Goal: Information Seeking & Learning: Learn about a topic

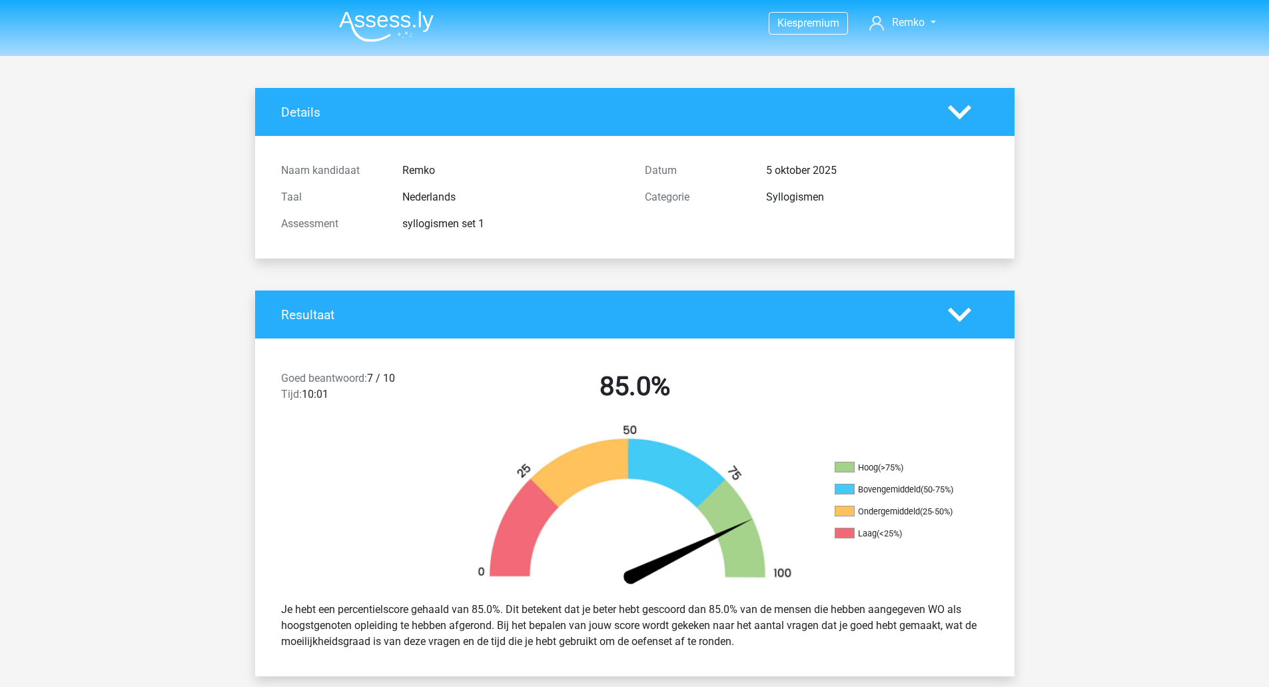
click at [380, 35] on img at bounding box center [386, 26] width 95 height 31
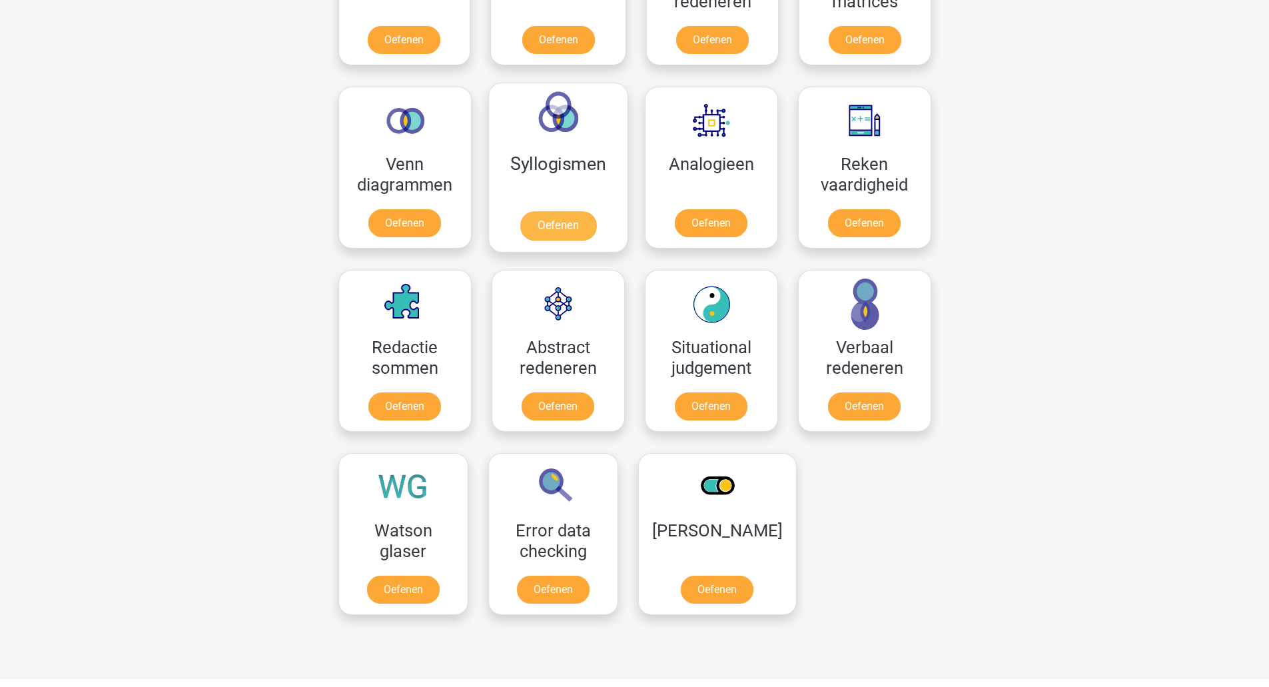
scroll to position [725, 0]
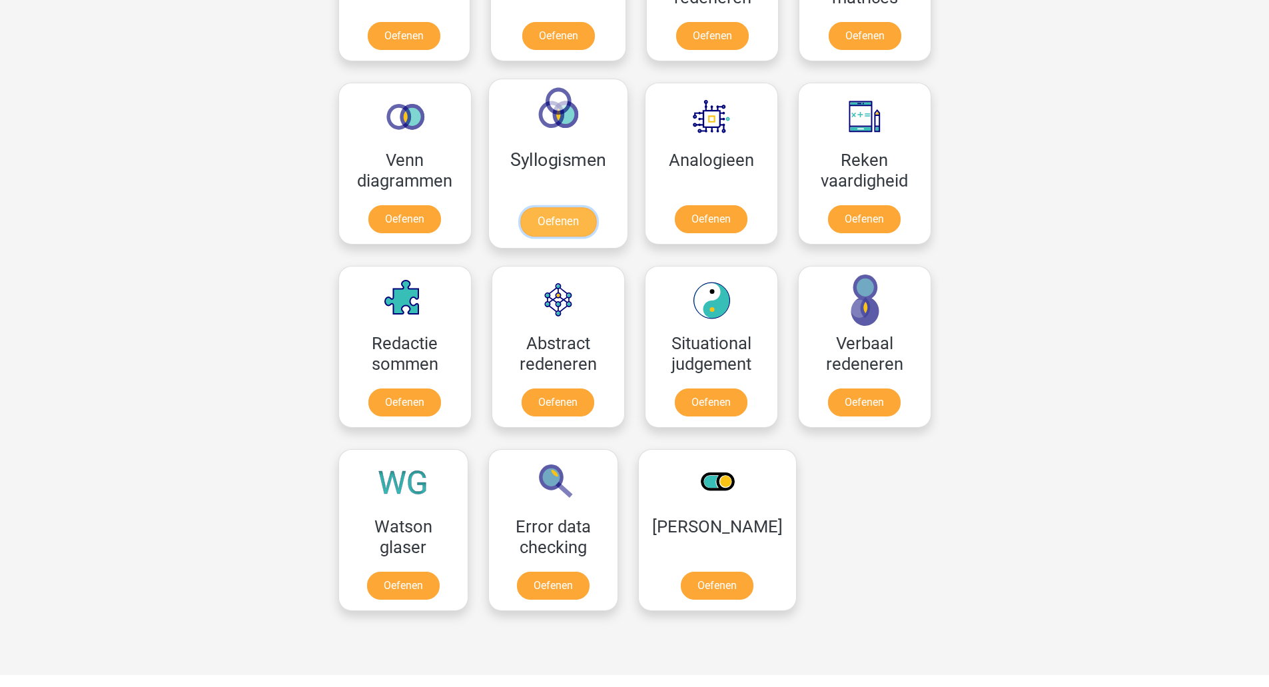
click at [560, 216] on link "Oefenen" at bounding box center [558, 221] width 76 height 29
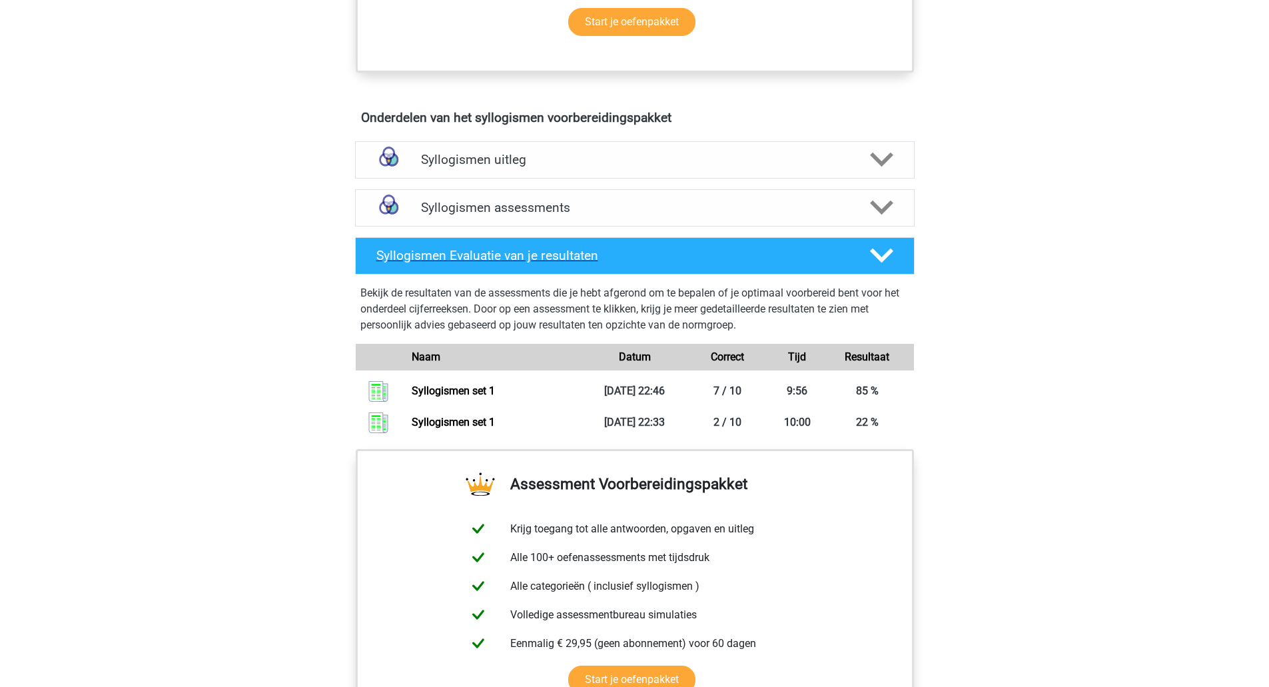
scroll to position [677, 0]
click at [557, 170] on div "Syllogismen uitleg" at bounding box center [634, 159] width 559 height 37
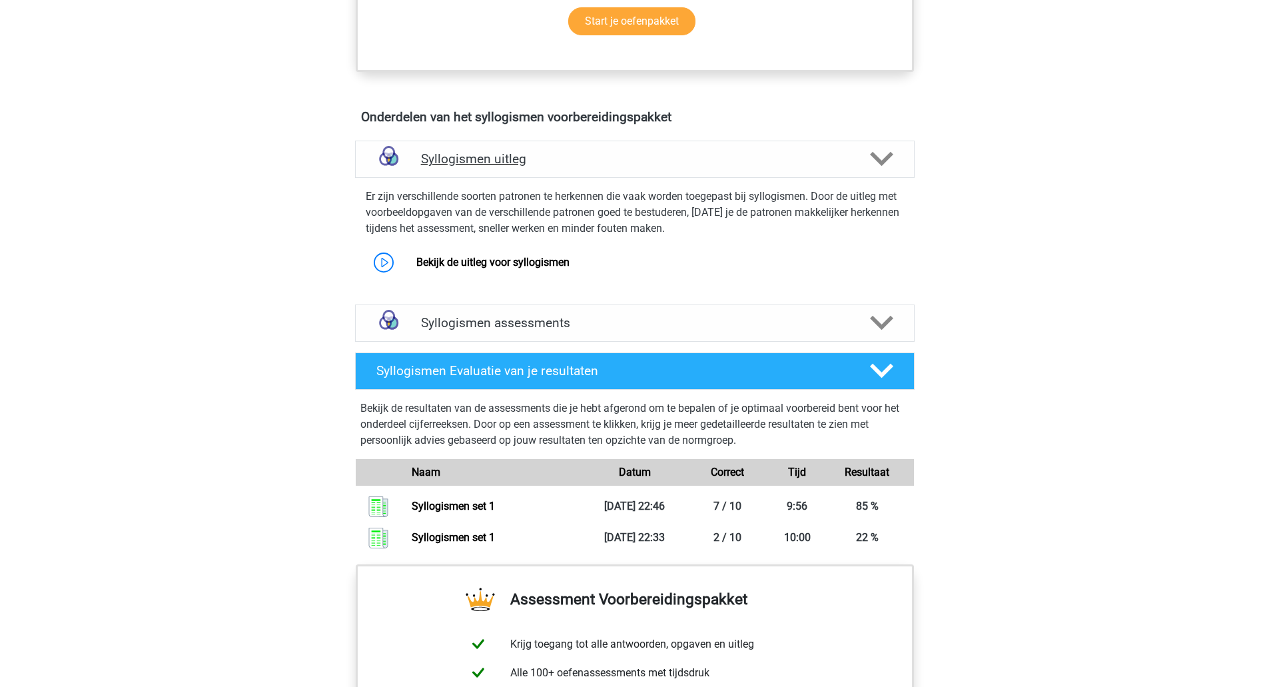
click at [542, 165] on h4 "Syllogismen uitleg" at bounding box center [635, 158] width 428 height 15
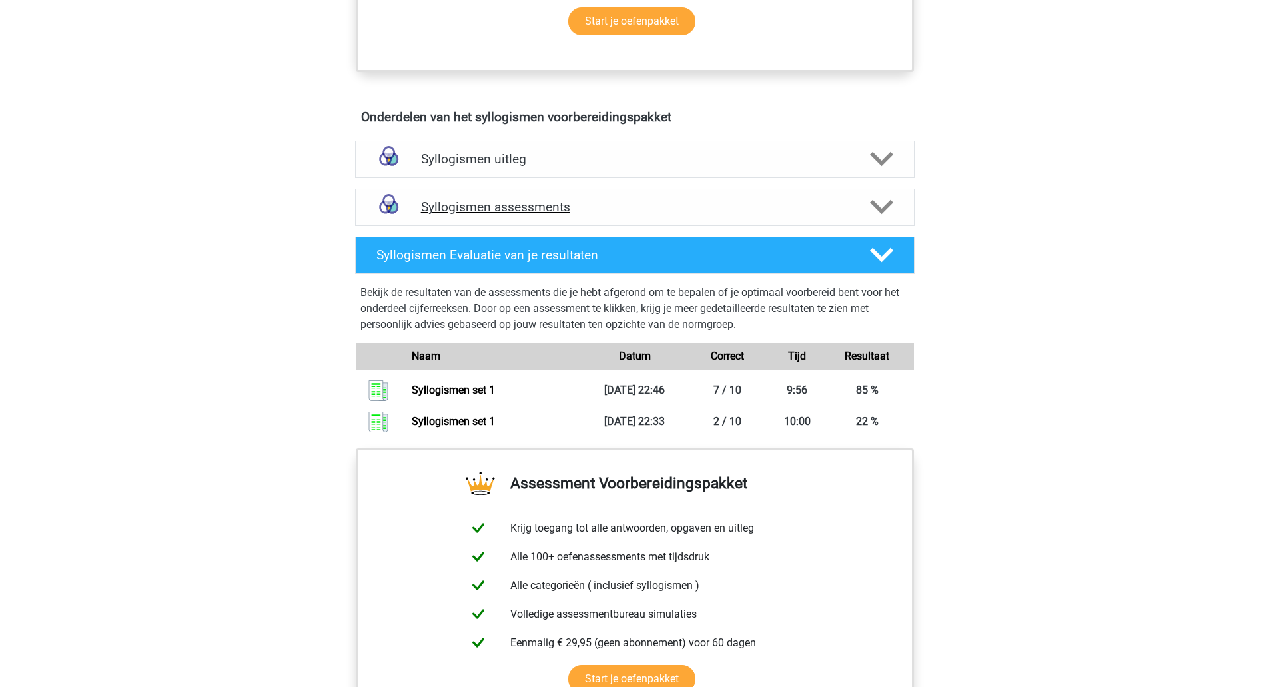
click at [533, 215] on div "Syllogismen assessments" at bounding box center [634, 206] width 559 height 37
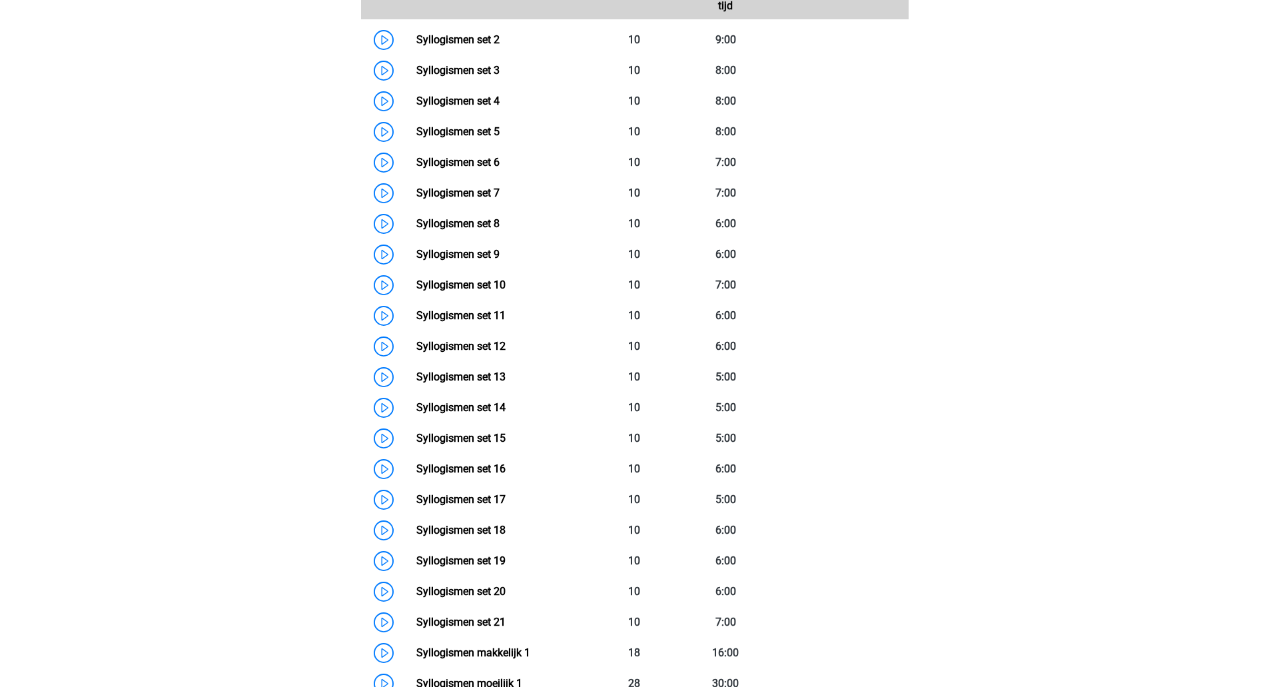
scroll to position [998, 0]
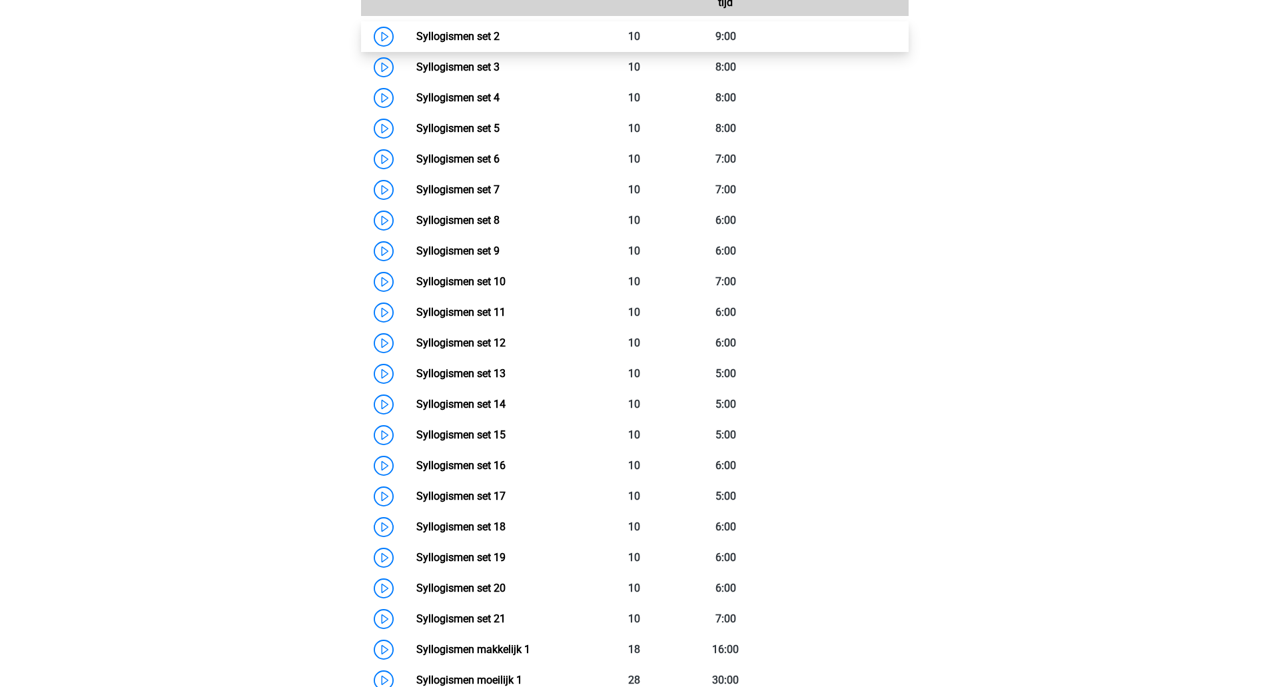
click at [500, 39] on link "Syllogismen set 2" at bounding box center [457, 36] width 83 height 13
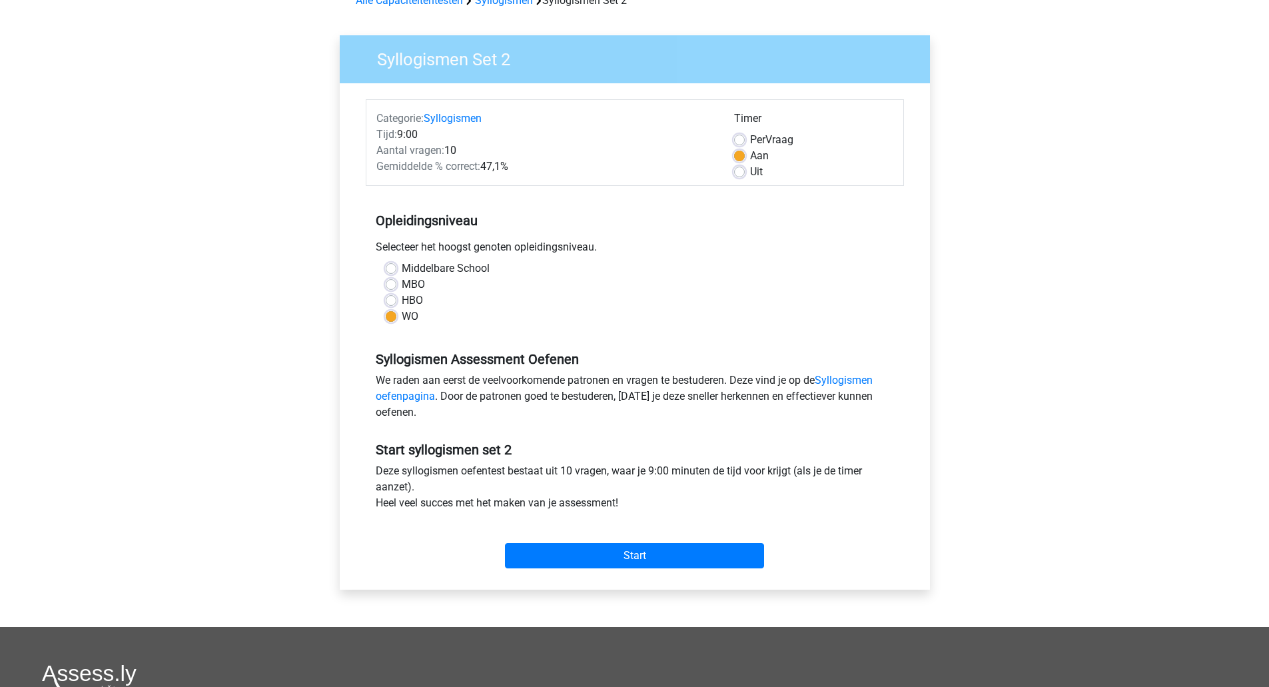
scroll to position [73, 0]
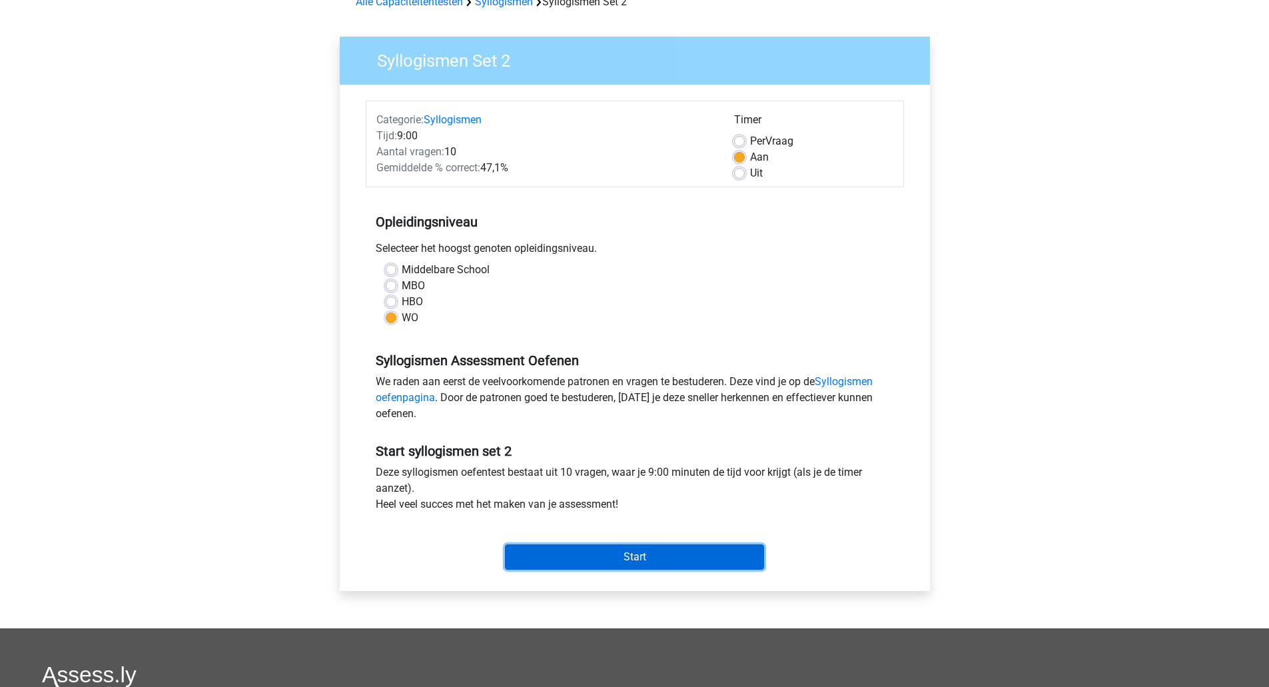
click at [619, 558] on input "Start" at bounding box center [634, 556] width 259 height 25
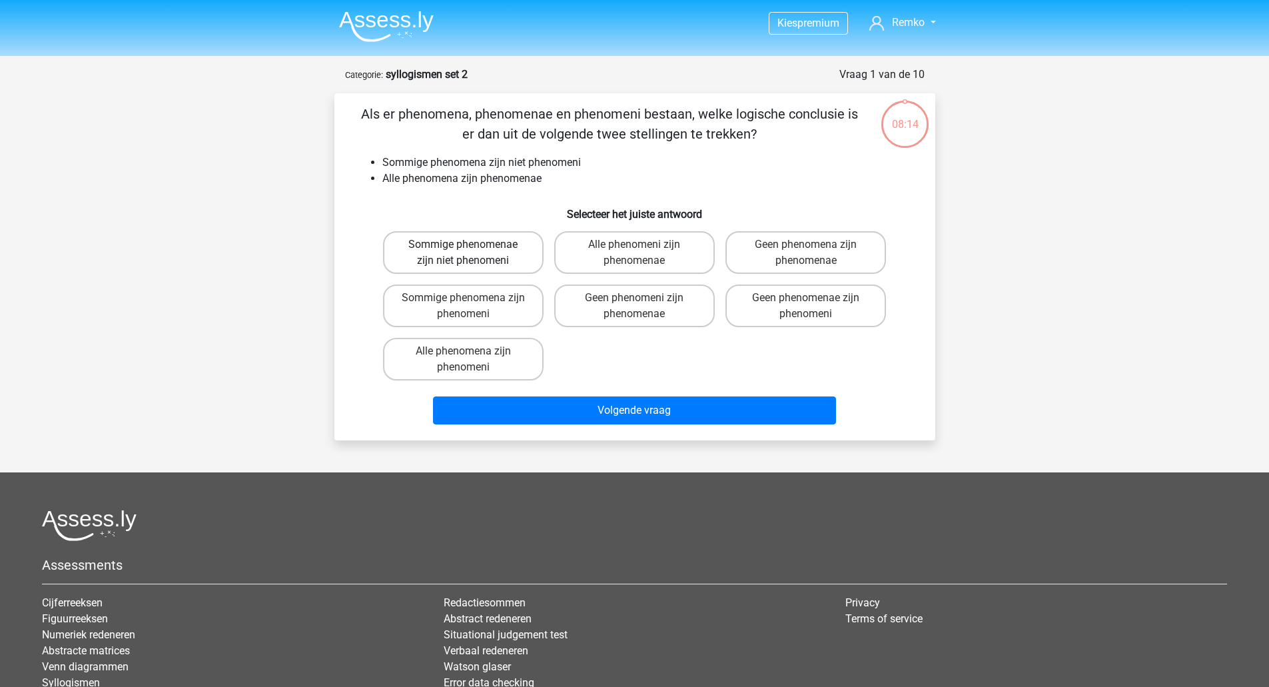
click at [474, 243] on label "Sommige phenomenae zijn niet phenomeni" at bounding box center [463, 252] width 161 height 43
click at [472, 244] on input "Sommige phenomenae zijn niet phenomeni" at bounding box center [467, 248] width 9 height 9
radio input "true"
drag, startPoint x: 482, startPoint y: 177, endPoint x: 547, endPoint y: 177, distance: 64.6
click at [547, 177] on li "Alle phenomena zijn phenomenae" at bounding box center [648, 179] width 532 height 16
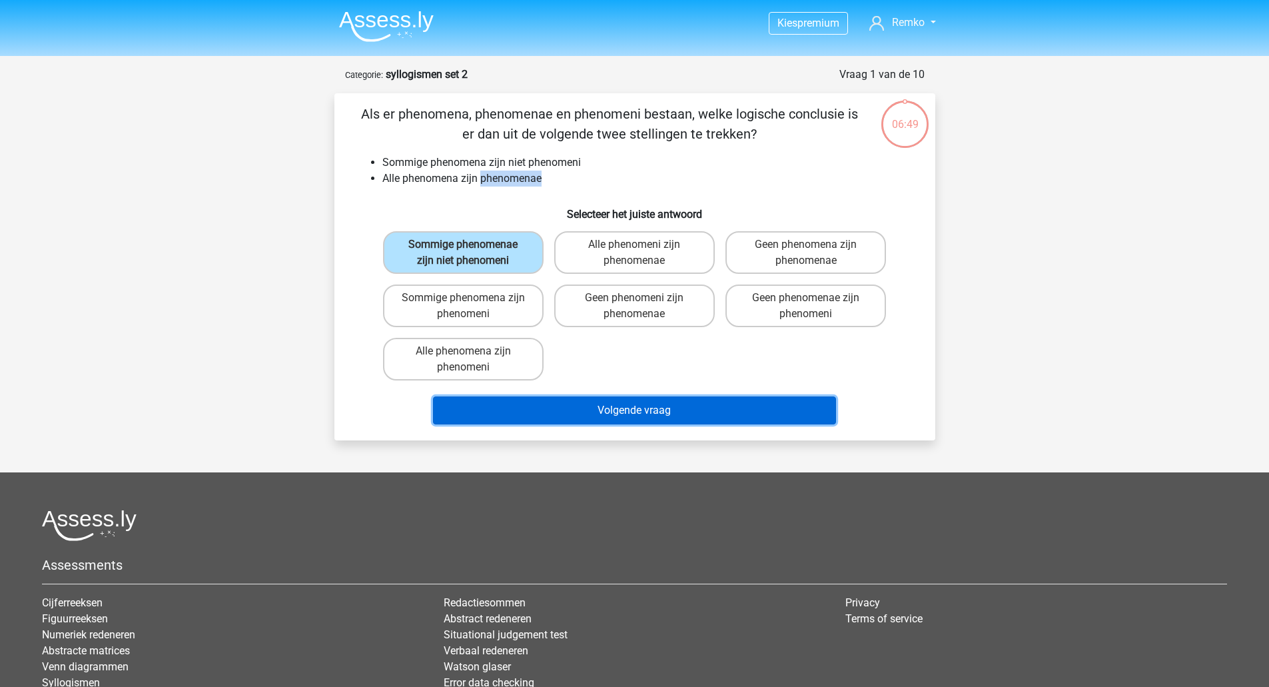
click at [591, 409] on button "Volgende vraag" at bounding box center [634, 410] width 403 height 28
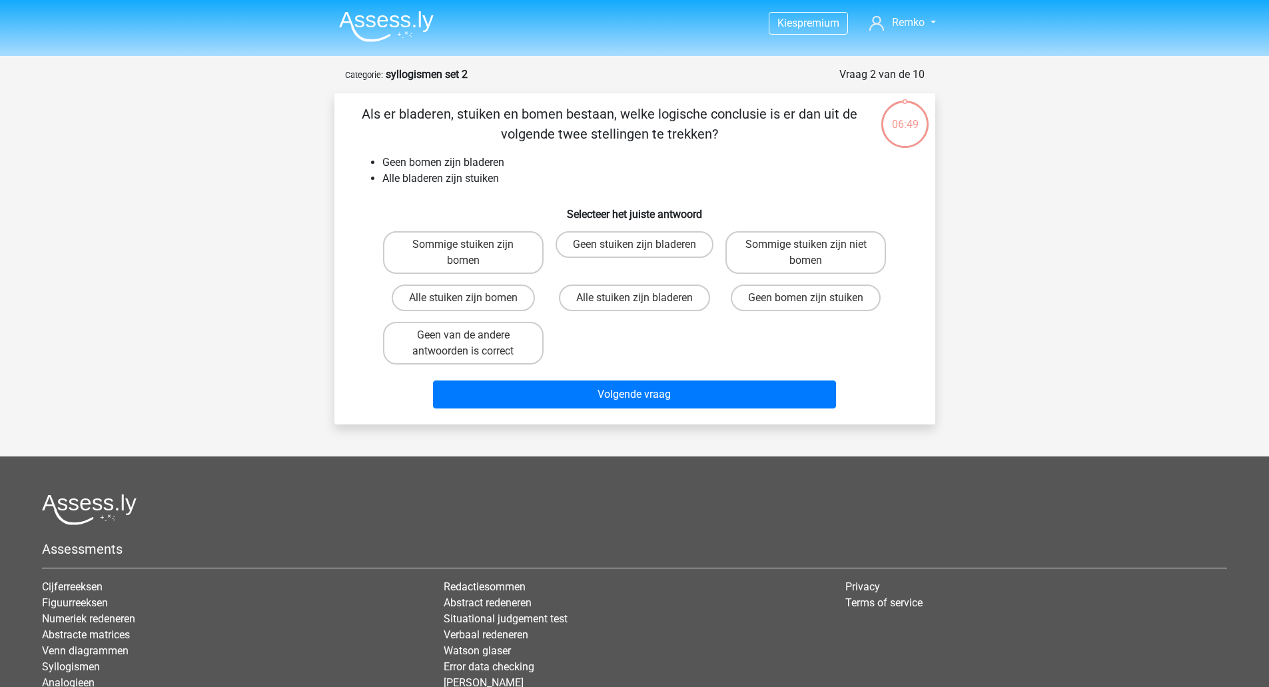
scroll to position [67, 0]
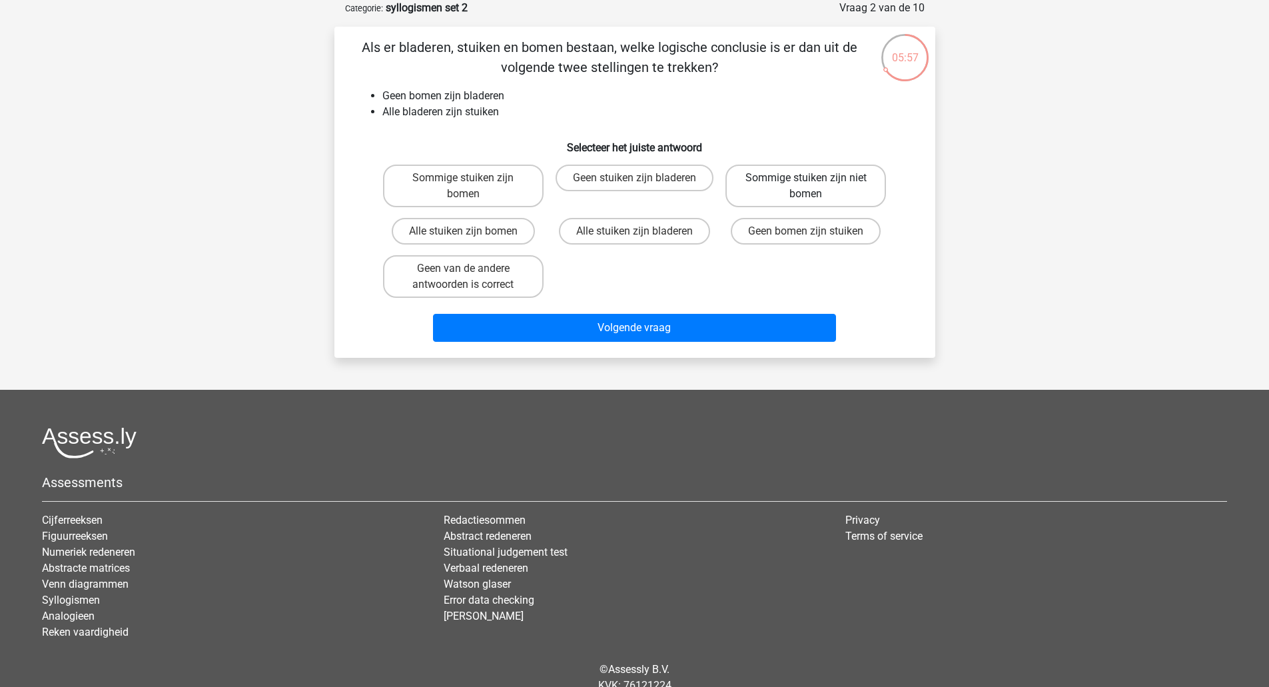
click at [769, 184] on label "Sommige stuiken zijn niet bomen" at bounding box center [805, 186] width 161 height 43
click at [806, 184] on input "Sommige stuiken zijn niet bomen" at bounding box center [810, 182] width 9 height 9
radio input "true"
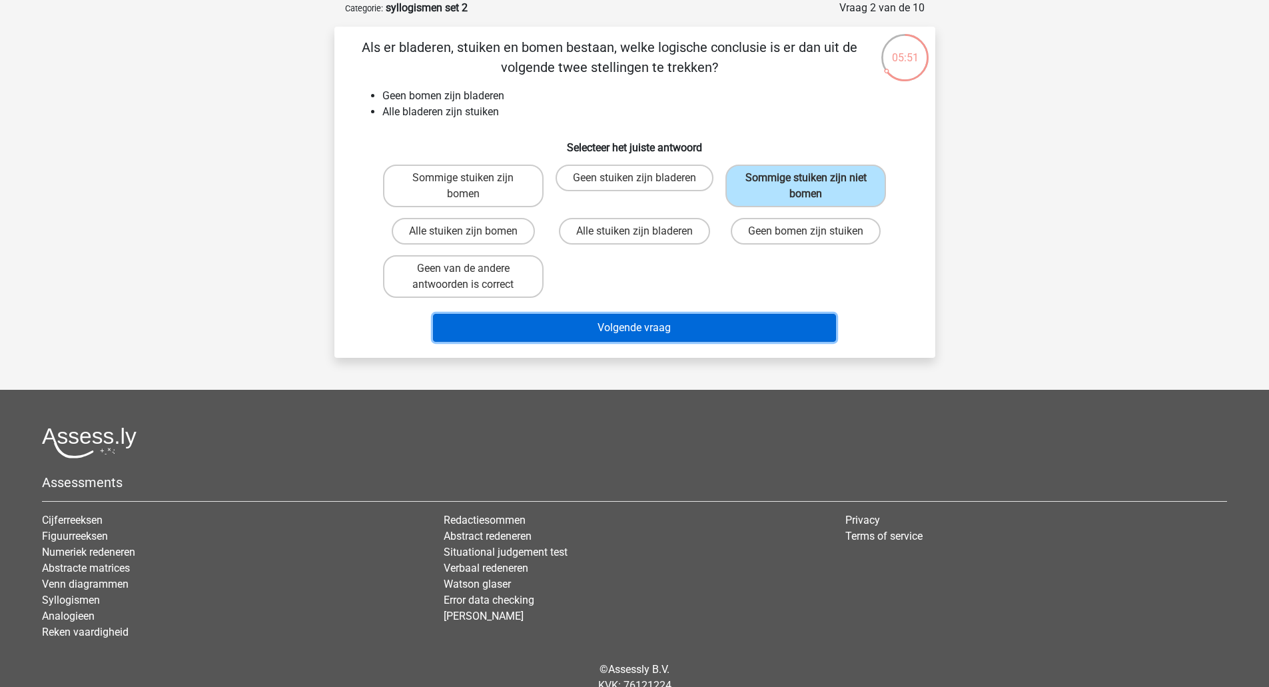
click at [743, 331] on button "Volgende vraag" at bounding box center [634, 328] width 403 height 28
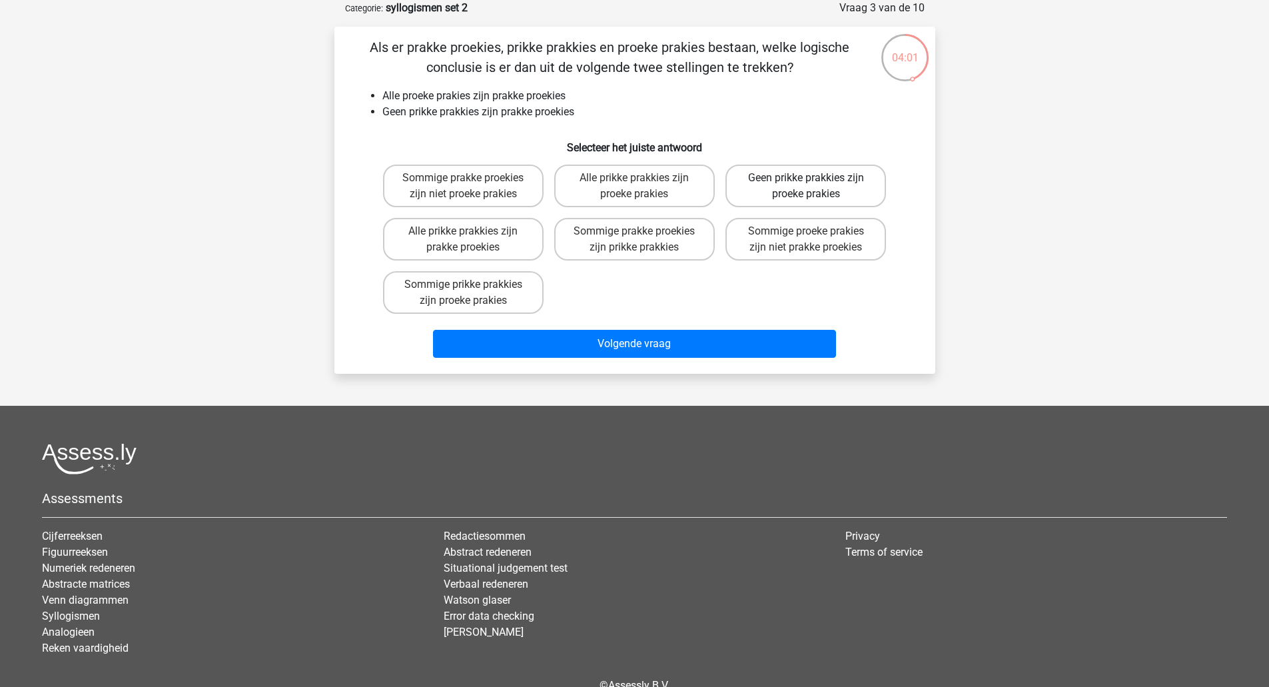
drag, startPoint x: 821, startPoint y: 196, endPoint x: 759, endPoint y: 202, distance: 62.2
drag, startPoint x: 759, startPoint y: 202, endPoint x: 753, endPoint y: 196, distance: 8.0
click at [753, 196] on label "Geen prikke prakkies zijn proeke prakies" at bounding box center [805, 186] width 161 height 43
click at [806, 186] on input "Geen prikke prakkies zijn proeke prakies" at bounding box center [810, 182] width 9 height 9
radio input "true"
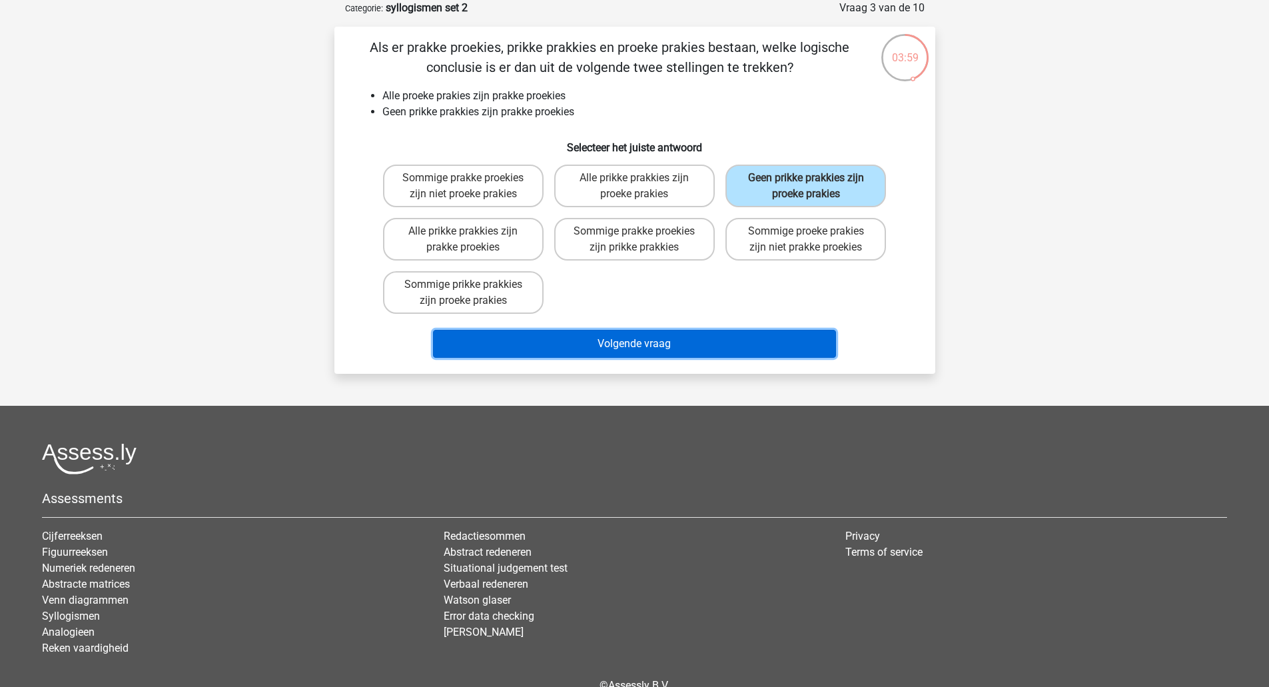
click at [691, 346] on button "Volgende vraag" at bounding box center [634, 344] width 403 height 28
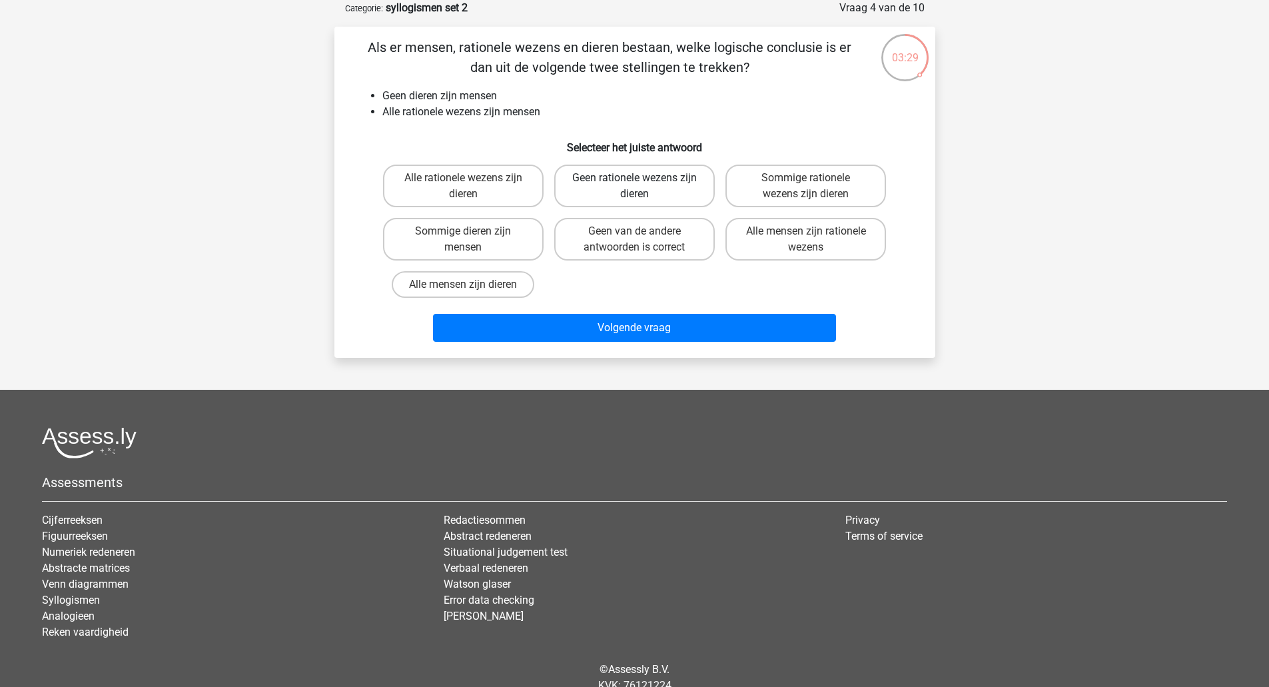
click at [659, 190] on label "Geen rationele wezens zijn dieren" at bounding box center [634, 186] width 161 height 43
click at [643, 186] on input "Geen rationele wezens zijn dieren" at bounding box center [638, 182] width 9 height 9
radio input "true"
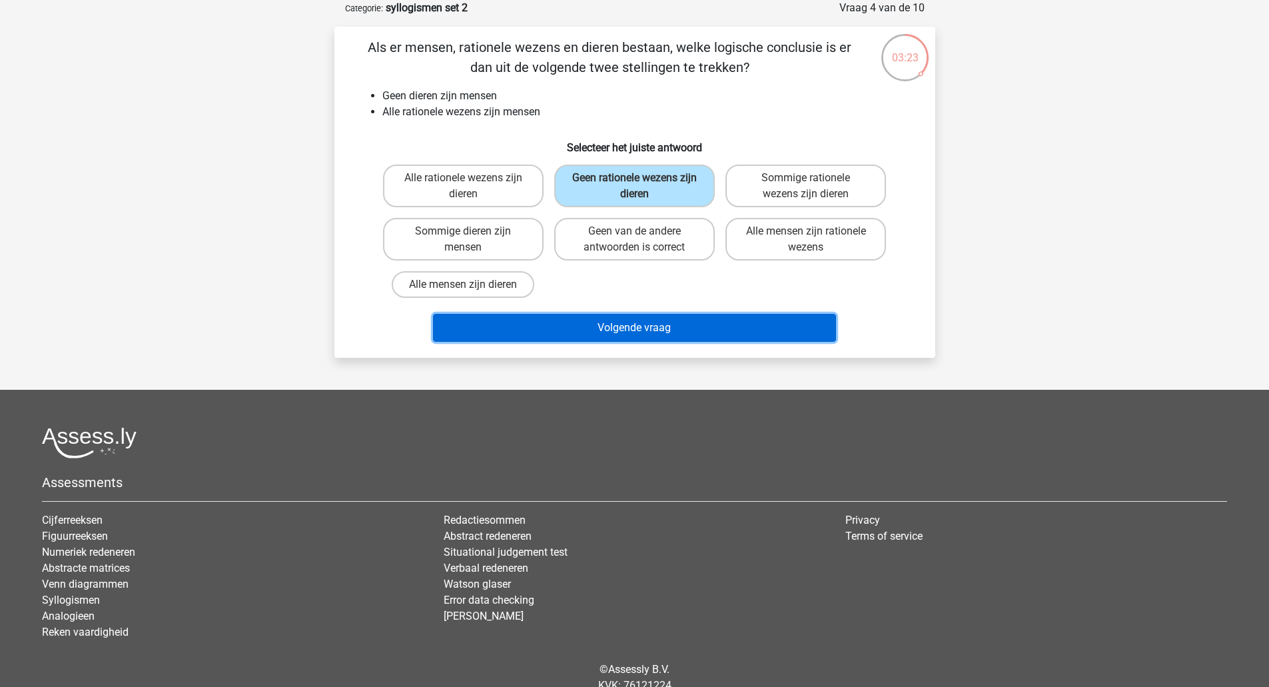
click at [656, 320] on button "Volgende vraag" at bounding box center [634, 328] width 403 height 28
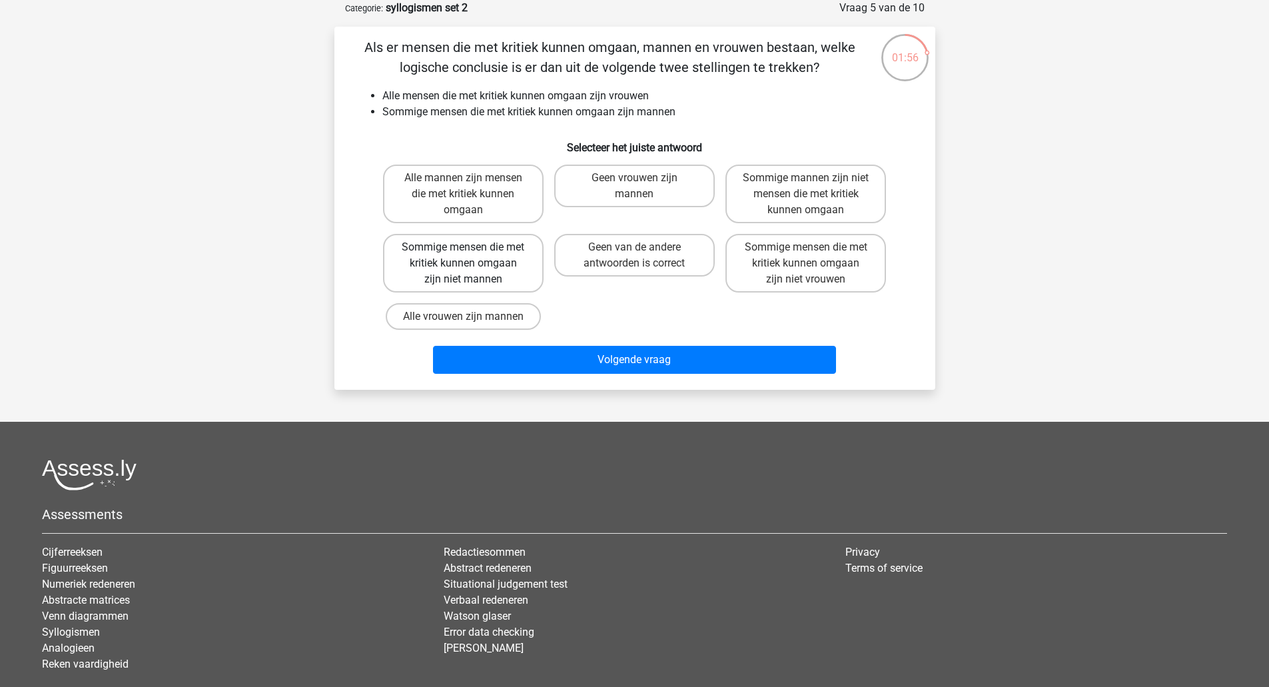
click at [462, 238] on label "Sommige mensen die met kritiek kunnen omgaan zijn niet mannen" at bounding box center [463, 263] width 161 height 59
click at [463, 247] on input "Sommige mensen die met kritiek kunnen omgaan zijn niet mannen" at bounding box center [467, 251] width 9 height 9
radio input "true"
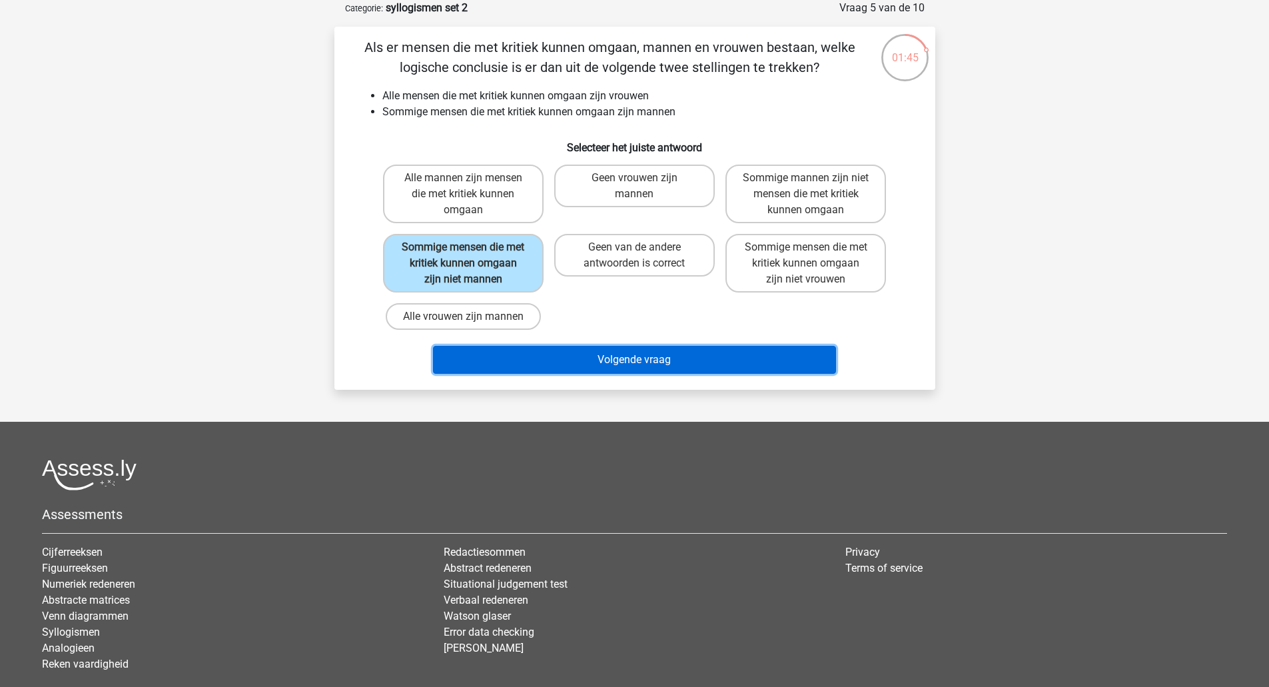
click at [633, 355] on button "Volgende vraag" at bounding box center [634, 360] width 403 height 28
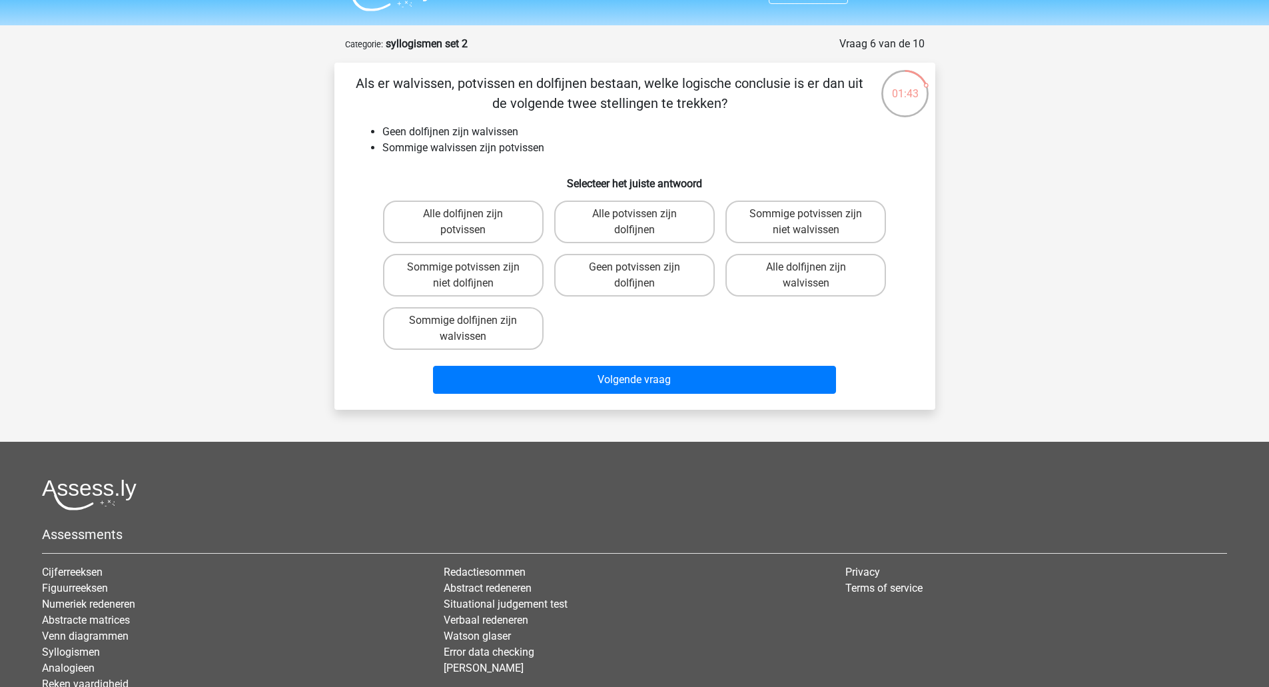
scroll to position [29, 0]
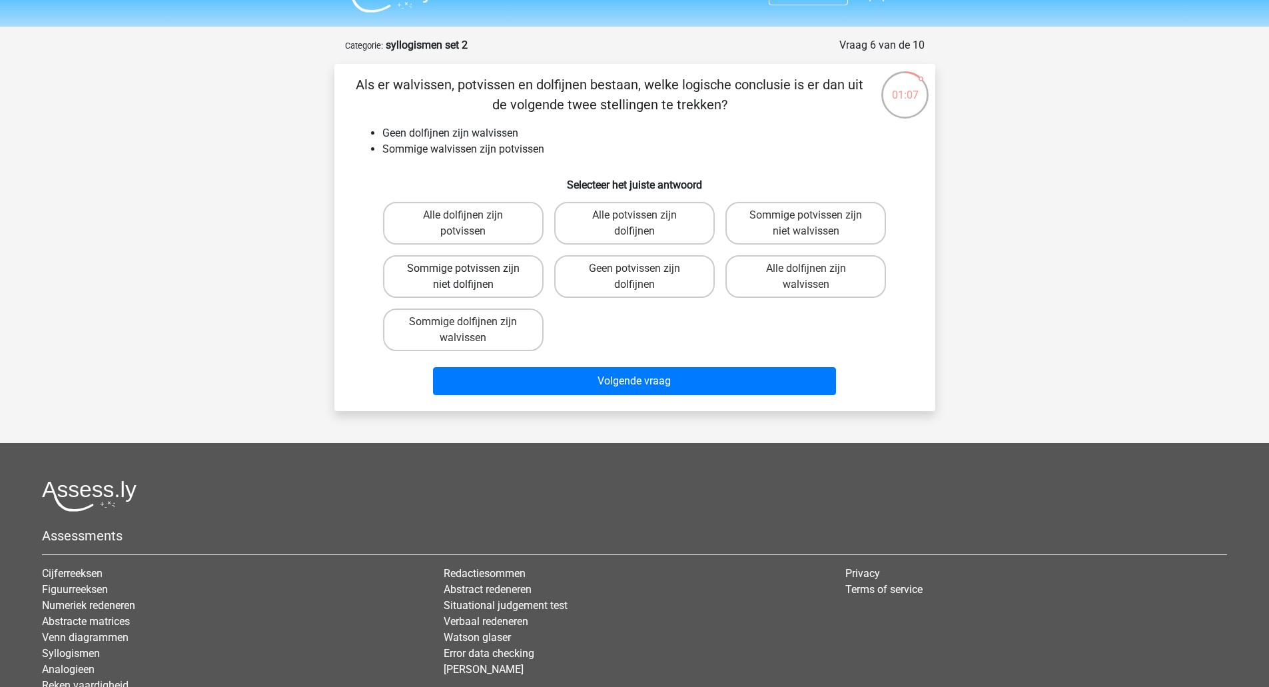
click at [462, 276] on label "Sommige potvissen zijn niet dolfijnen" at bounding box center [463, 276] width 161 height 43
click at [463, 276] on input "Sommige potvissen zijn niet dolfijnen" at bounding box center [467, 272] width 9 height 9
radio input "true"
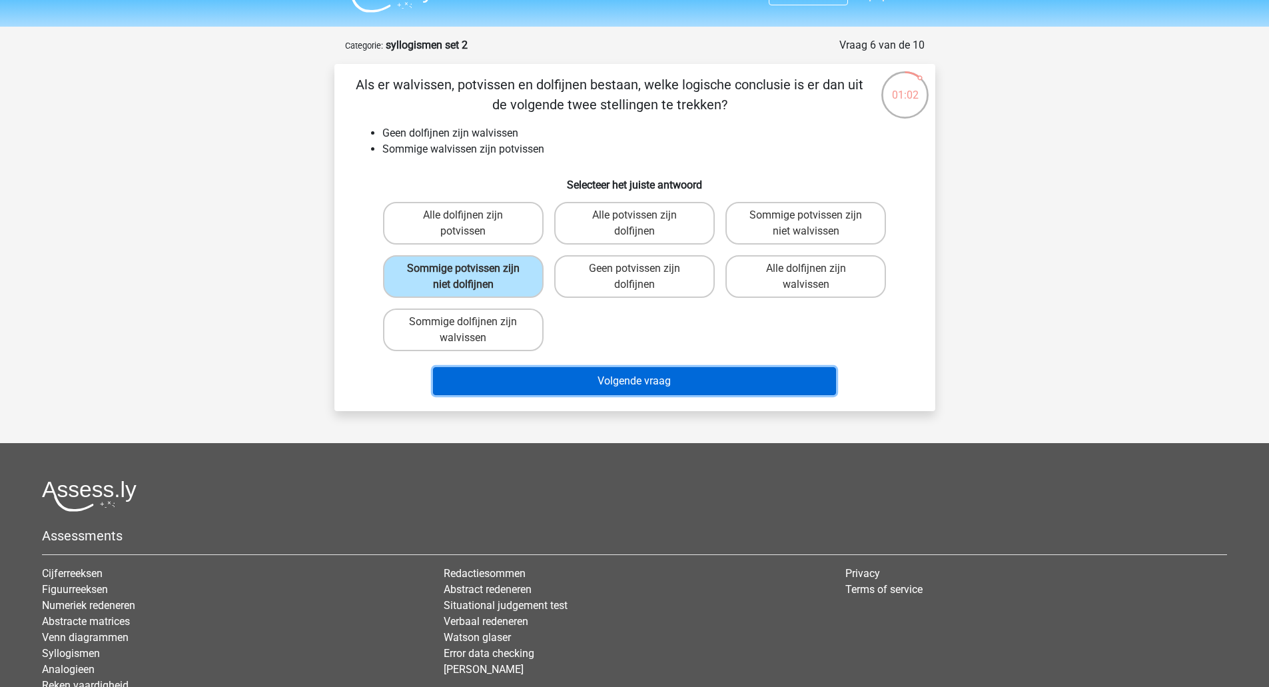
click at [611, 384] on button "Volgende vraag" at bounding box center [634, 381] width 403 height 28
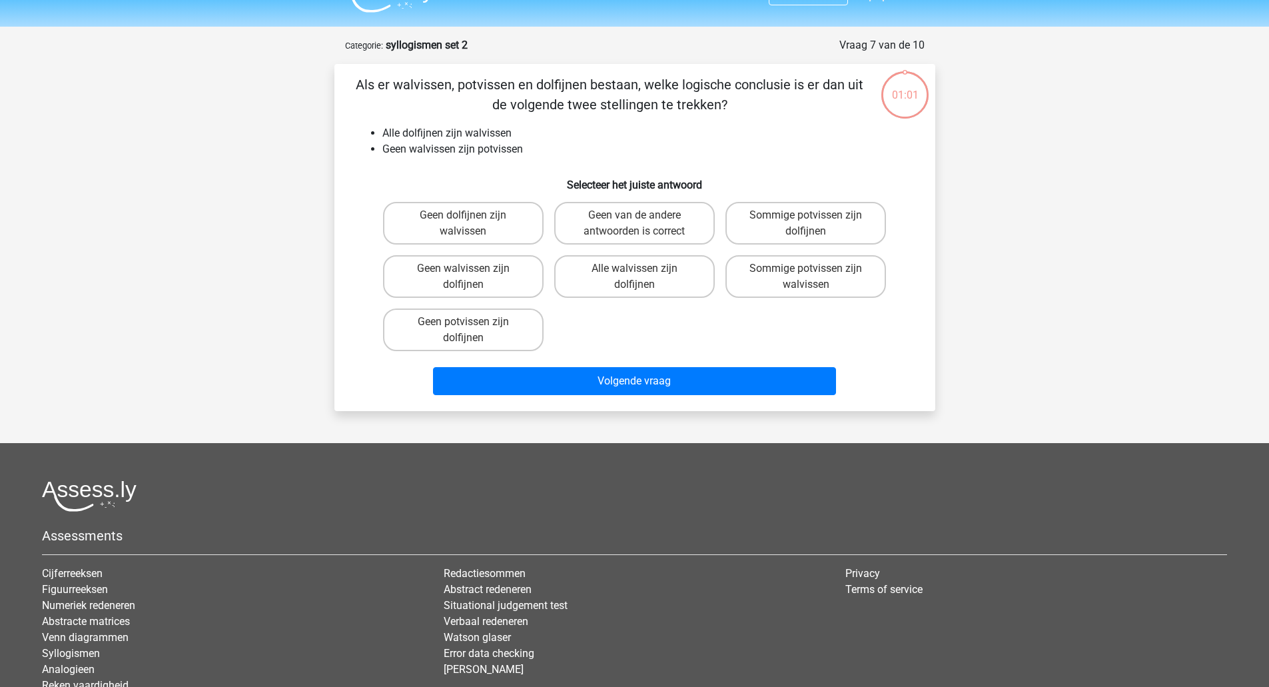
scroll to position [67, 0]
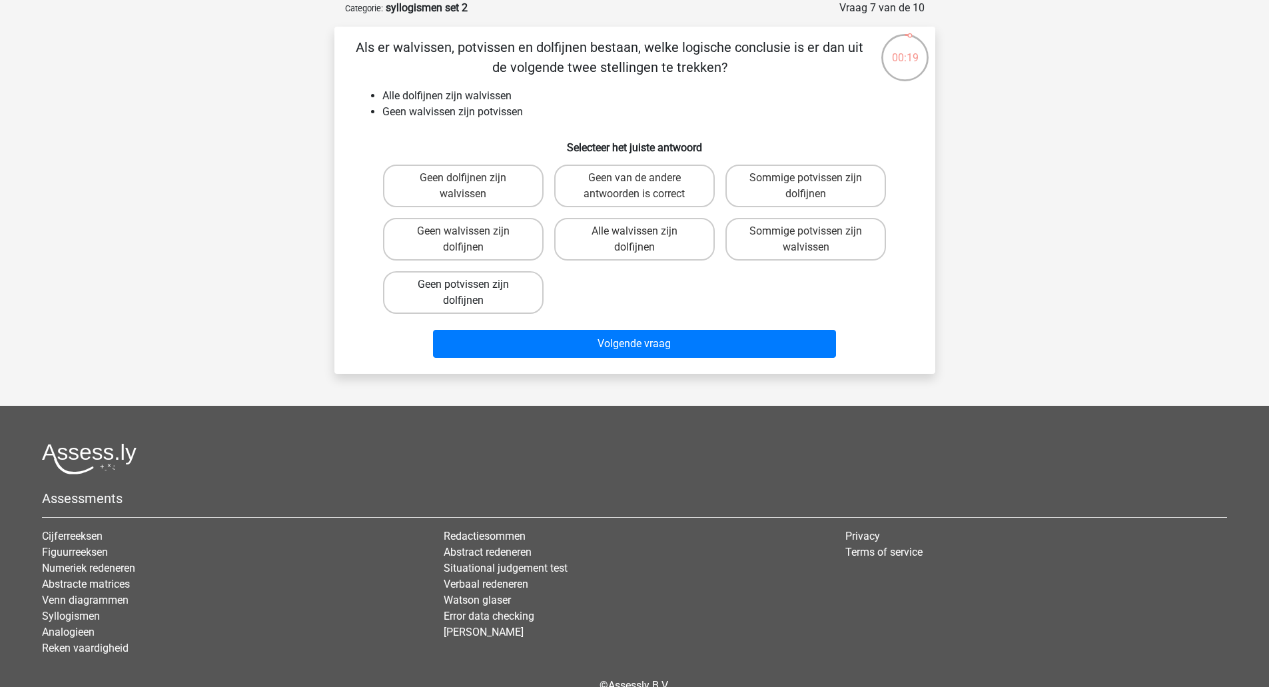
click at [513, 294] on label "Geen potvissen zijn dolfijnen" at bounding box center [463, 292] width 161 height 43
click at [472, 293] on input "Geen potvissen zijn dolfijnen" at bounding box center [467, 288] width 9 height 9
radio input "true"
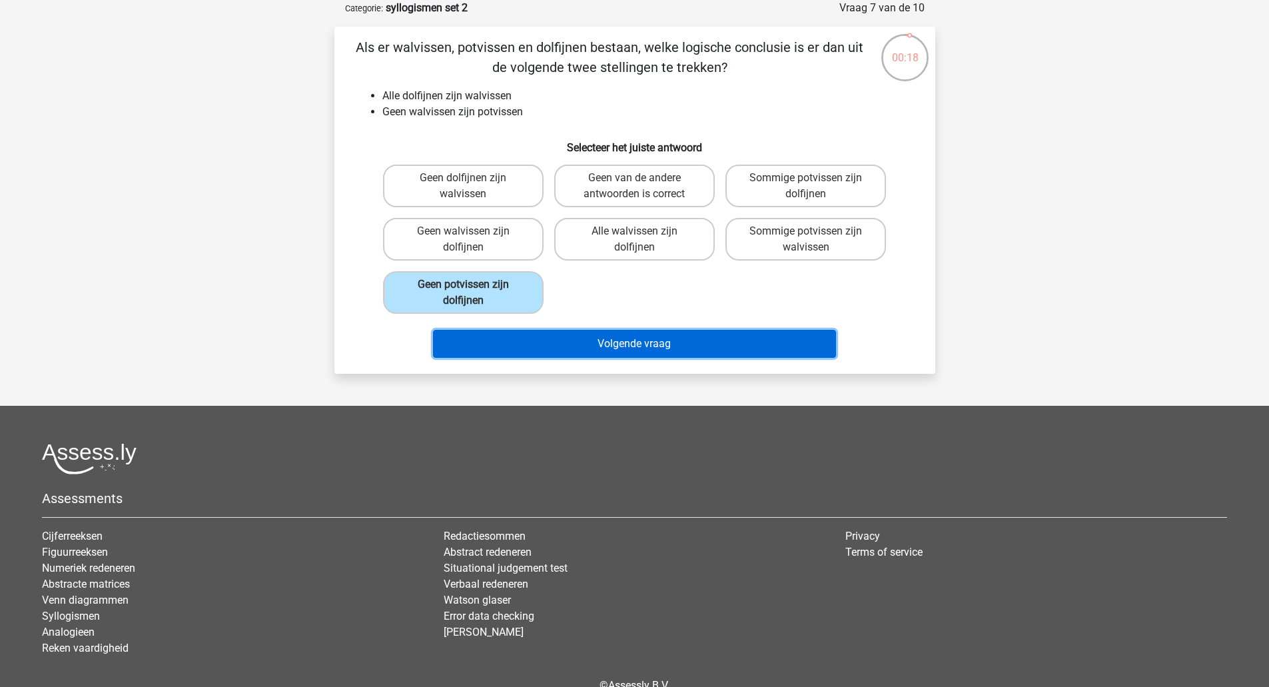
click at [586, 340] on button "Volgende vraag" at bounding box center [634, 344] width 403 height 28
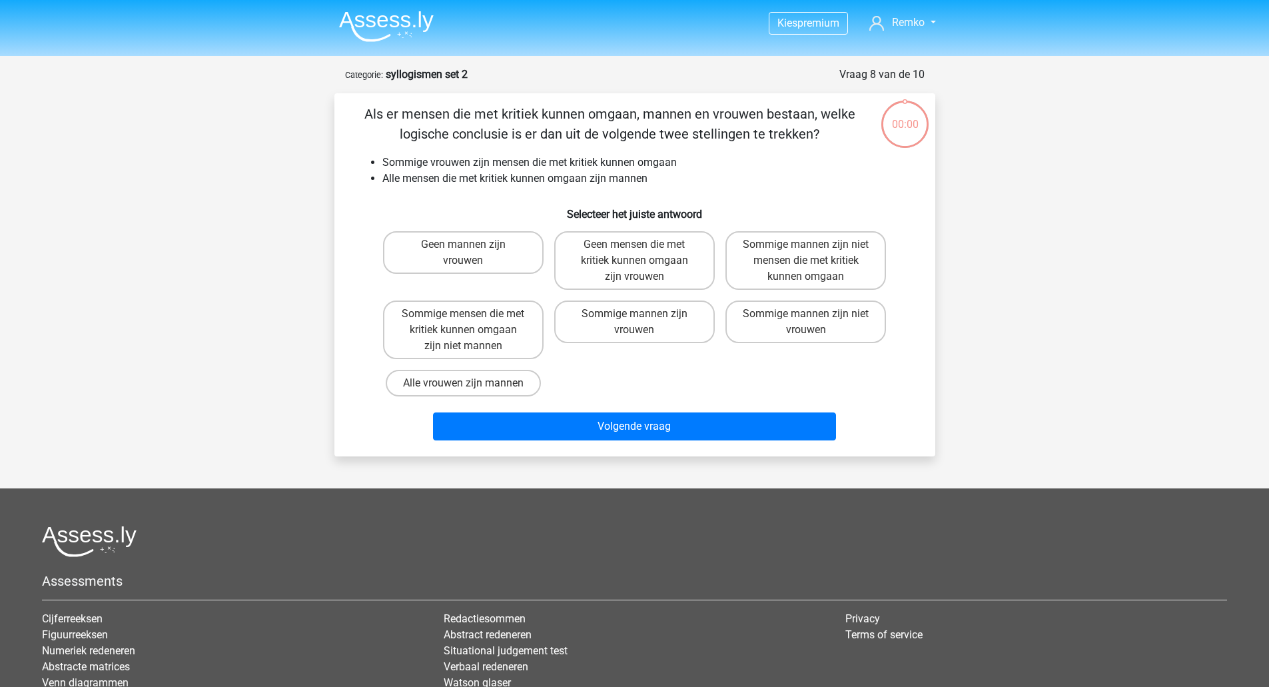
scroll to position [67, 0]
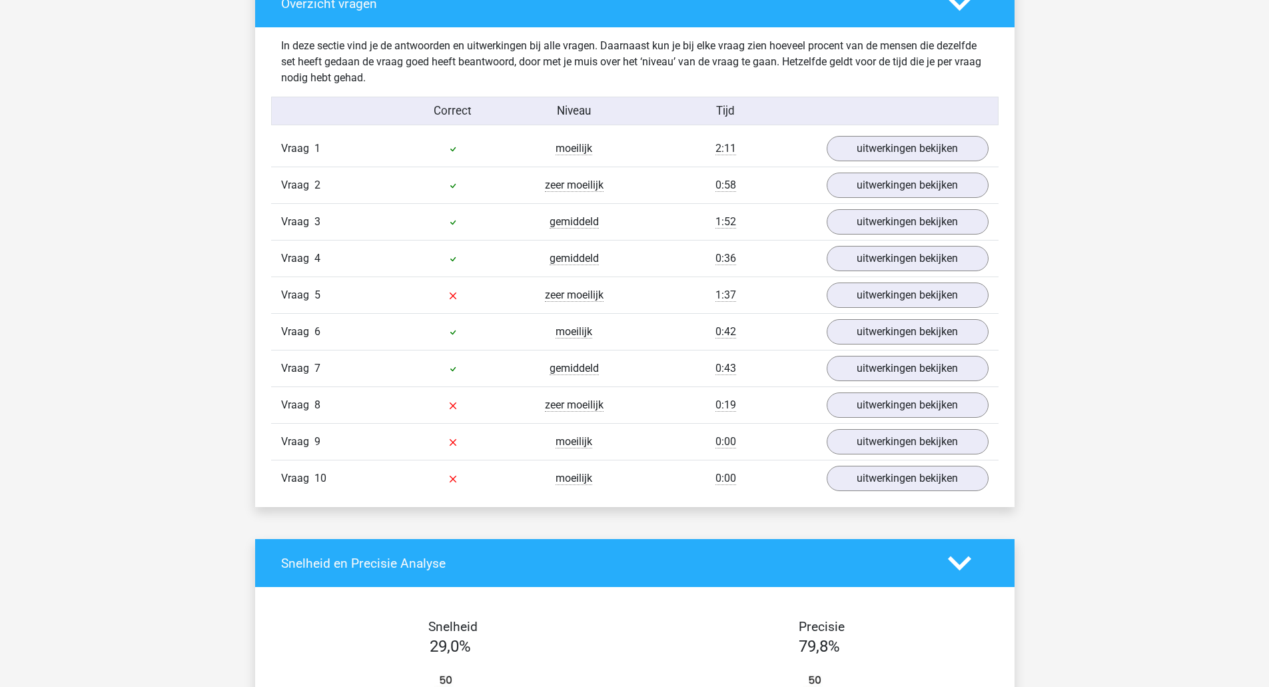
scroll to position [1012, 0]
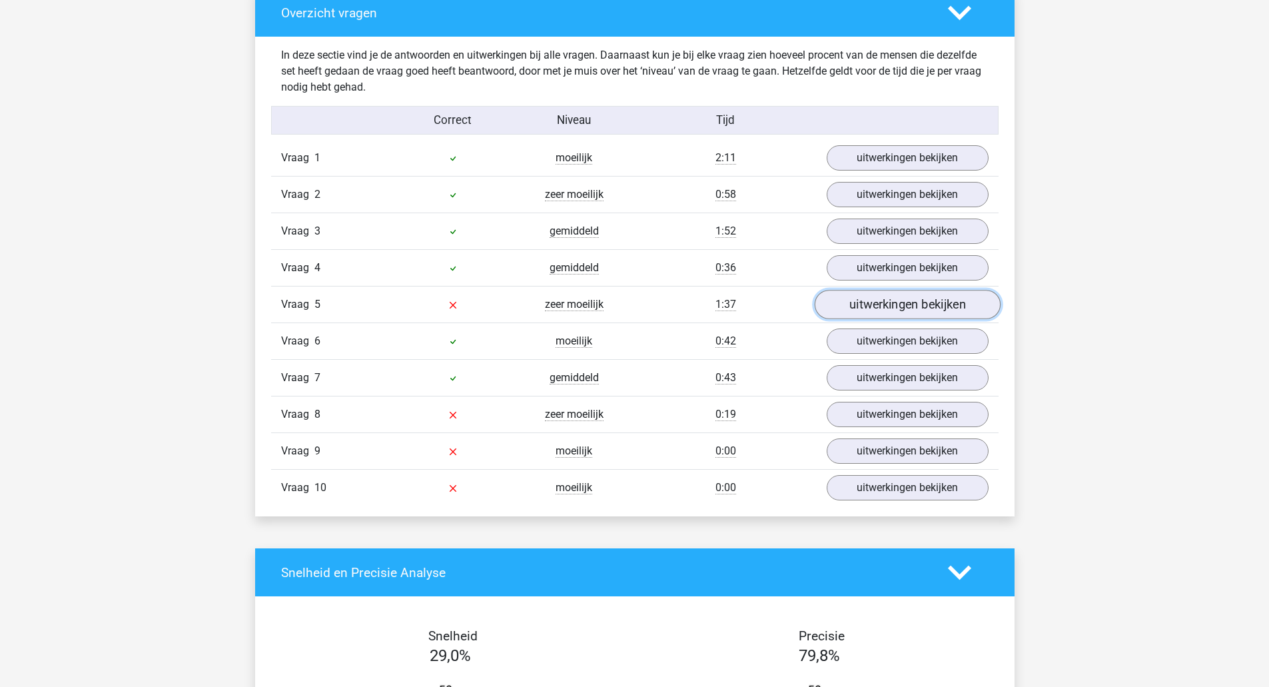
click at [863, 298] on link "uitwerkingen bekijken" at bounding box center [907, 304] width 186 height 29
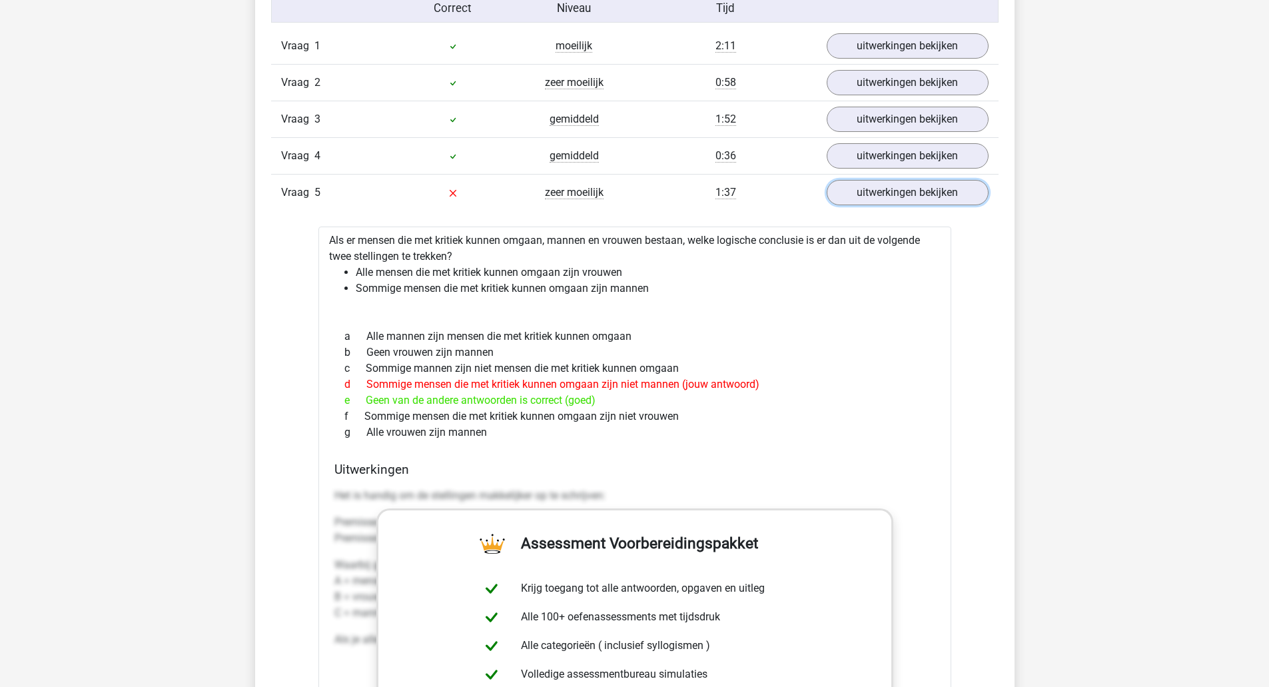
scroll to position [1127, 0]
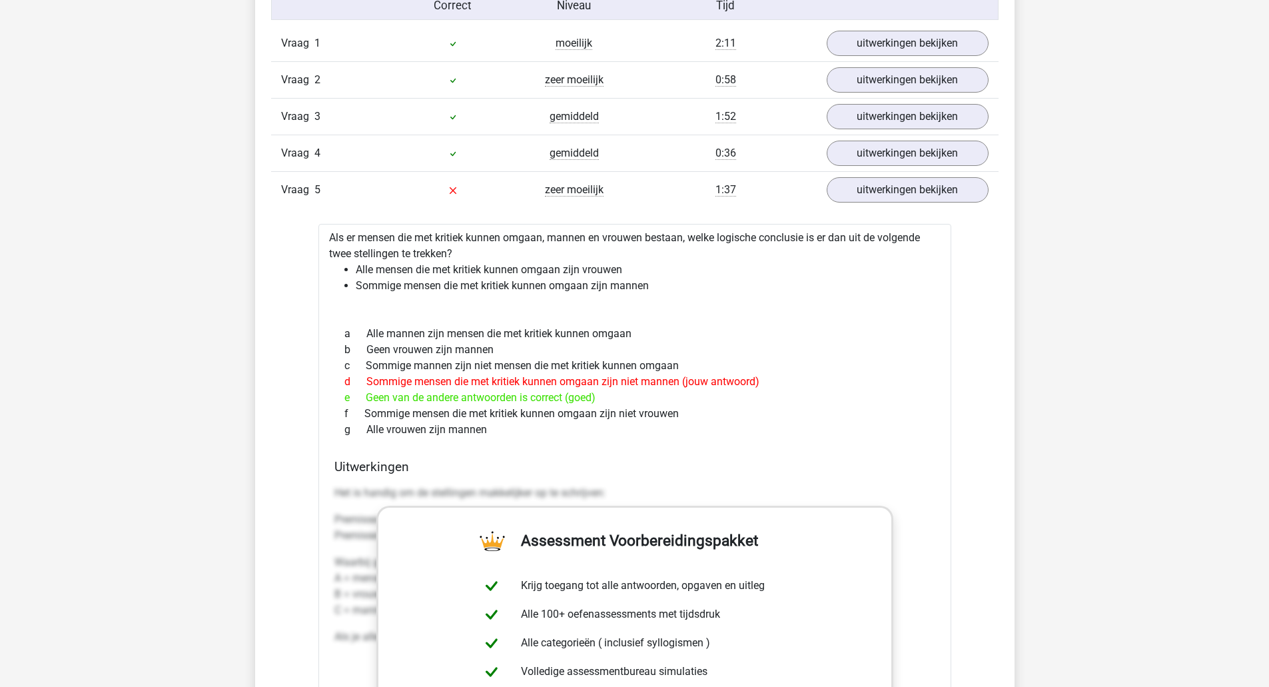
drag, startPoint x: 367, startPoint y: 381, endPoint x: 772, endPoint y: 383, distance: 405.0
click at [772, 383] on div "d Sommige mensen die met kritiek kunnen omgaan zijn niet mannen (jouw antwoord)" at bounding box center [634, 382] width 601 height 16
click at [434, 364] on div "c Sommige mannen zijn niet mensen die met kritiek kunnen omgaan" at bounding box center [634, 366] width 601 height 16
drag, startPoint x: 385, startPoint y: 286, endPoint x: 656, endPoint y: 287, distance: 271.1
click at [656, 287] on li "Sommige mensen die met kritiek kunnen omgaan zijn mannen" at bounding box center [648, 286] width 585 height 16
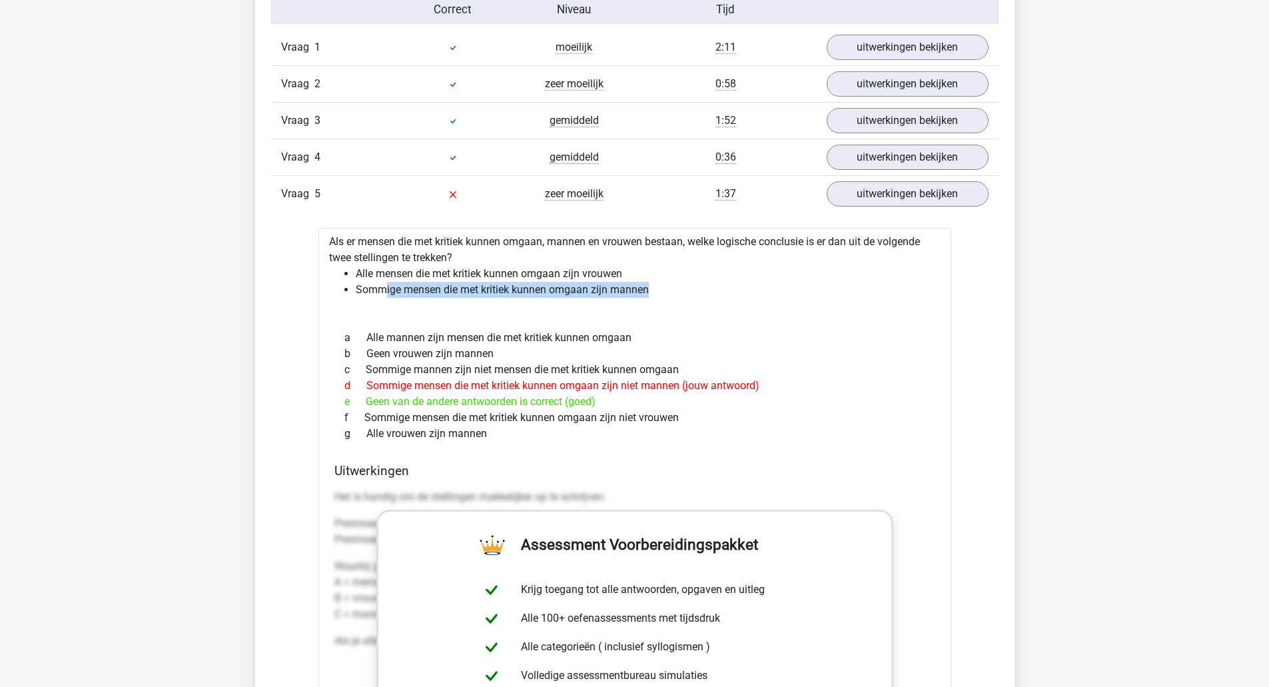
scroll to position [1121, 0]
click at [598, 343] on div "a Alle mannen zijn mensen die met kritiek kunnen omgaan" at bounding box center [634, 340] width 601 height 16
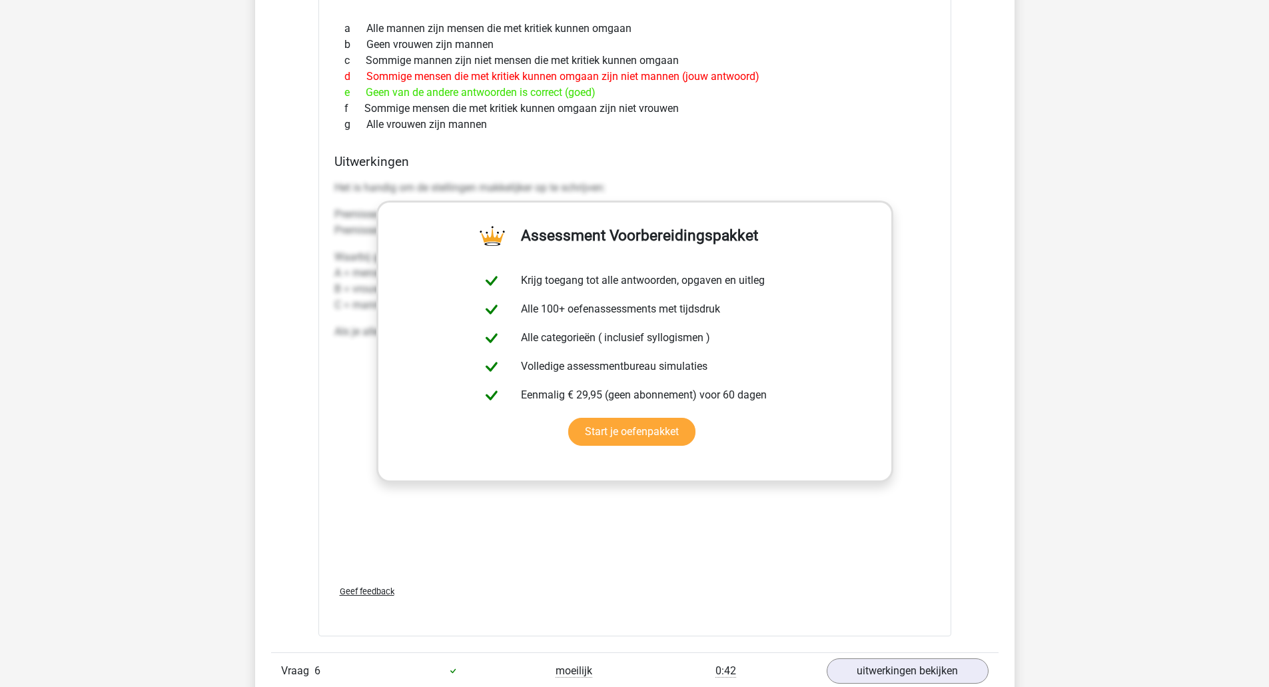
scroll to position [1441, 0]
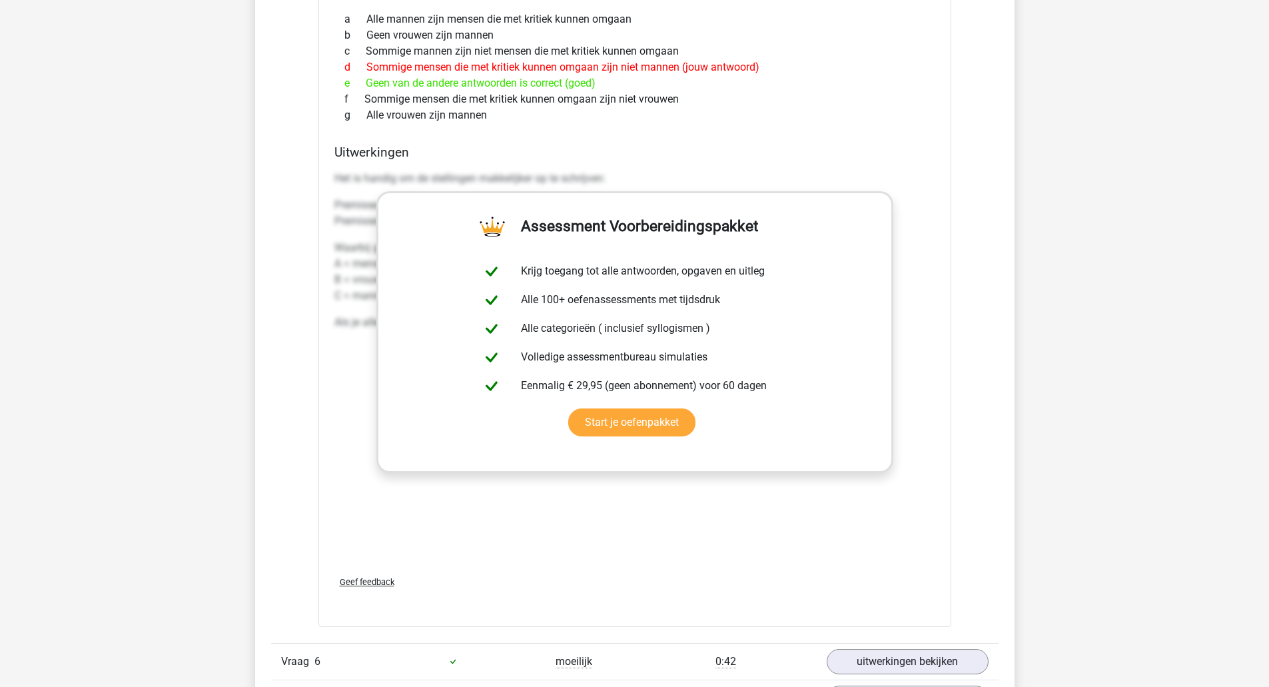
click at [342, 281] on p "Waarbij geldt: A = mensen die met kritiek kunnen omgaan B = vrouwen C = mannen" at bounding box center [634, 272] width 601 height 64
click at [635, 430] on link "Start je oefenpakket" at bounding box center [631, 422] width 127 height 28
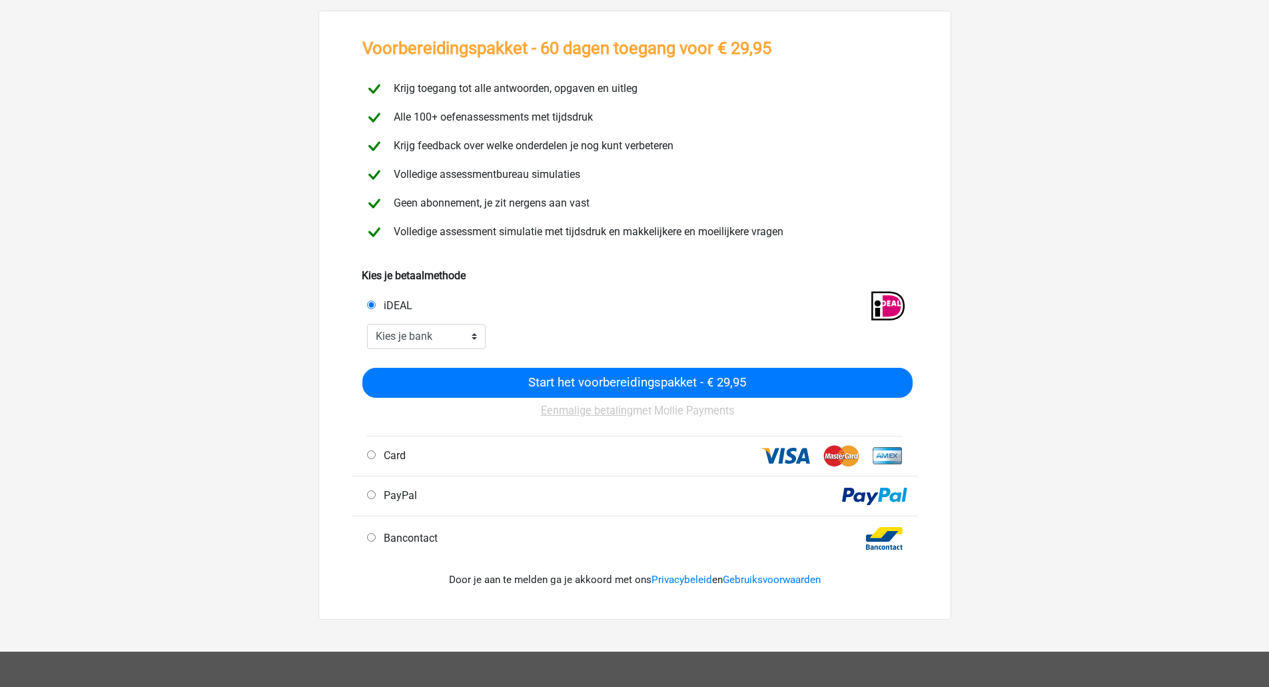
scroll to position [62, 0]
click at [444, 342] on select "Kies je bank ABN AMRO ING Rabobank ASN Bank bunq Knab N26 NN Regiobank Revolut …" at bounding box center [426, 335] width 119 height 25
select select "ideal_INGBNL2A"
click at [367, 323] on select "Kies je bank ABN AMRO ING Rabobank ASN Bank bunq Knab N26 NN Regiobank Revolut …" at bounding box center [426, 335] width 119 height 25
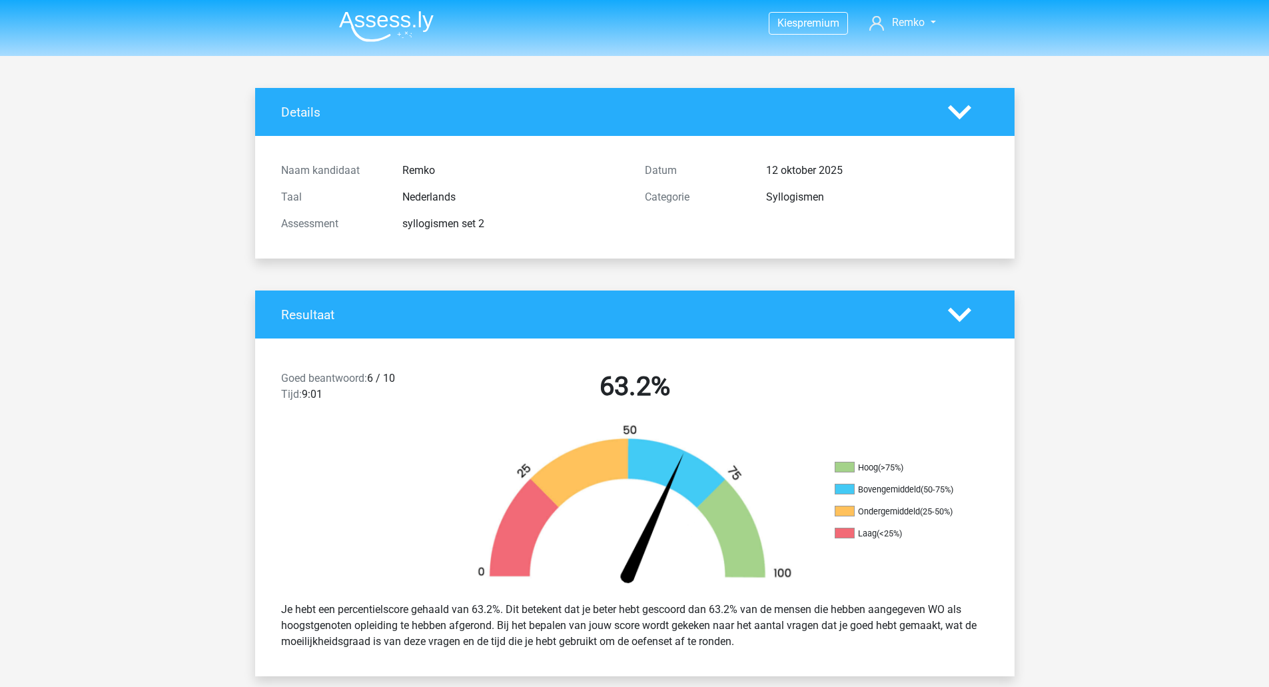
scroll to position [1441, 0]
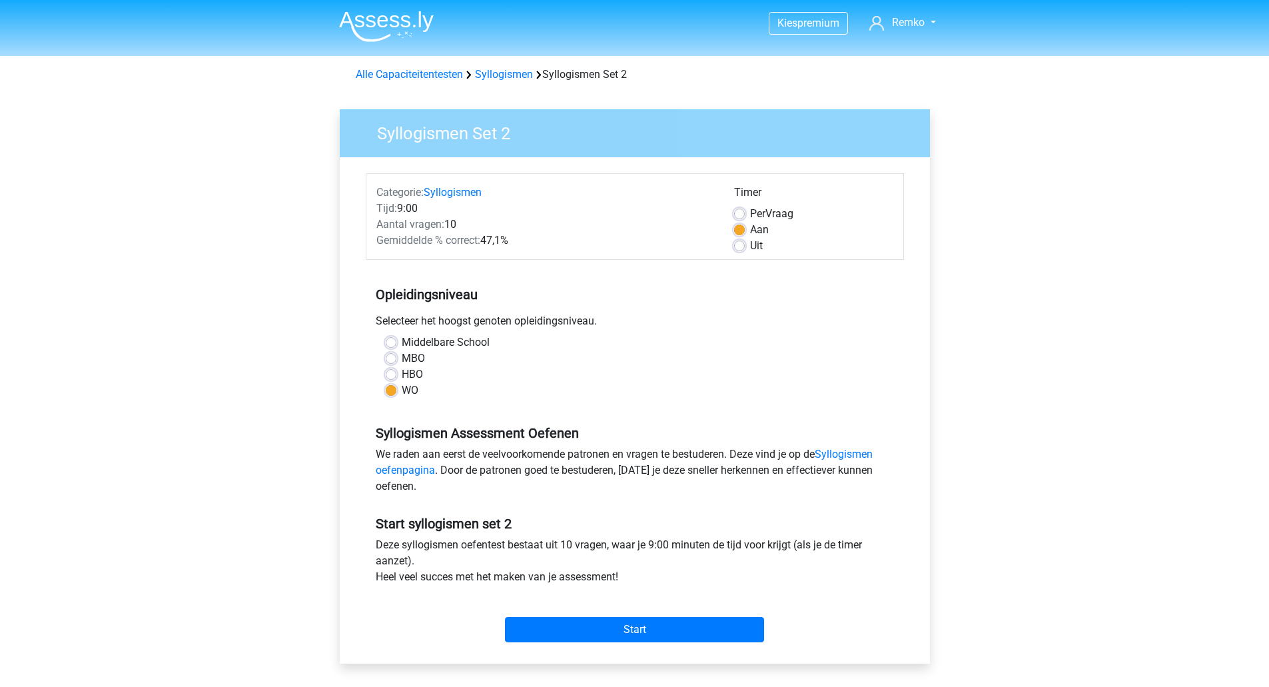
scroll to position [73, 0]
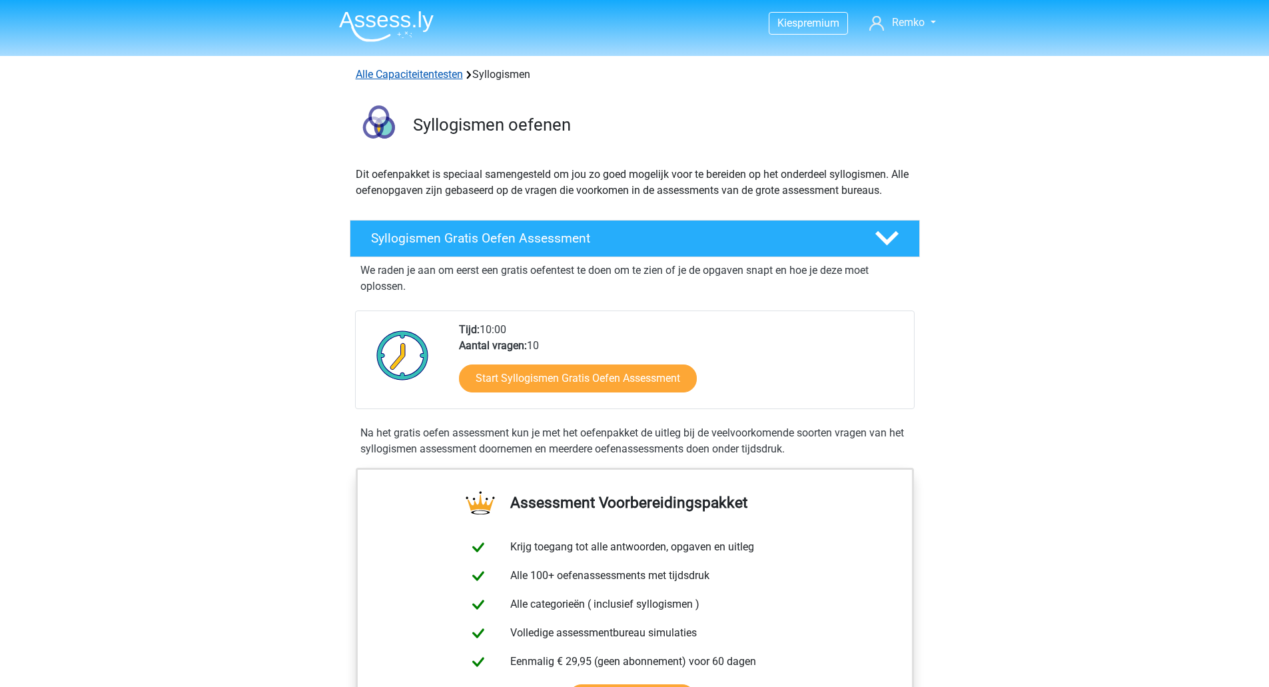
click at [435, 78] on link "Alle Capaciteitentesten" at bounding box center [409, 74] width 107 height 13
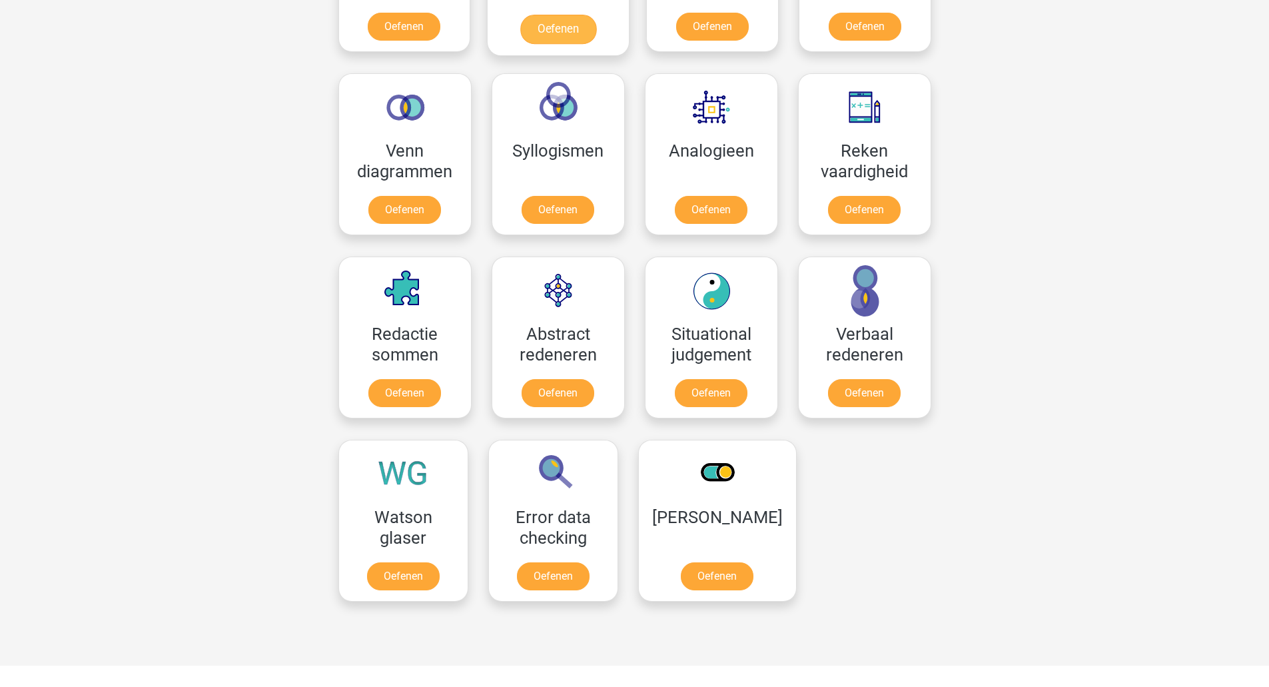
scroll to position [735, 0]
click at [551, 198] on link "Oefenen" at bounding box center [558, 211] width 76 height 29
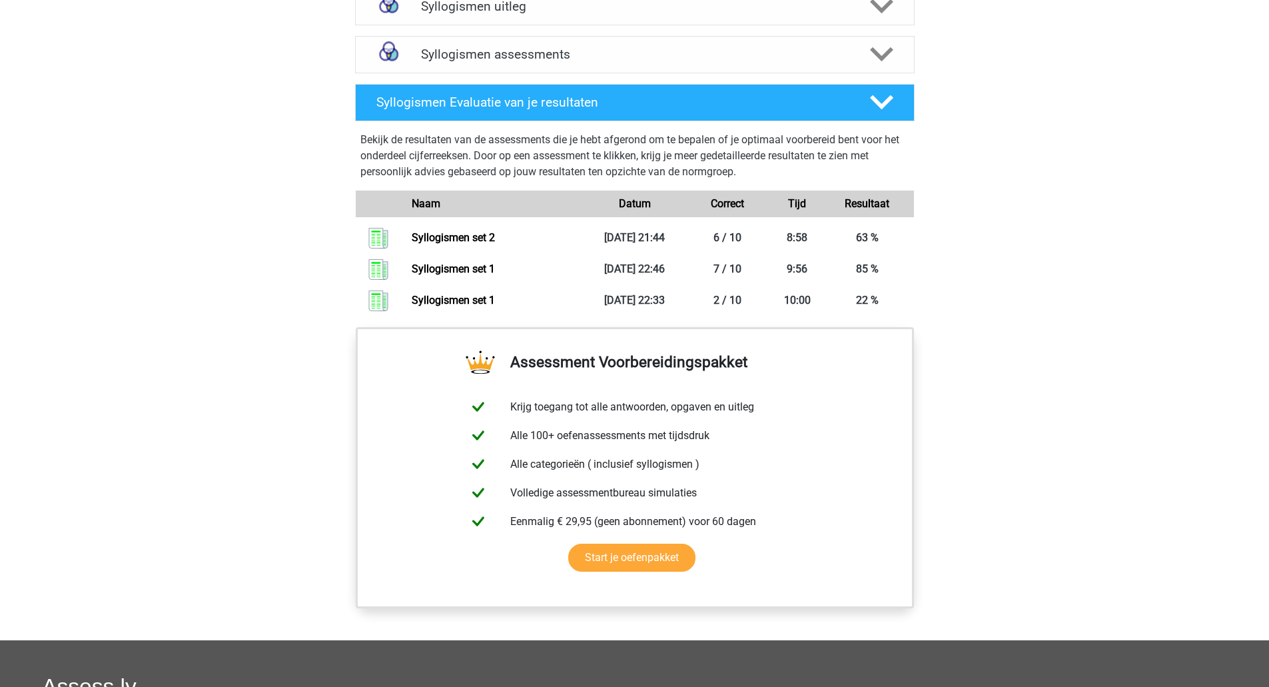
scroll to position [830, 0]
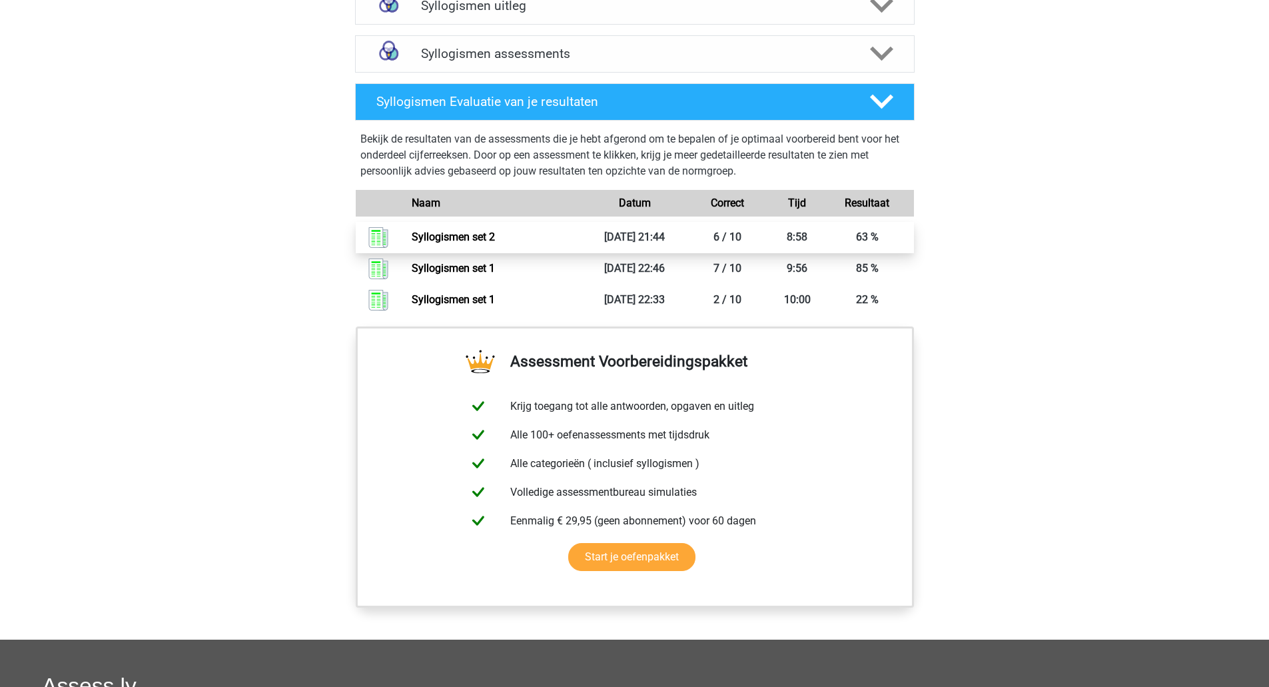
click at [470, 239] on link "Syllogismen set 2" at bounding box center [453, 236] width 83 height 13
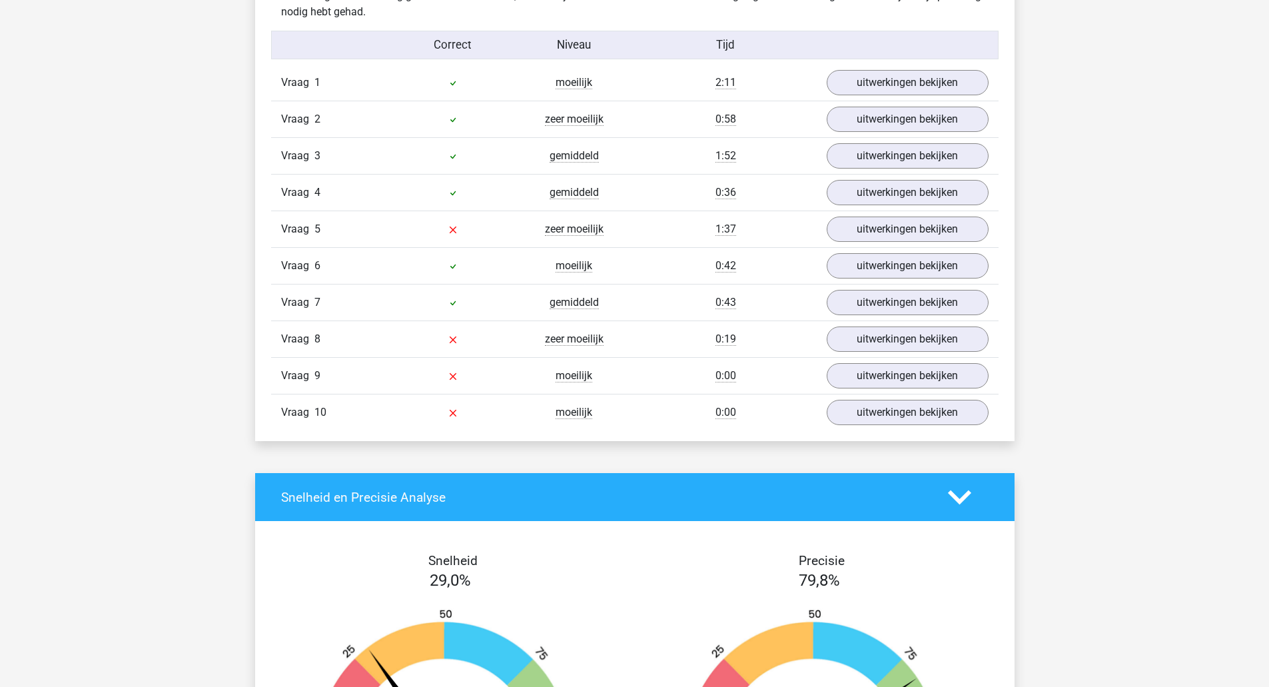
scroll to position [1092, 0]
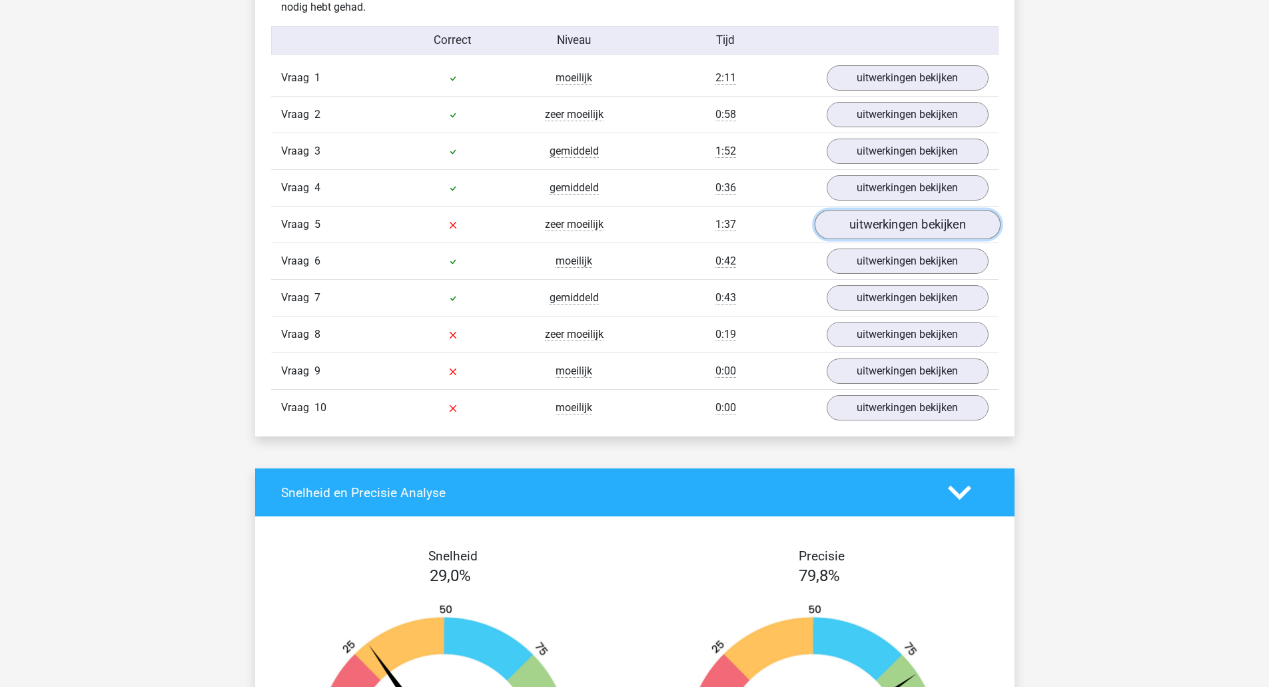
click at [887, 238] on link "uitwerkingen bekijken" at bounding box center [907, 224] width 186 height 29
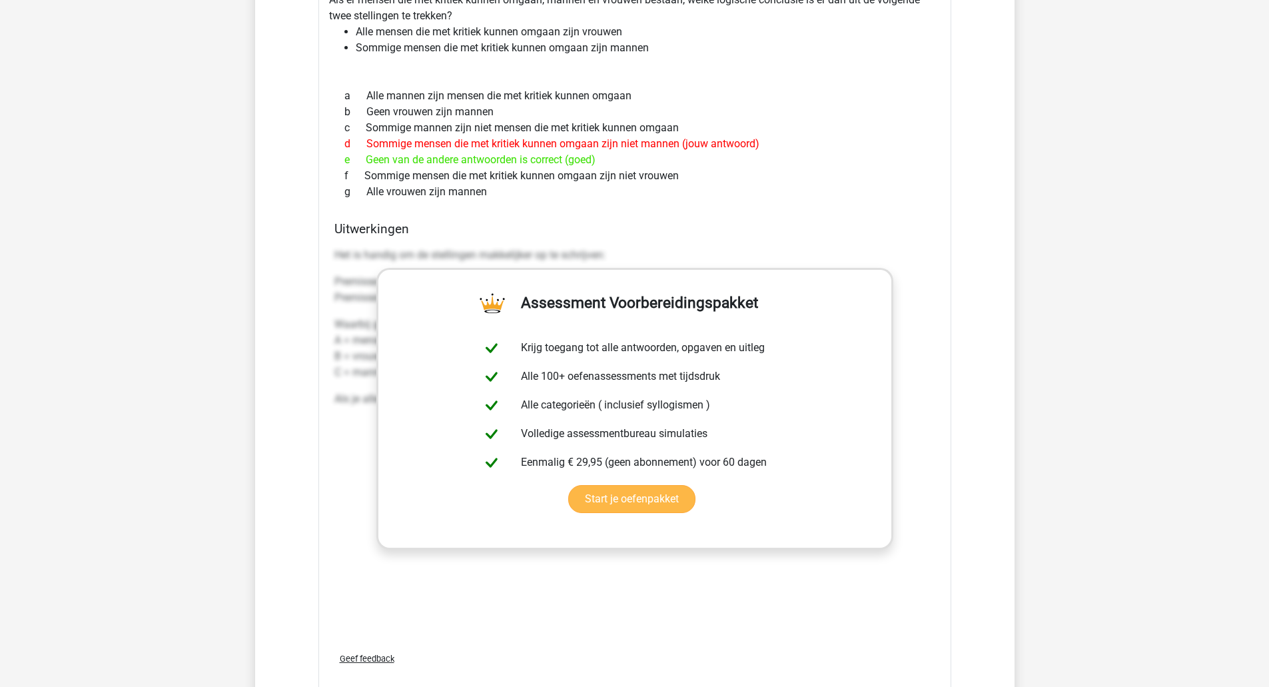
scroll to position [1365, 0]
click at [627, 504] on link "Start je oefenpakket" at bounding box center [631, 498] width 127 height 28
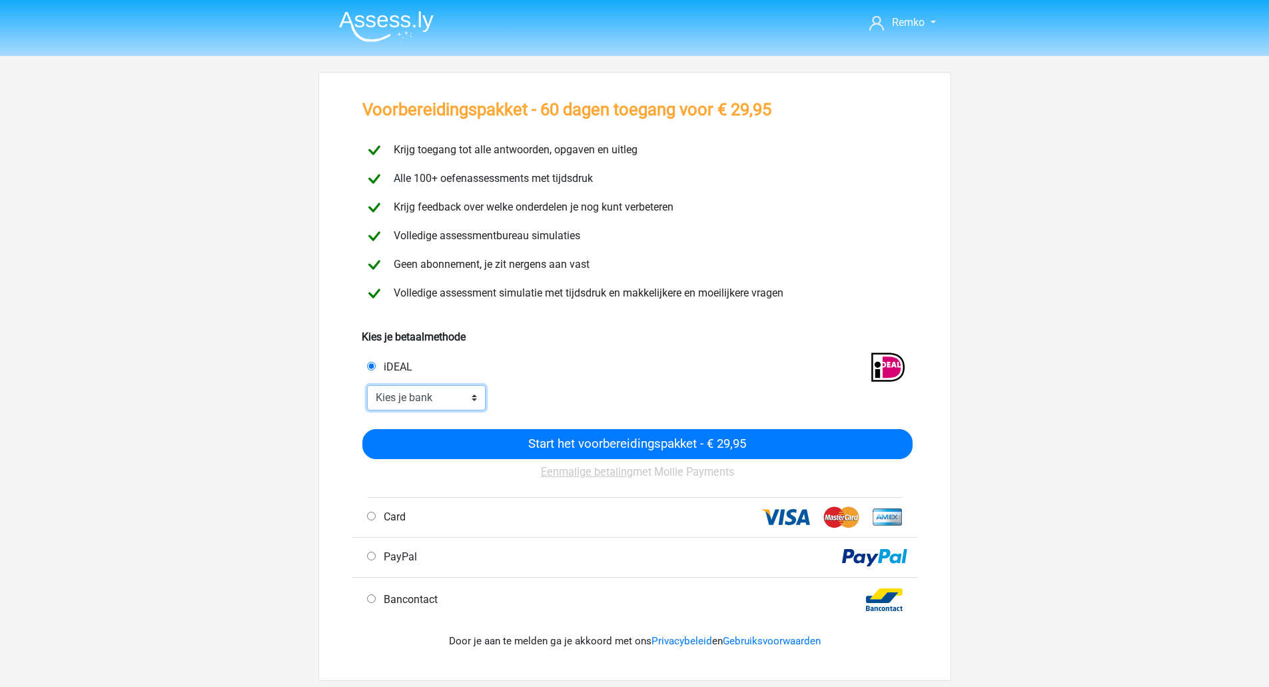
click at [414, 392] on select "Kies je bank ABN AMRO ING Rabobank ASN Bank bunq Knab N26 NN Regiobank Revolut …" at bounding box center [426, 397] width 119 height 25
select select "ideal_[SWIFT_CODE]"
click at [367, 385] on select "Kies je bank ABN AMRO ING Rabobank ASN Bank bunq Knab N26 NN Regiobank Revolut …" at bounding box center [426, 397] width 119 height 25
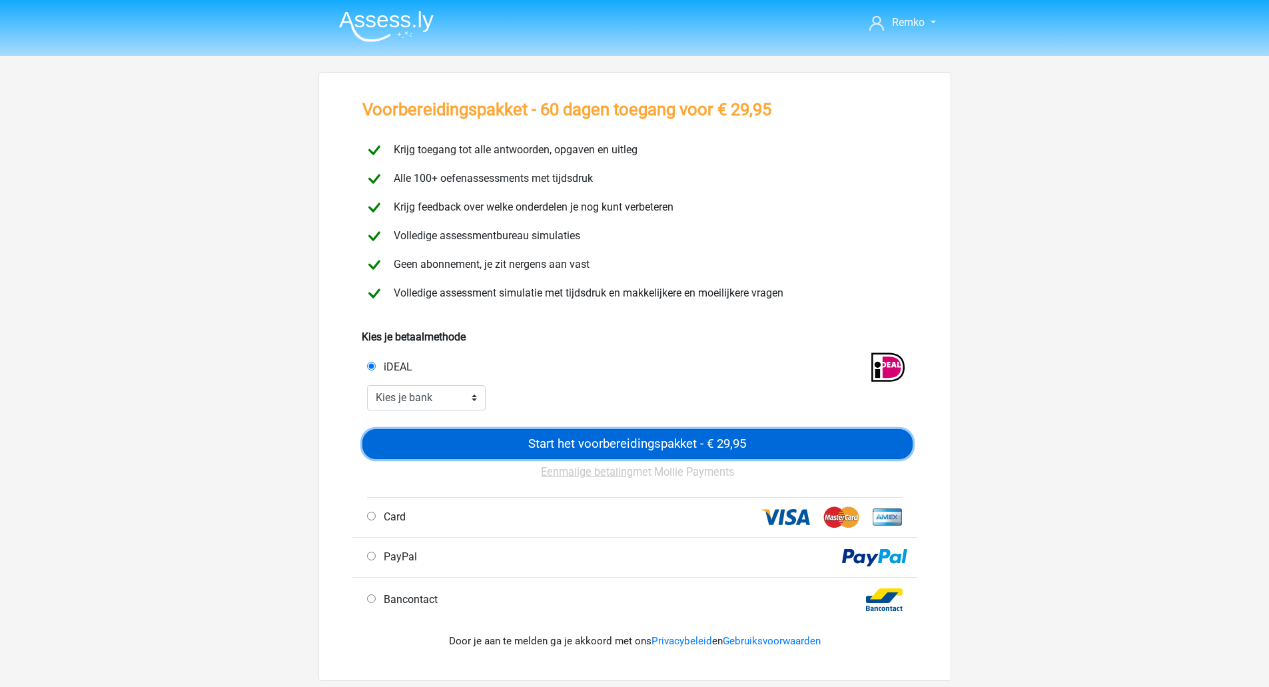
click at [468, 438] on input "Start het voorbereidingspakket - € 29,95" at bounding box center [637, 444] width 550 height 30
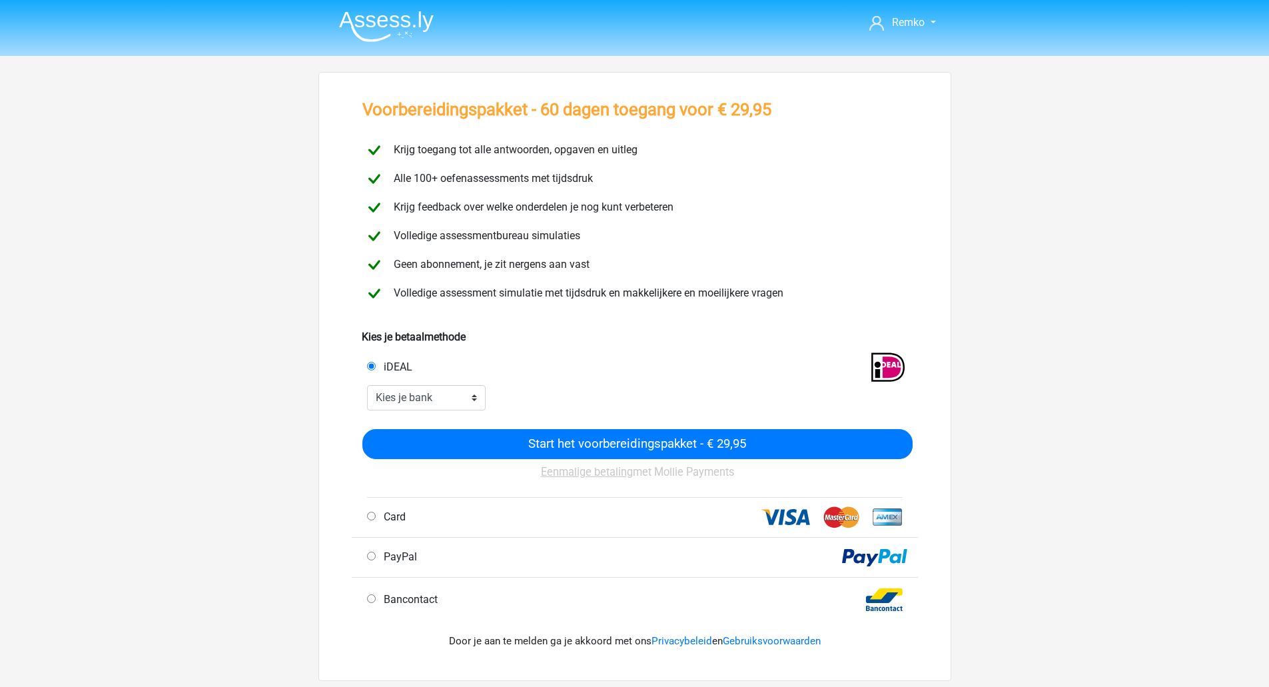
select select "ideal_[SWIFT_CODE]"
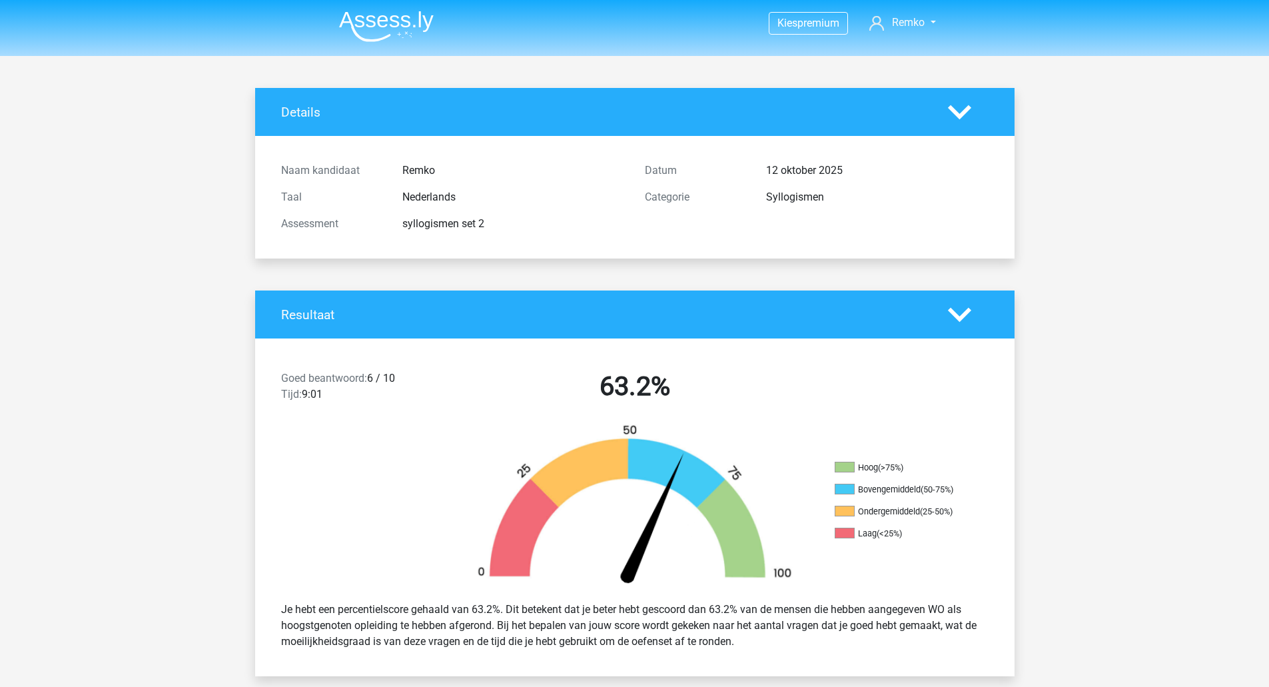
scroll to position [1365, 0]
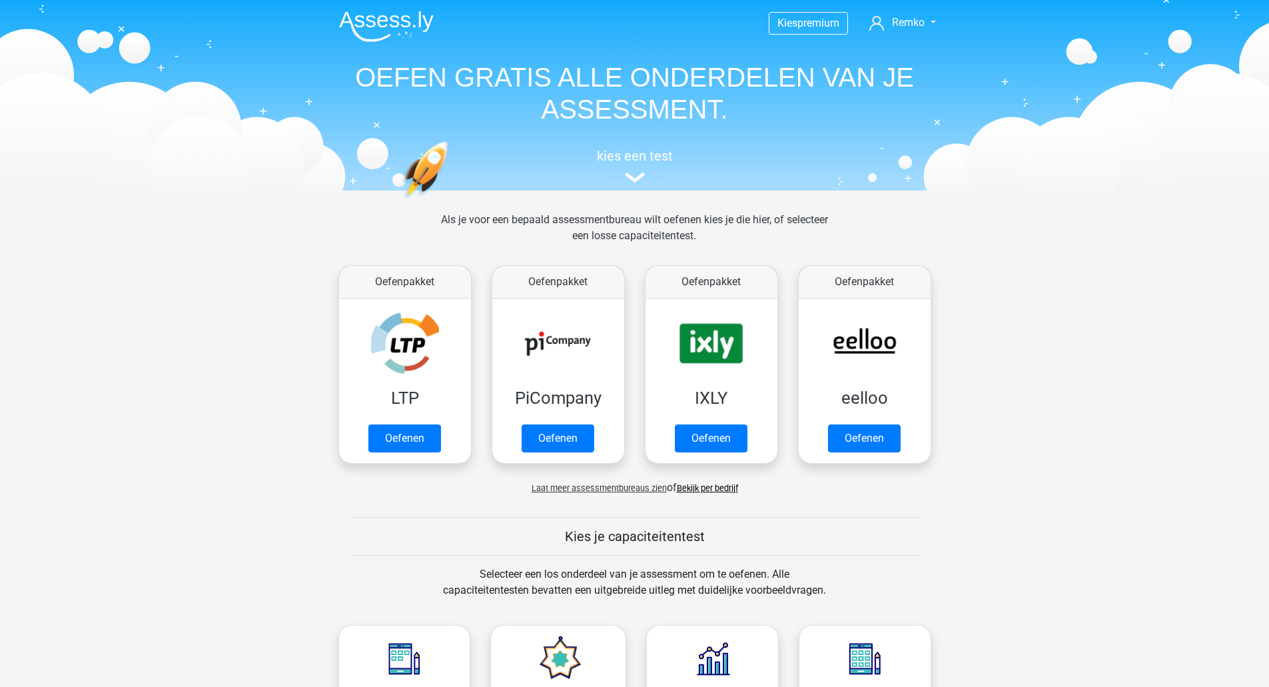
scroll to position [735, 0]
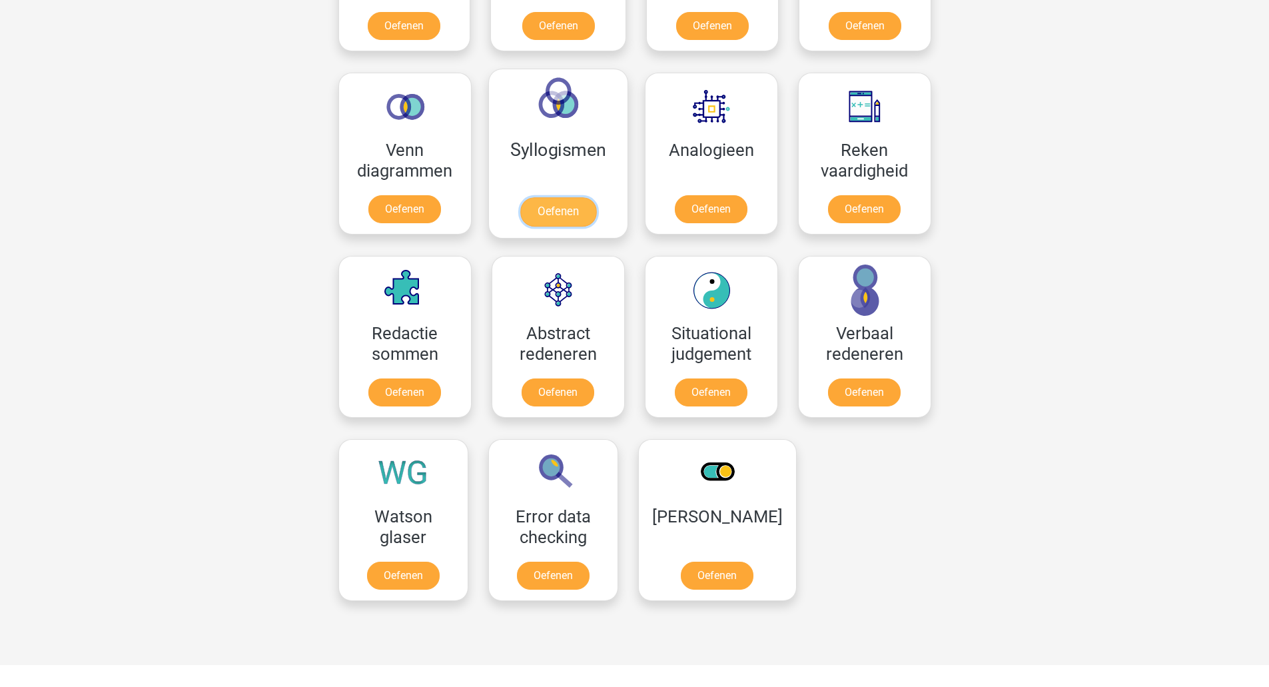
click at [554, 204] on link "Oefenen" at bounding box center [558, 211] width 76 height 29
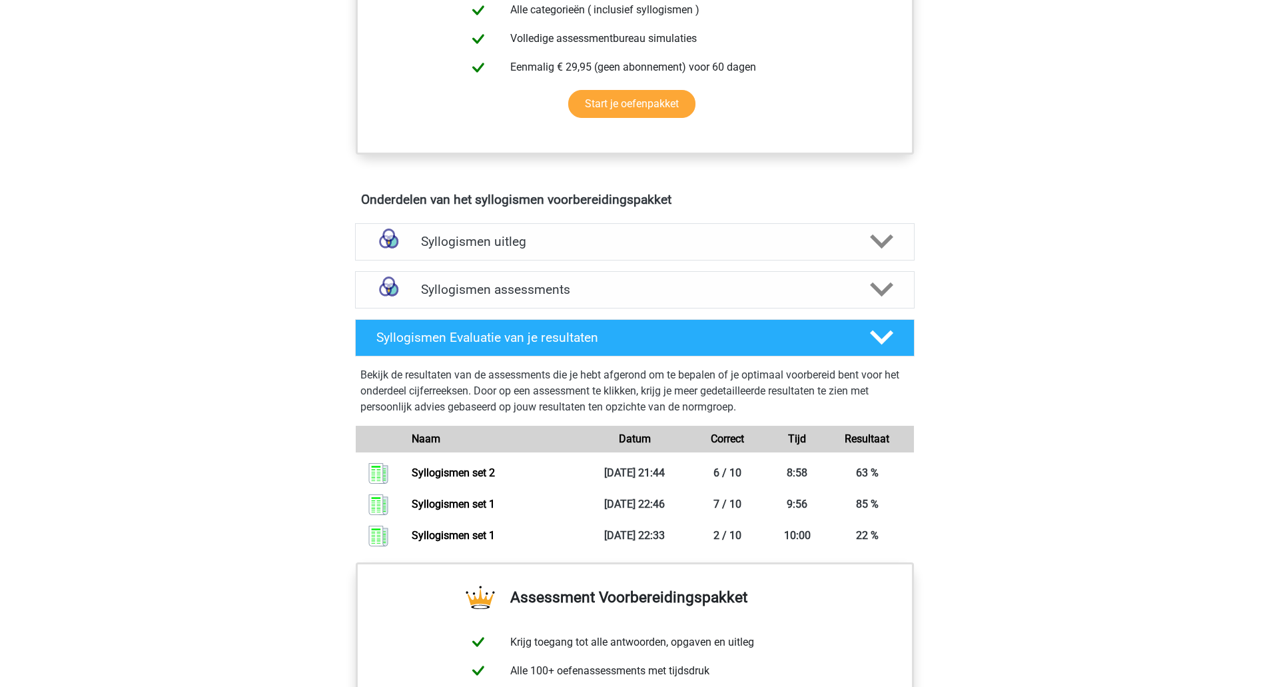
scroll to position [595, 0]
click at [465, 468] on link "Syllogismen set 2" at bounding box center [453, 472] width 83 height 13
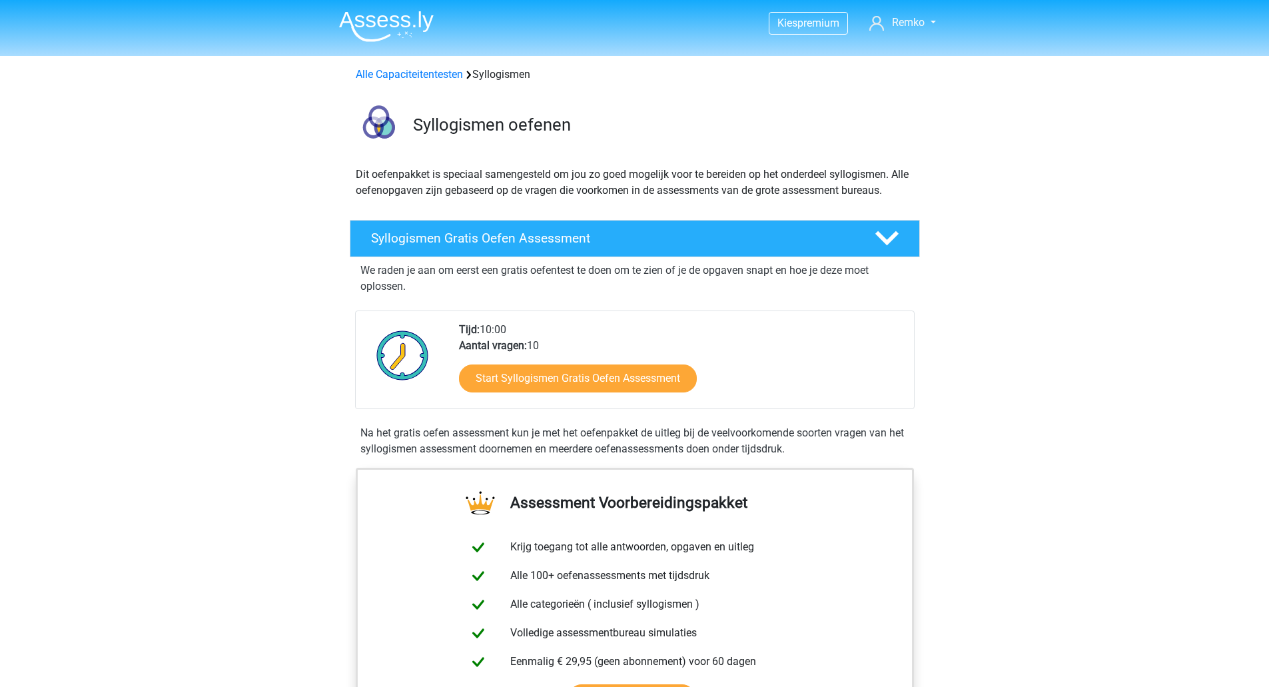
scroll to position [595, 0]
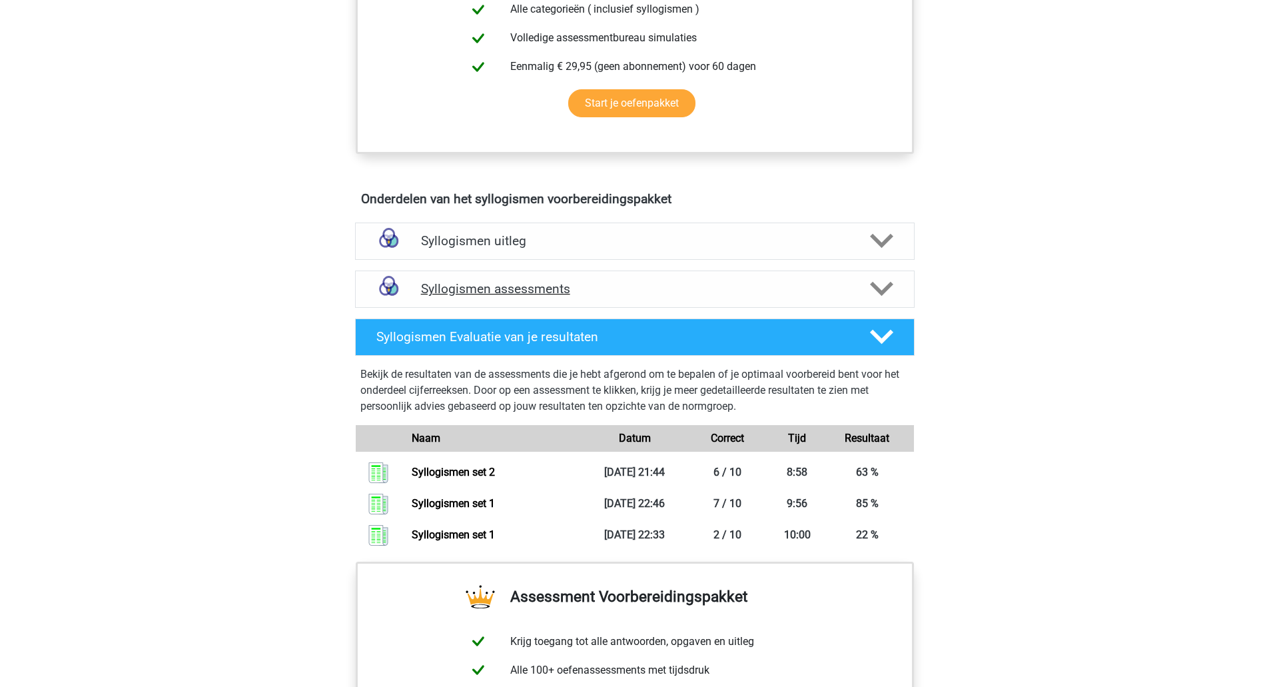
click at [571, 284] on h4 "Syllogismen assessments" at bounding box center [635, 288] width 428 height 15
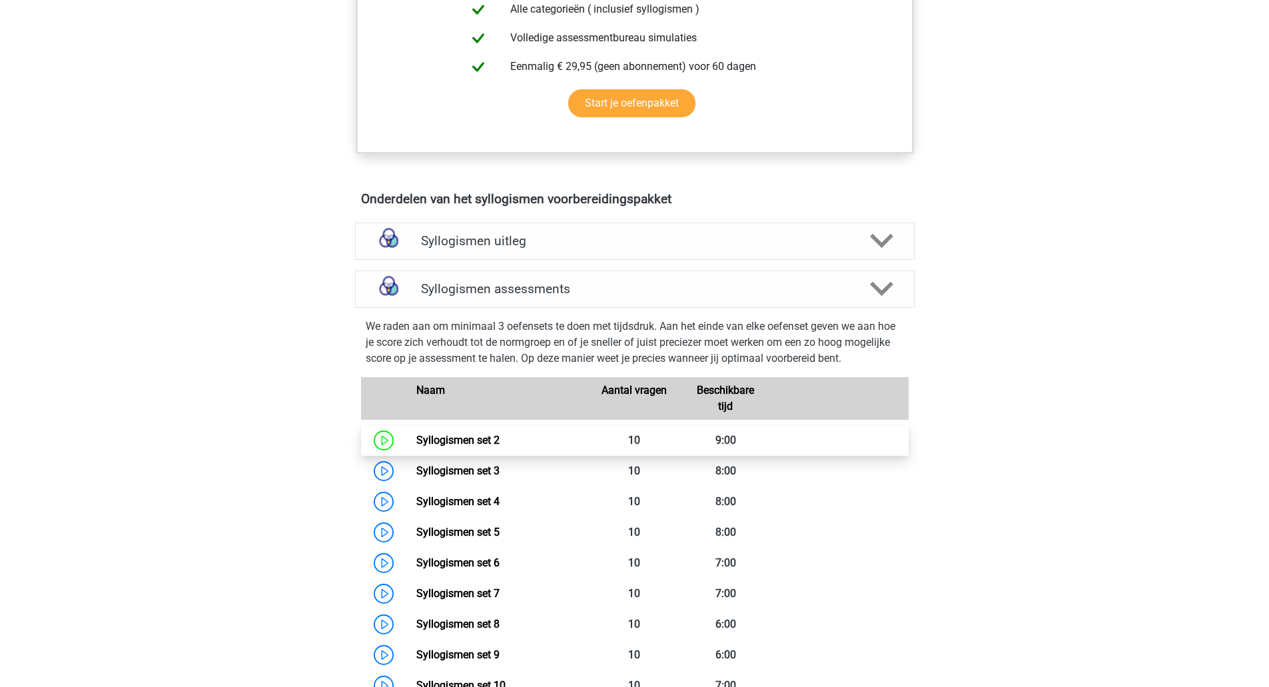
click at [484, 440] on link "Syllogismen set 2" at bounding box center [457, 440] width 83 height 13
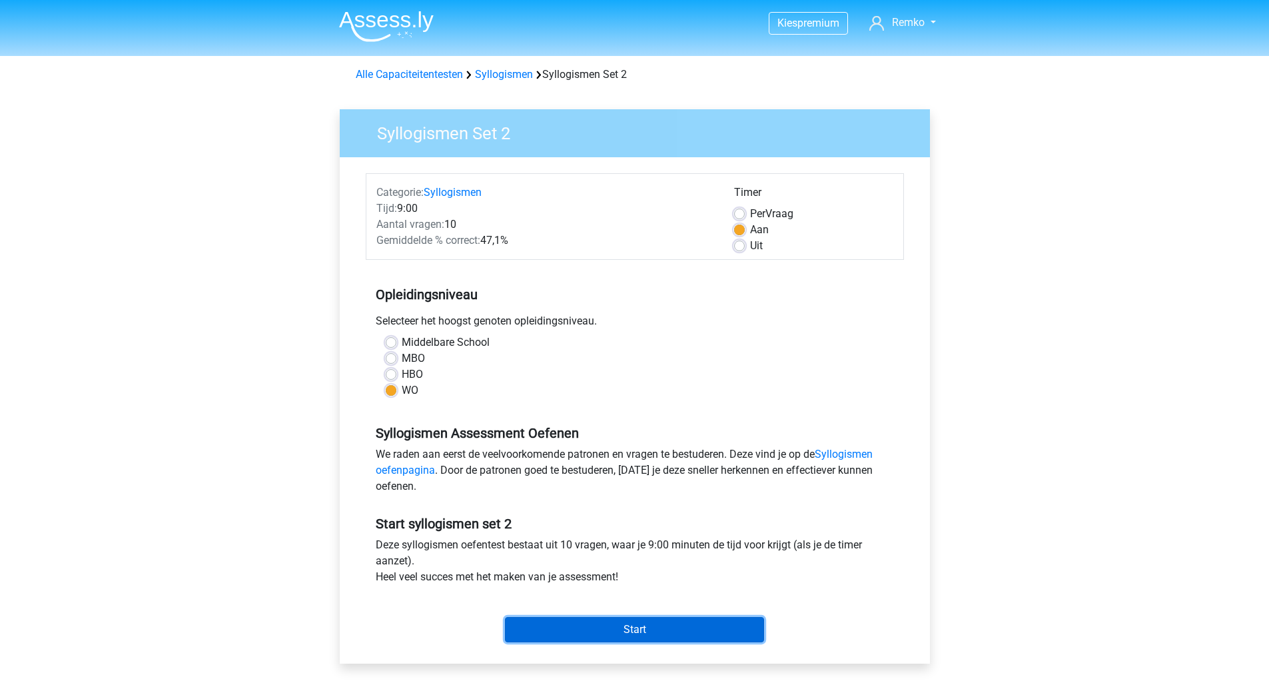
click at [614, 622] on input "Start" at bounding box center [634, 629] width 259 height 25
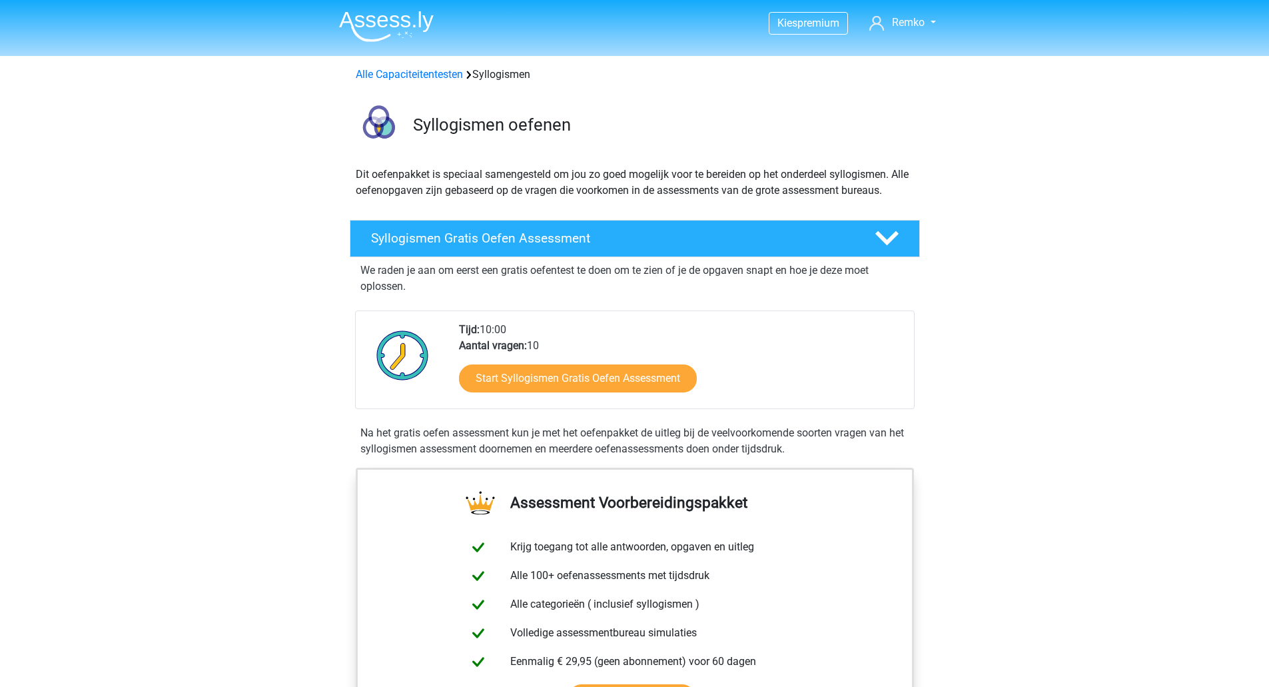
scroll to position [595, 0]
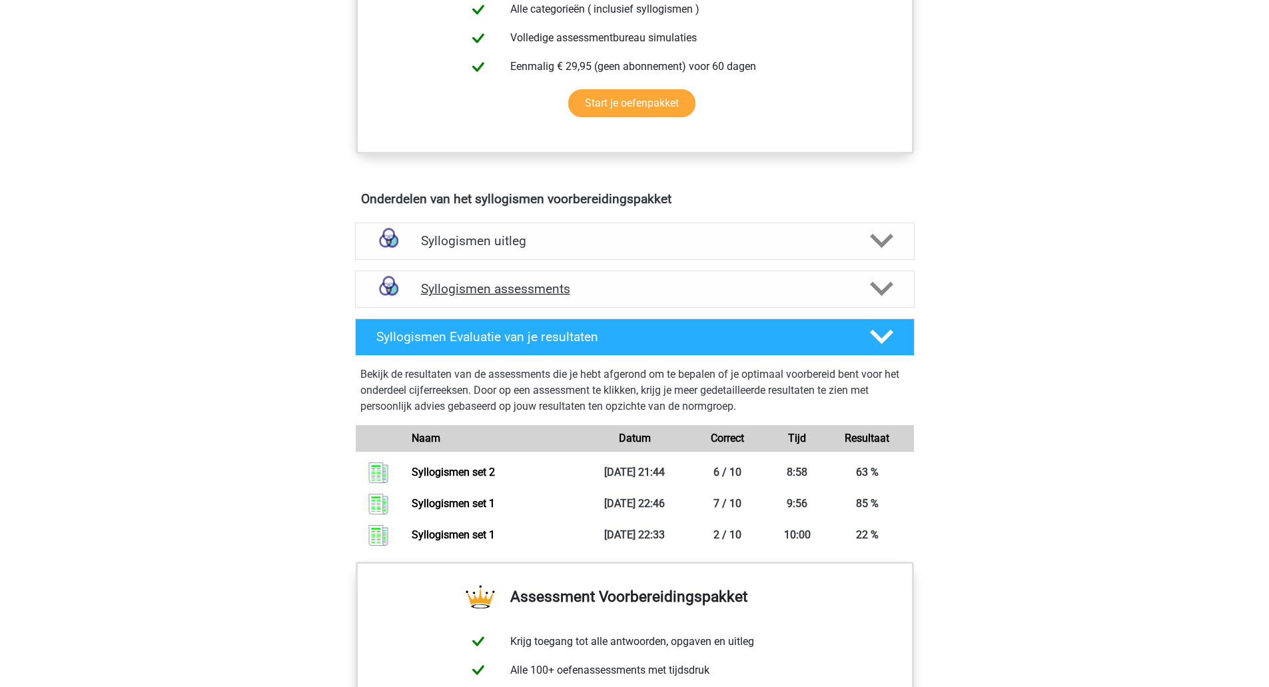
click at [458, 288] on h4 "Syllogismen assessments" at bounding box center [635, 288] width 428 height 15
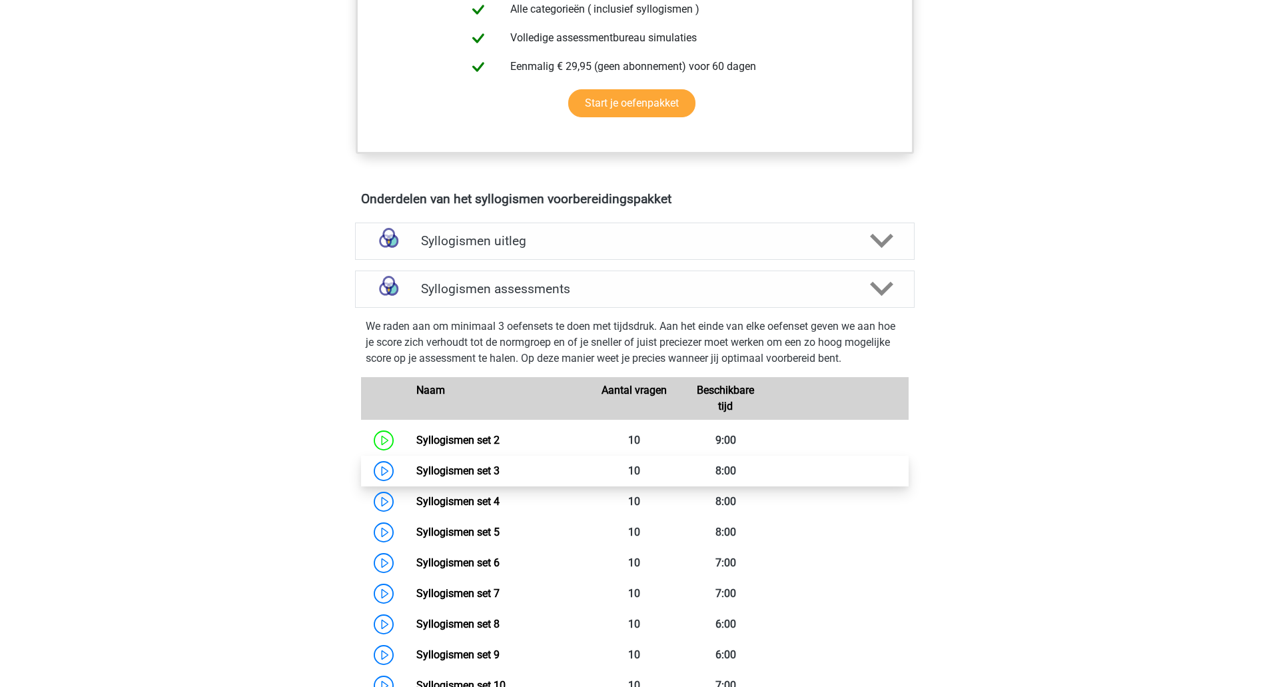
click at [477, 470] on link "Syllogismen set 3" at bounding box center [457, 470] width 83 height 13
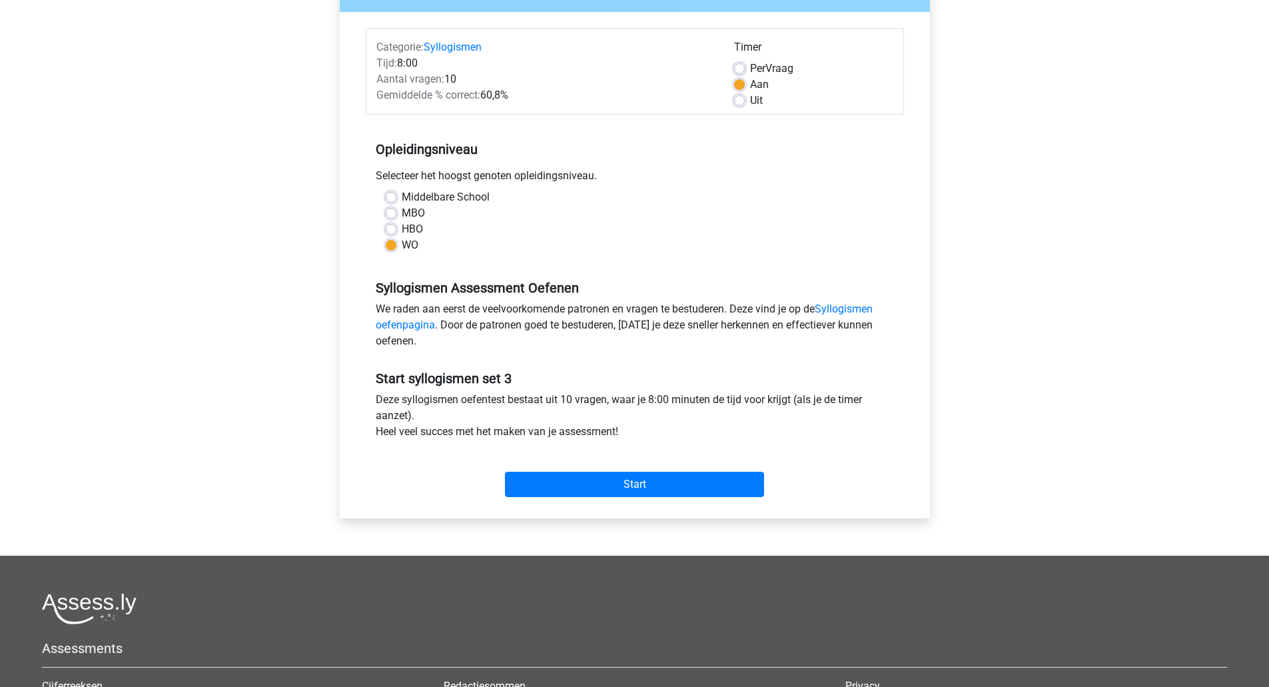
scroll to position [146, 0]
click at [613, 483] on input "Start" at bounding box center [634, 483] width 259 height 25
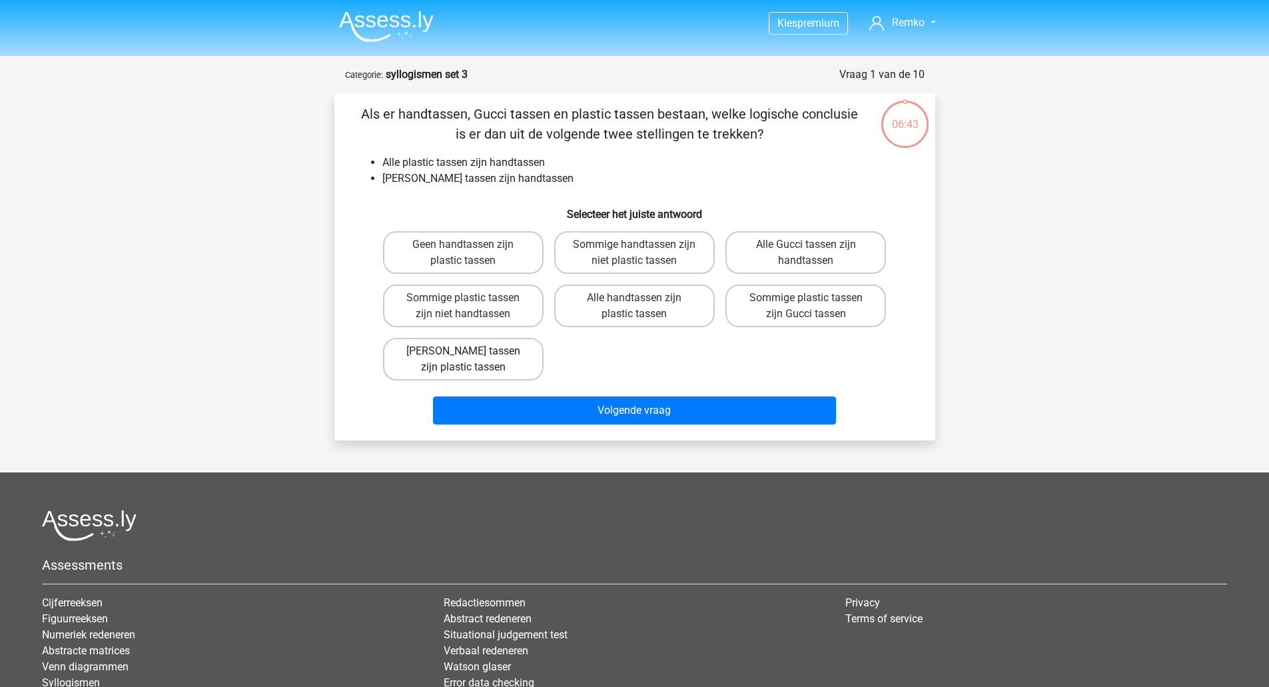
click at [505, 351] on label "Geen Gucci tassen zijn plastic tassen" at bounding box center [463, 359] width 161 height 43
click at [472, 351] on input "Geen Gucci tassen zijn plastic tassen" at bounding box center [467, 355] width 9 height 9
radio input "true"
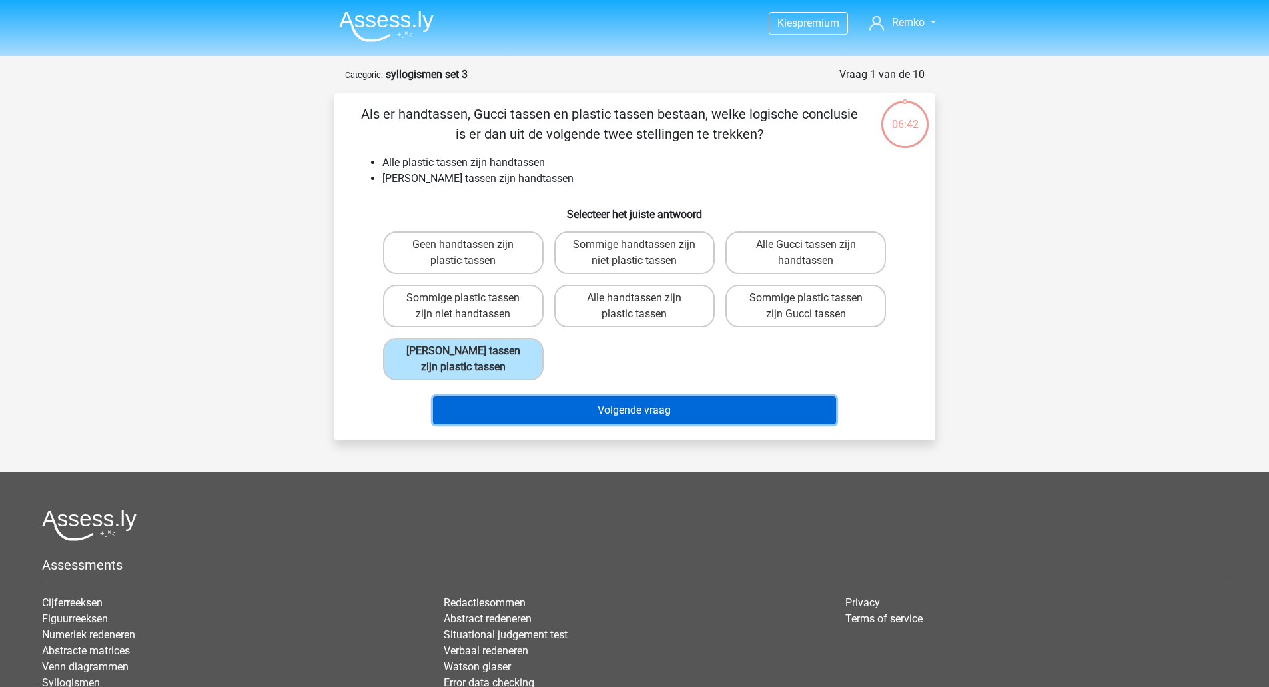
click at [596, 413] on button "Volgende vraag" at bounding box center [634, 410] width 403 height 28
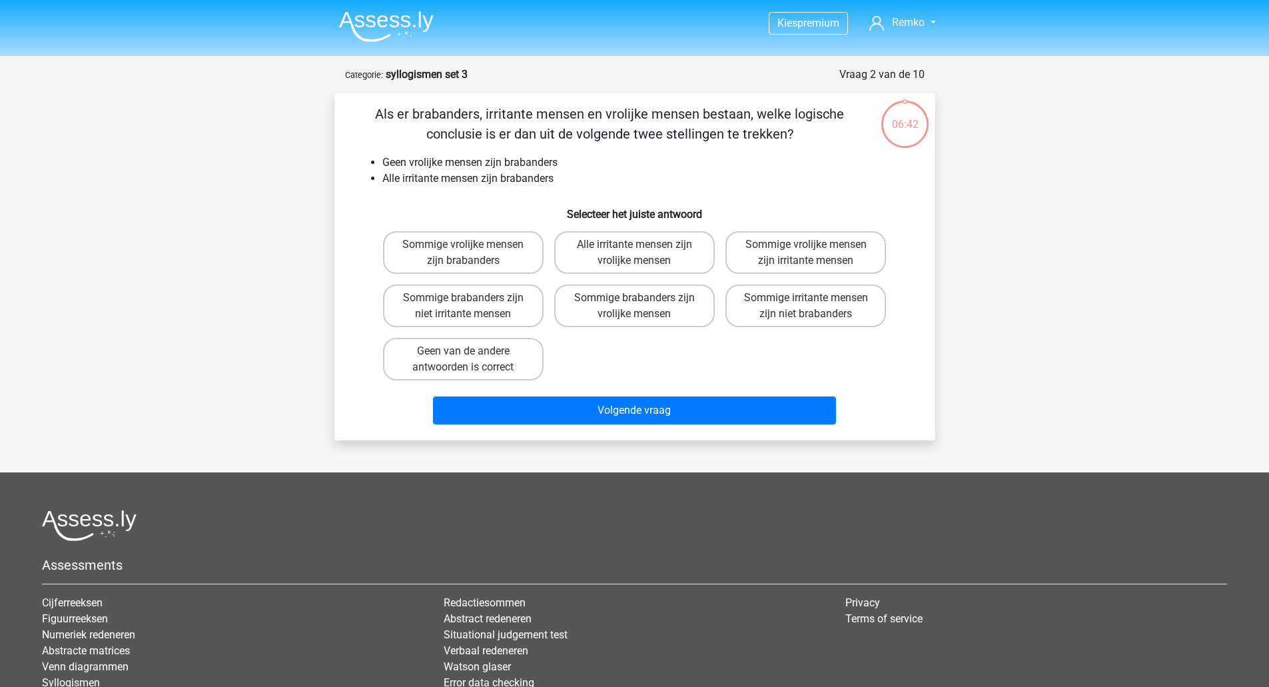
scroll to position [67, 0]
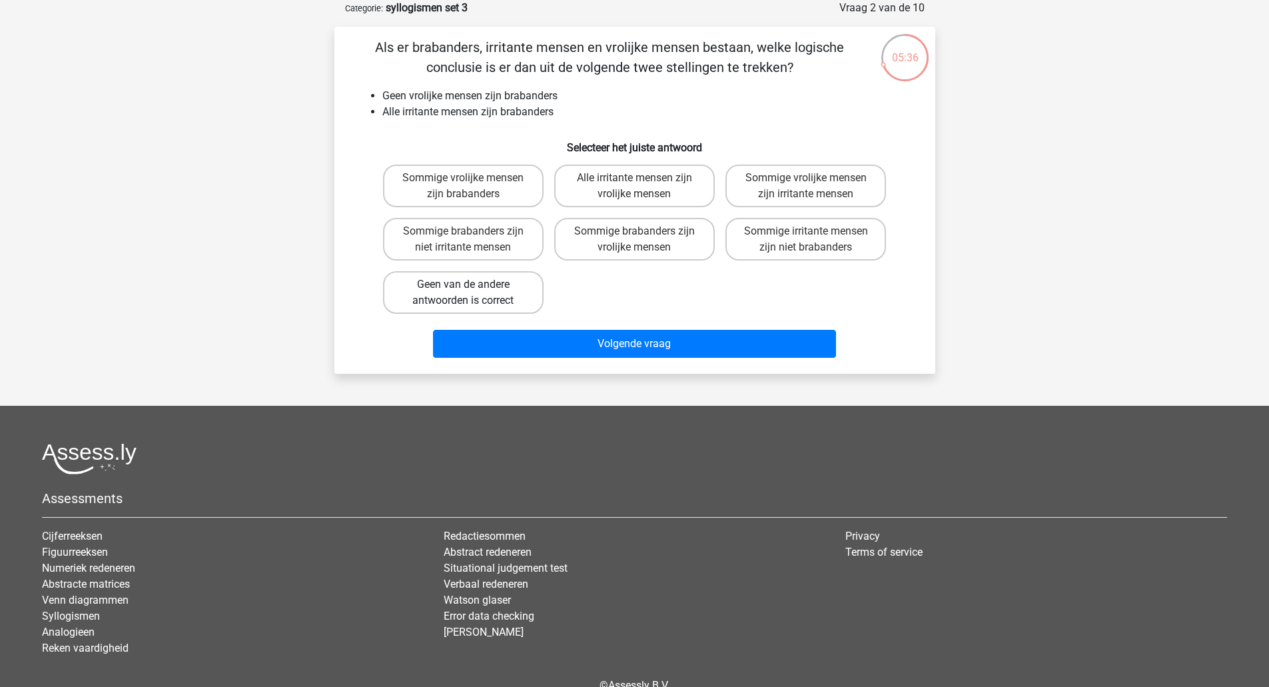
click at [517, 286] on label "Geen van de andere antwoorden is correct" at bounding box center [463, 292] width 161 height 43
click at [472, 286] on input "Geen van de andere antwoorden is correct" at bounding box center [467, 288] width 9 height 9
radio input "true"
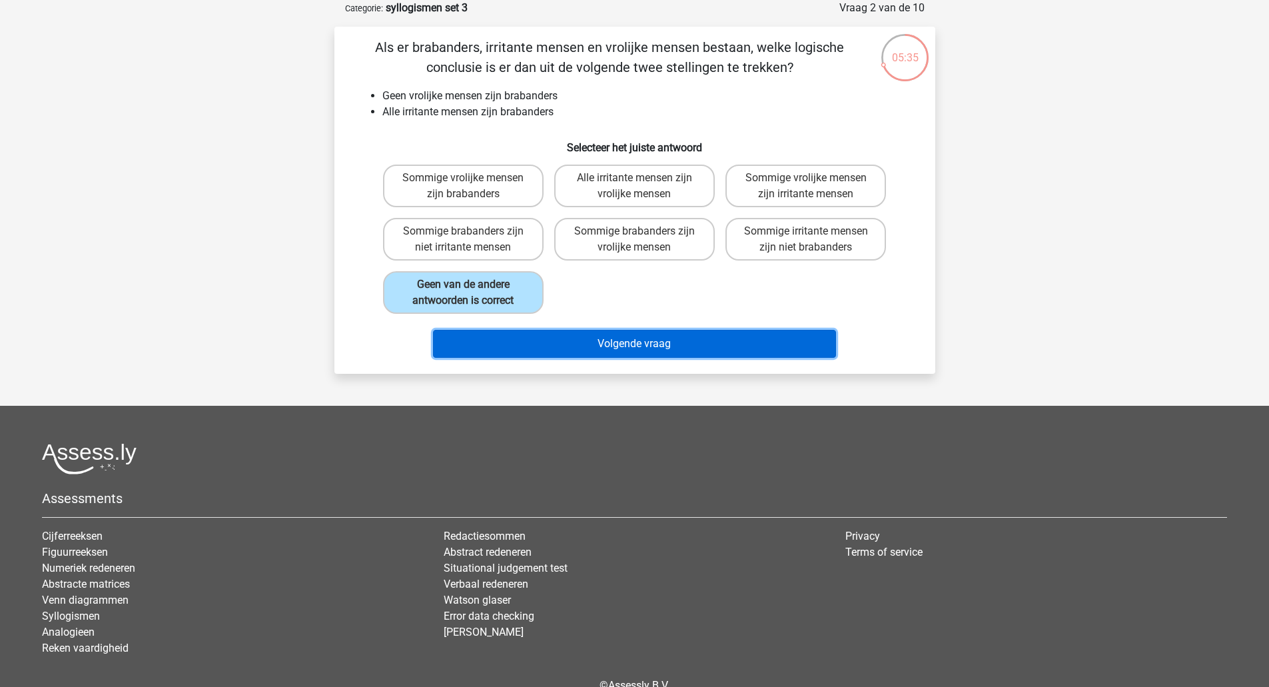
click at [585, 339] on button "Volgende vraag" at bounding box center [634, 344] width 403 height 28
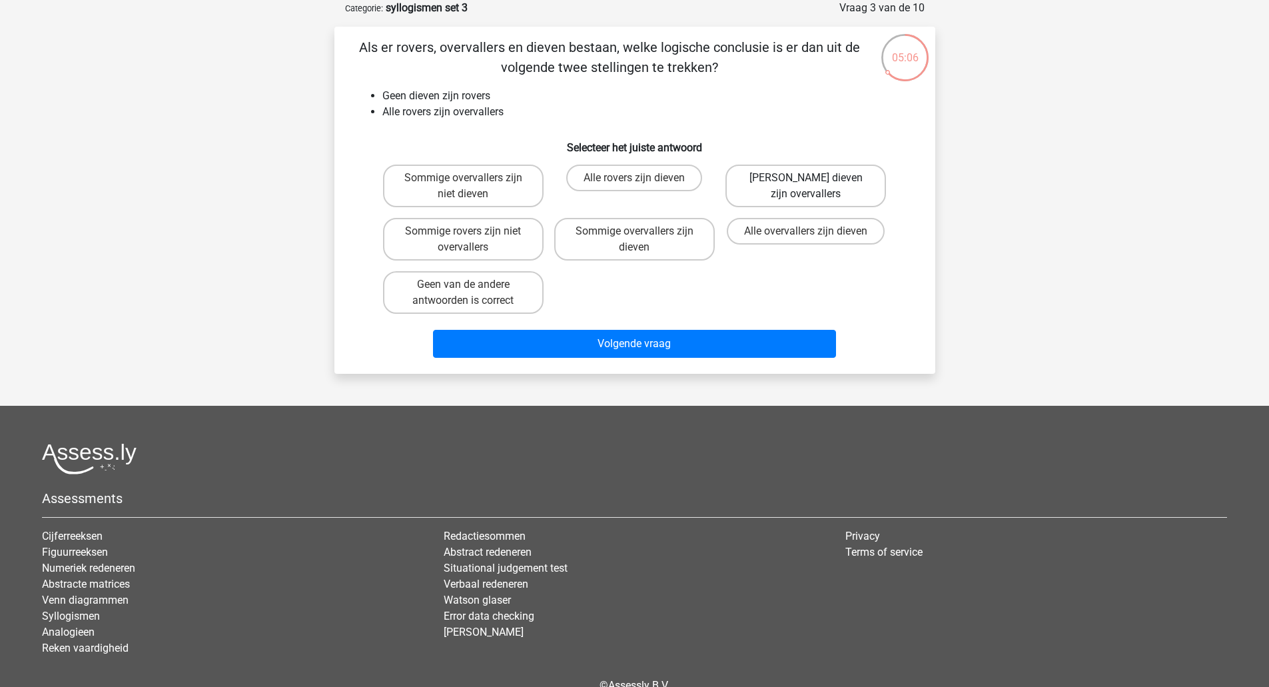
click at [818, 190] on label "Geen dieven zijn overvallers" at bounding box center [805, 186] width 161 height 43
click at [815, 186] on input "Geen dieven zijn overvallers" at bounding box center [810, 182] width 9 height 9
radio input "true"
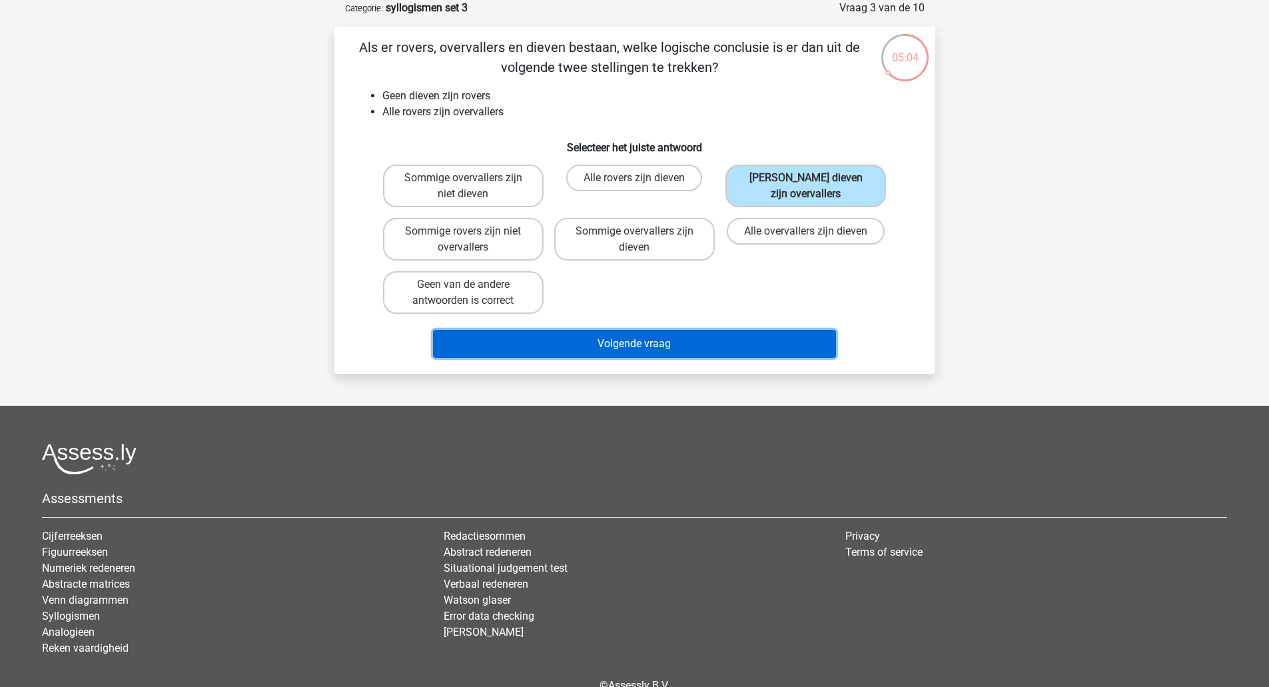
click at [703, 342] on button "Volgende vraag" at bounding box center [634, 344] width 403 height 28
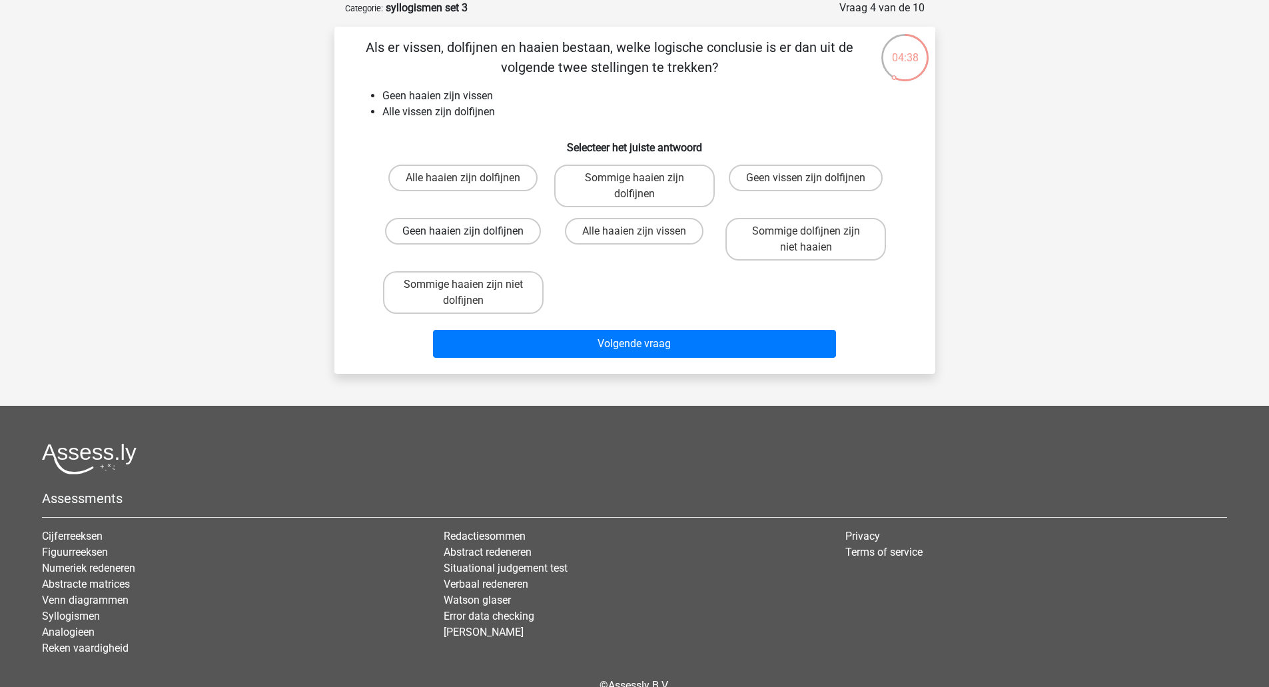
click at [517, 228] on label "Geen haaien zijn dolfijnen" at bounding box center [463, 231] width 156 height 27
click at [472, 231] on input "Geen haaien zijn dolfijnen" at bounding box center [467, 235] width 9 height 9
radio input "true"
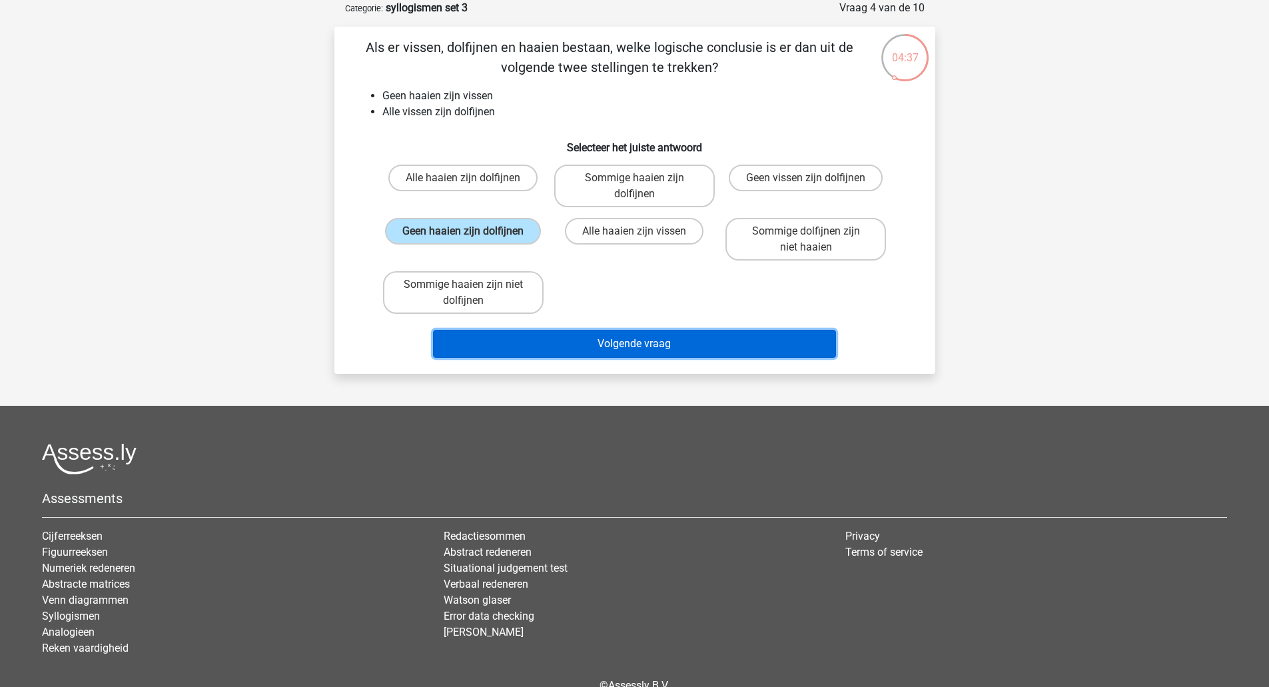
click at [606, 350] on button "Volgende vraag" at bounding box center [634, 344] width 403 height 28
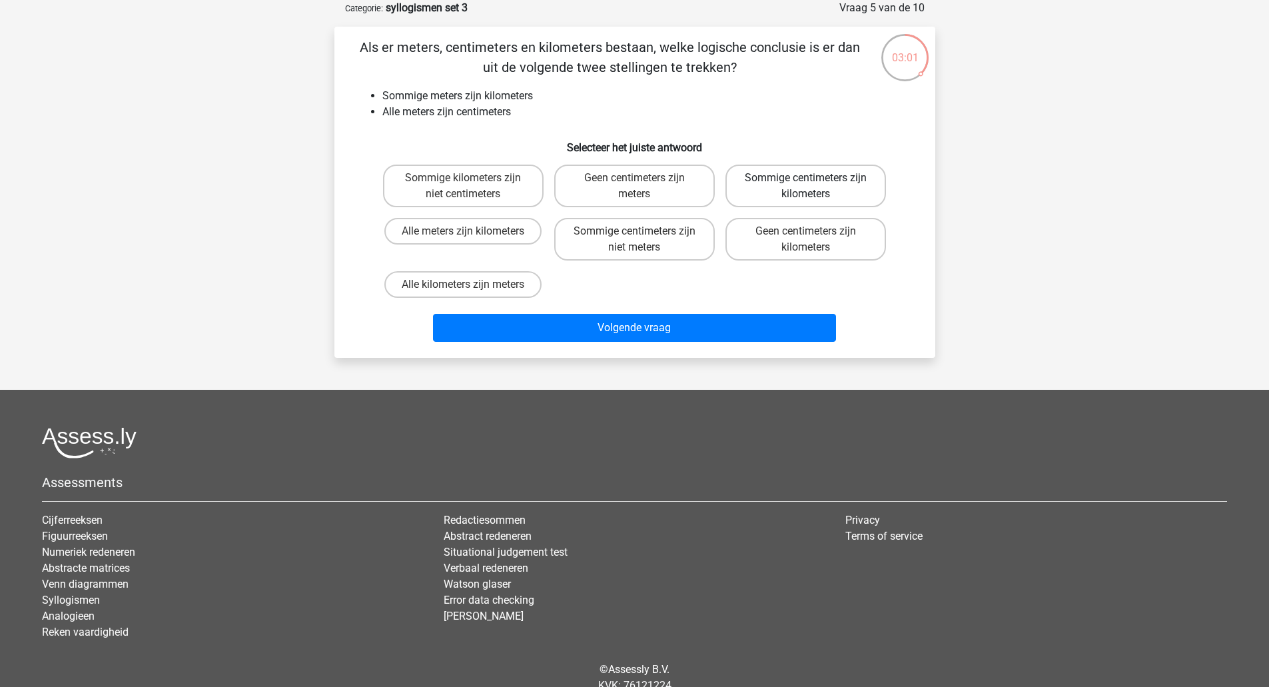
click at [769, 188] on label "Sommige centimeters zijn kilometers" at bounding box center [805, 186] width 161 height 43
click at [806, 186] on input "Sommige centimeters zijn kilometers" at bounding box center [810, 182] width 9 height 9
radio input "true"
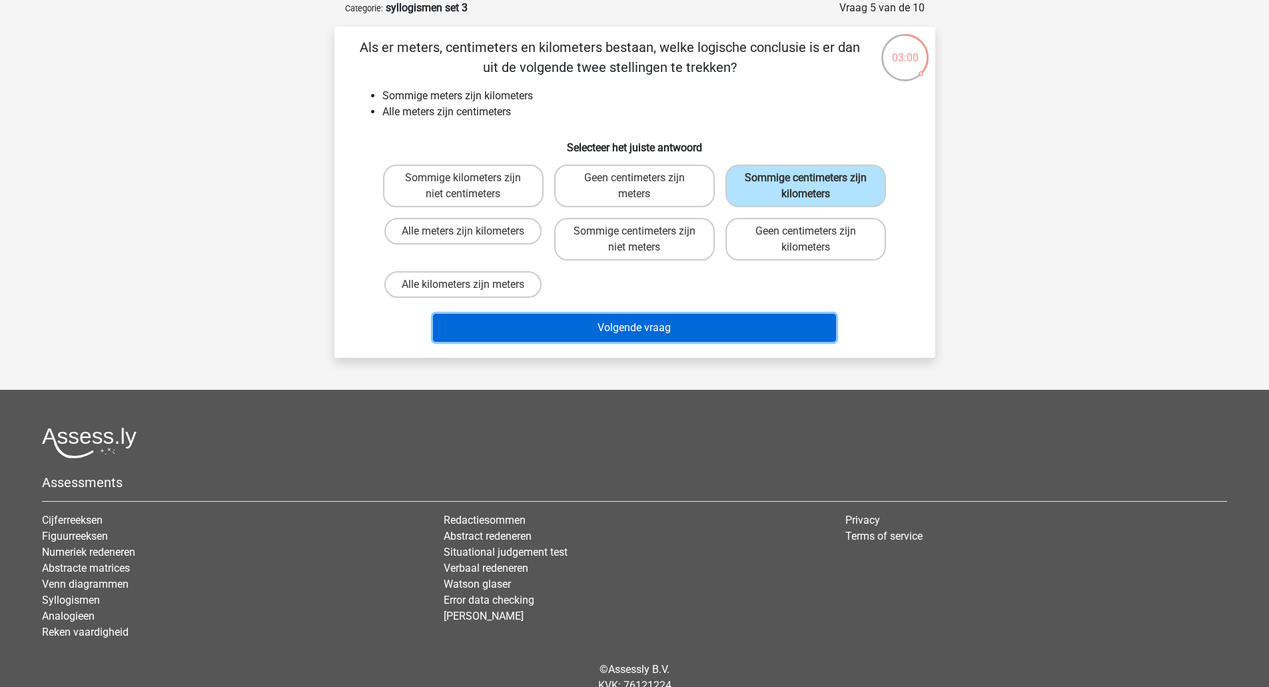
click at [711, 324] on button "Volgende vraag" at bounding box center [634, 328] width 403 height 28
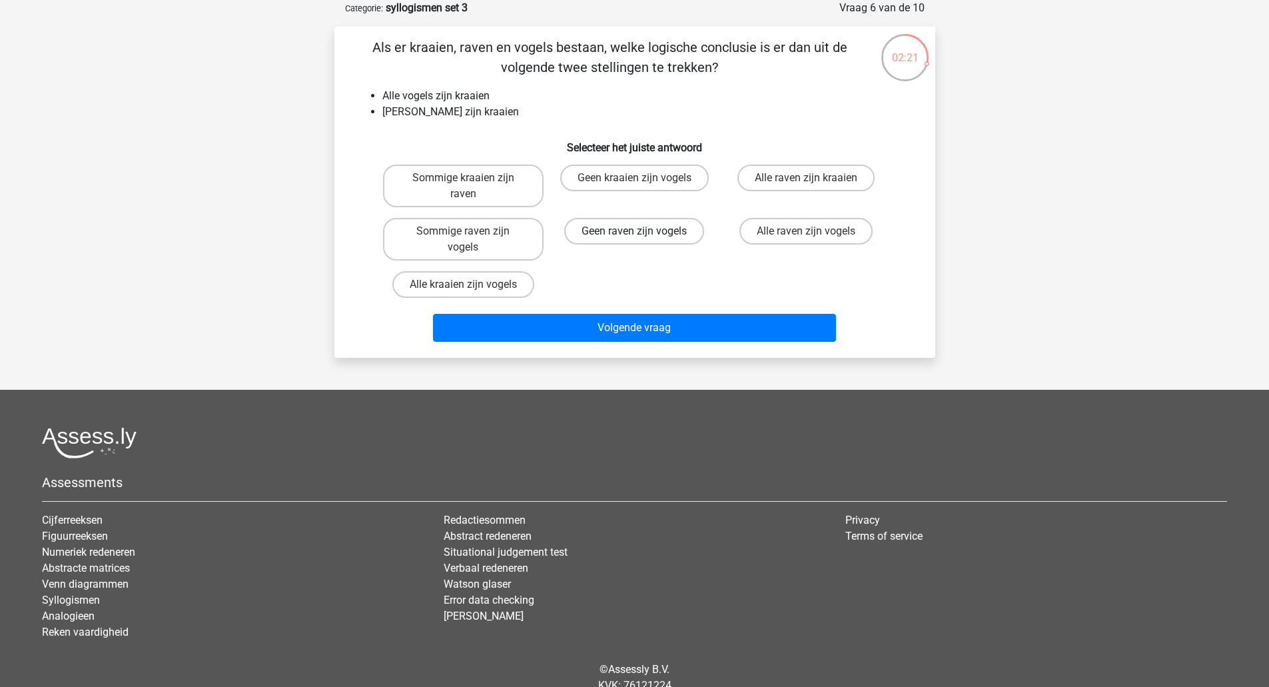
click at [645, 232] on label "Geen raven zijn vogels" at bounding box center [634, 231] width 140 height 27
click at [643, 232] on input "Geen raven zijn vogels" at bounding box center [638, 235] width 9 height 9
radio input "true"
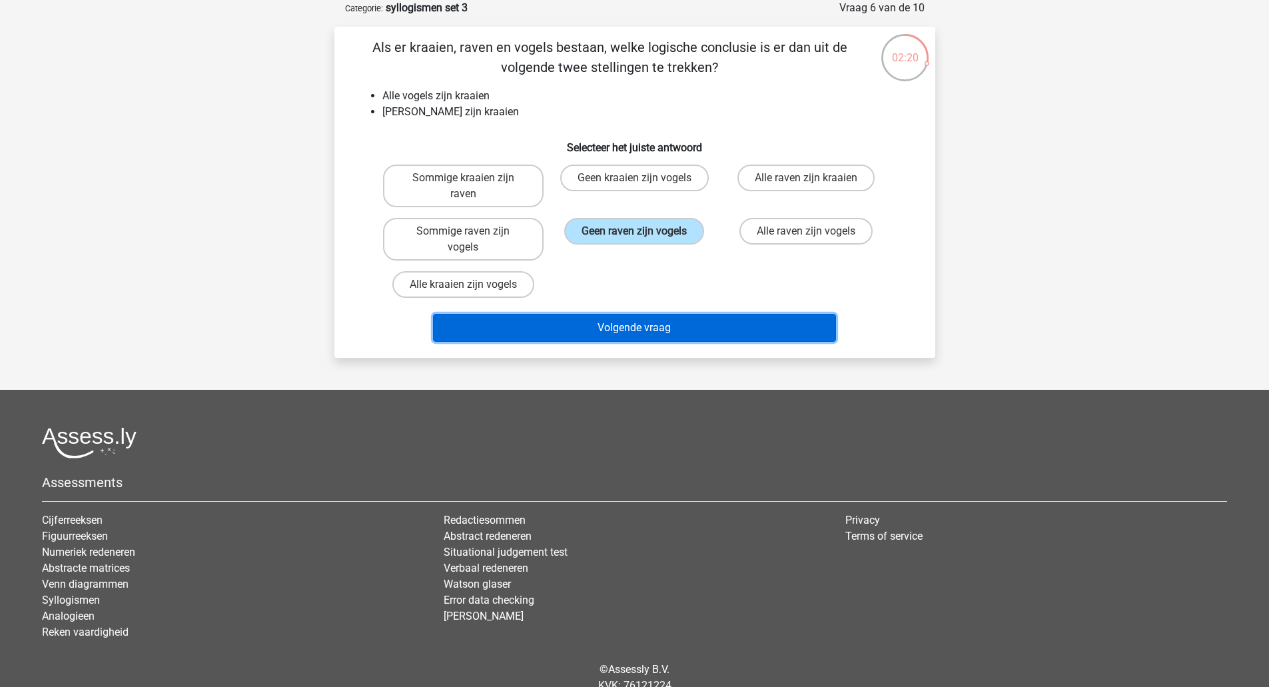
click at [655, 326] on button "Volgende vraag" at bounding box center [634, 328] width 403 height 28
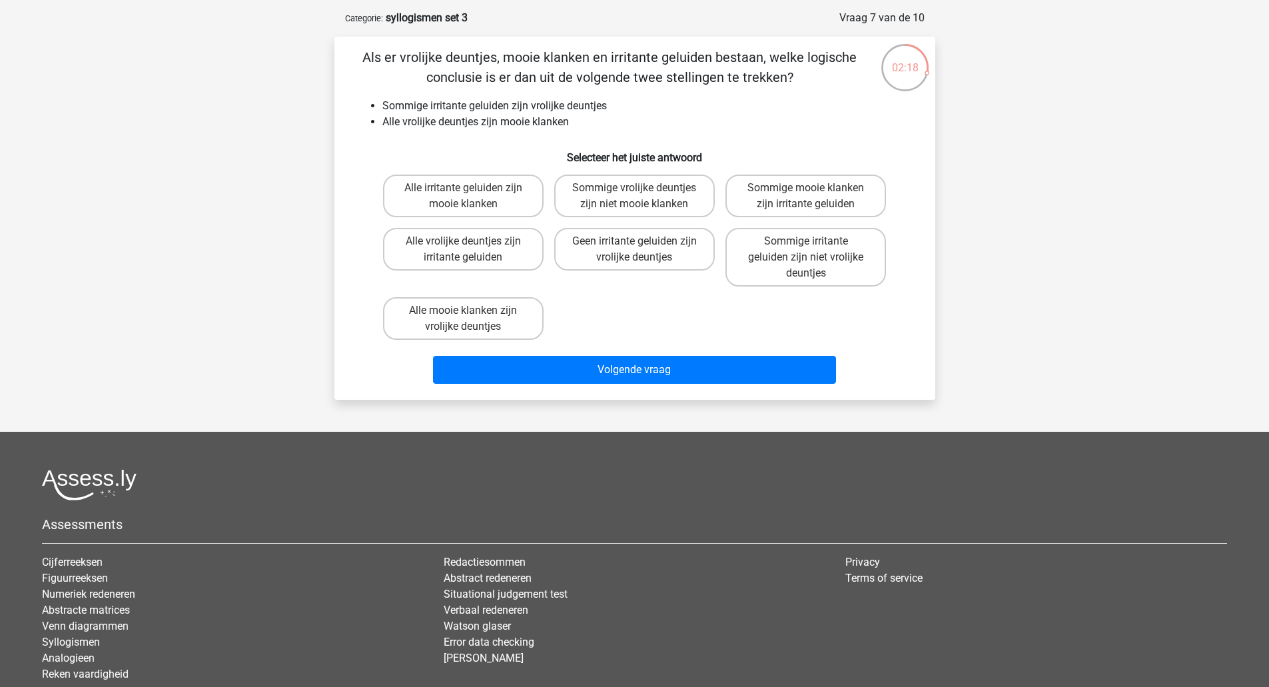
scroll to position [55, 0]
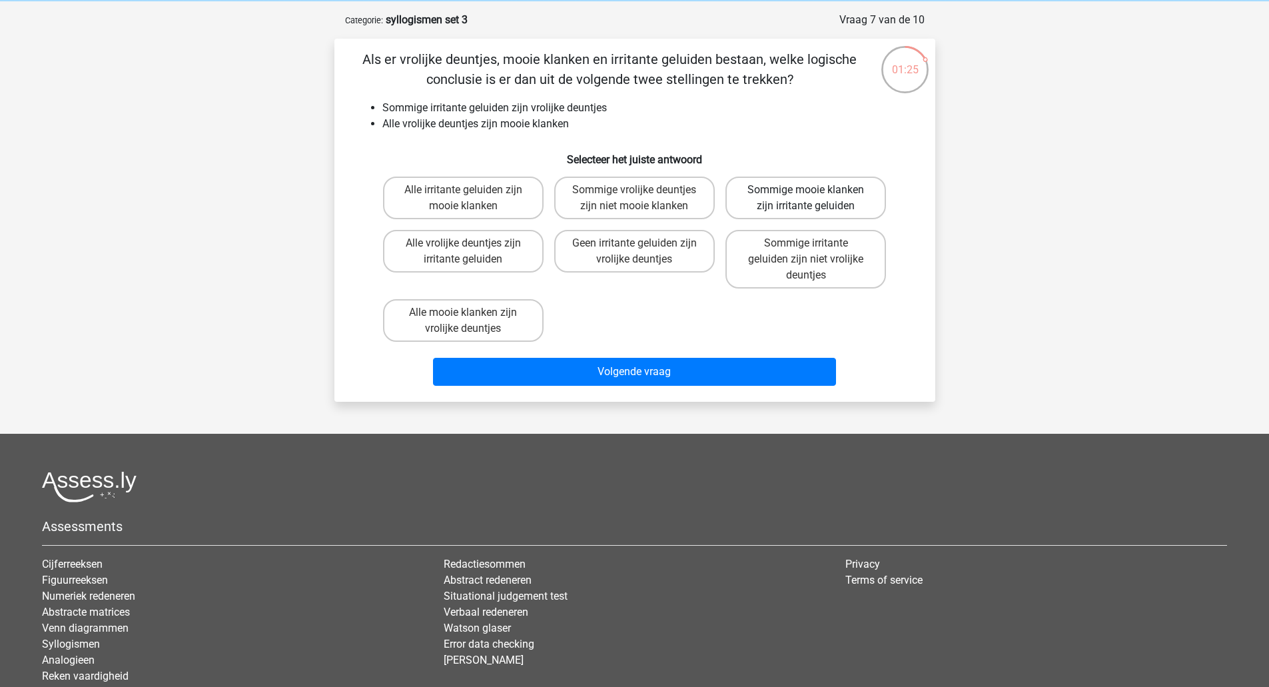
click at [825, 205] on label "Sommige mooie klanken zijn irritante geluiden" at bounding box center [805, 198] width 161 height 43
click at [815, 198] on input "Sommige mooie klanken zijn irritante geluiden" at bounding box center [810, 194] width 9 height 9
radio input "true"
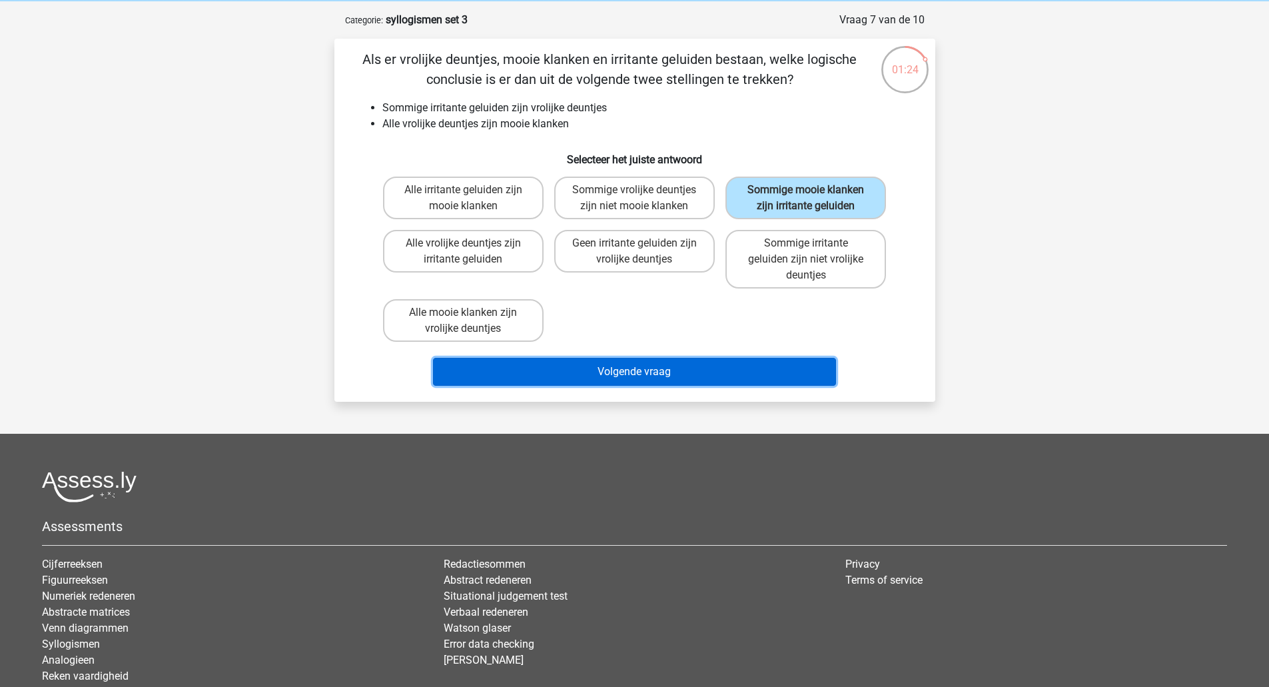
click at [748, 371] on button "Volgende vraag" at bounding box center [634, 372] width 403 height 28
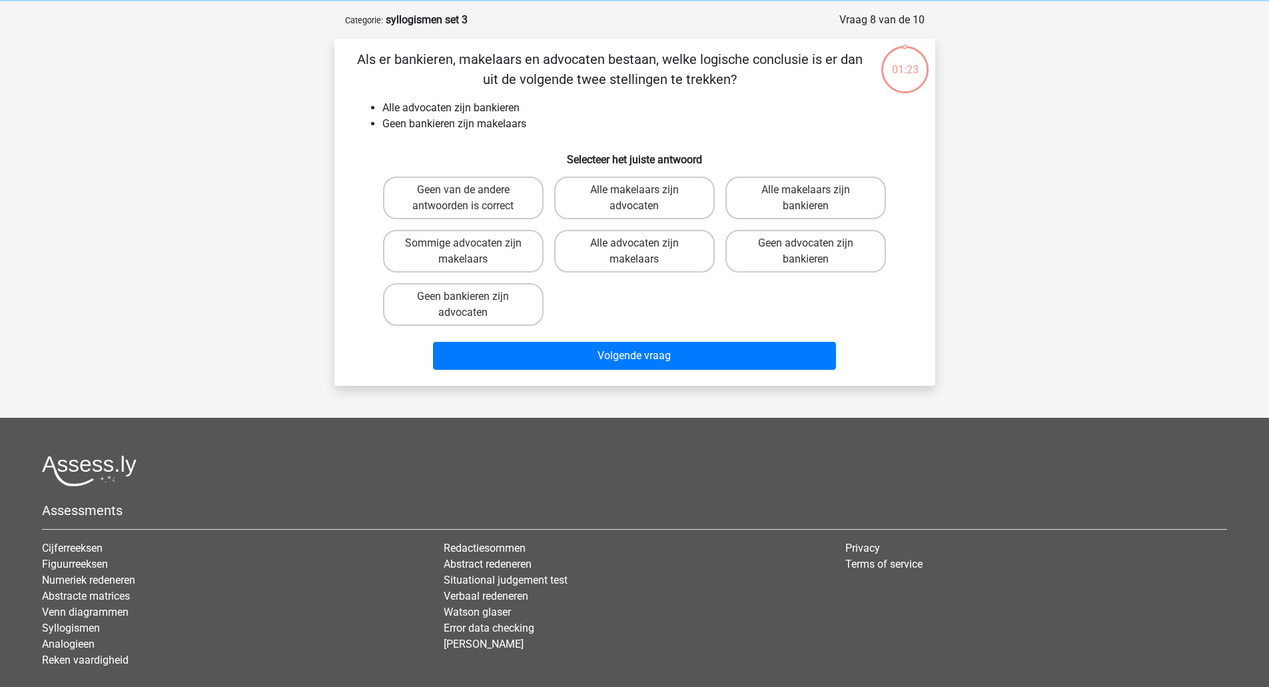
scroll to position [67, 0]
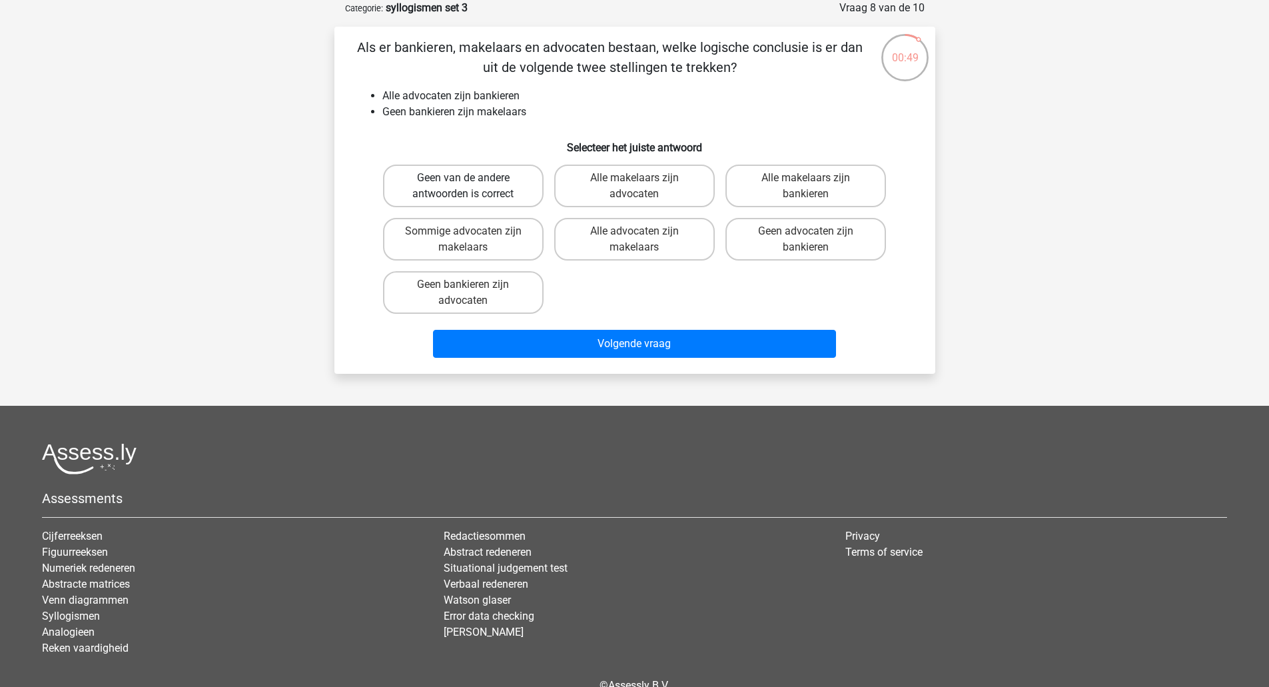
click at [488, 192] on label "Geen van de andere antwoorden is correct" at bounding box center [463, 186] width 161 height 43
click at [472, 186] on input "Geen van de andere antwoorden is correct" at bounding box center [467, 182] width 9 height 9
radio input "true"
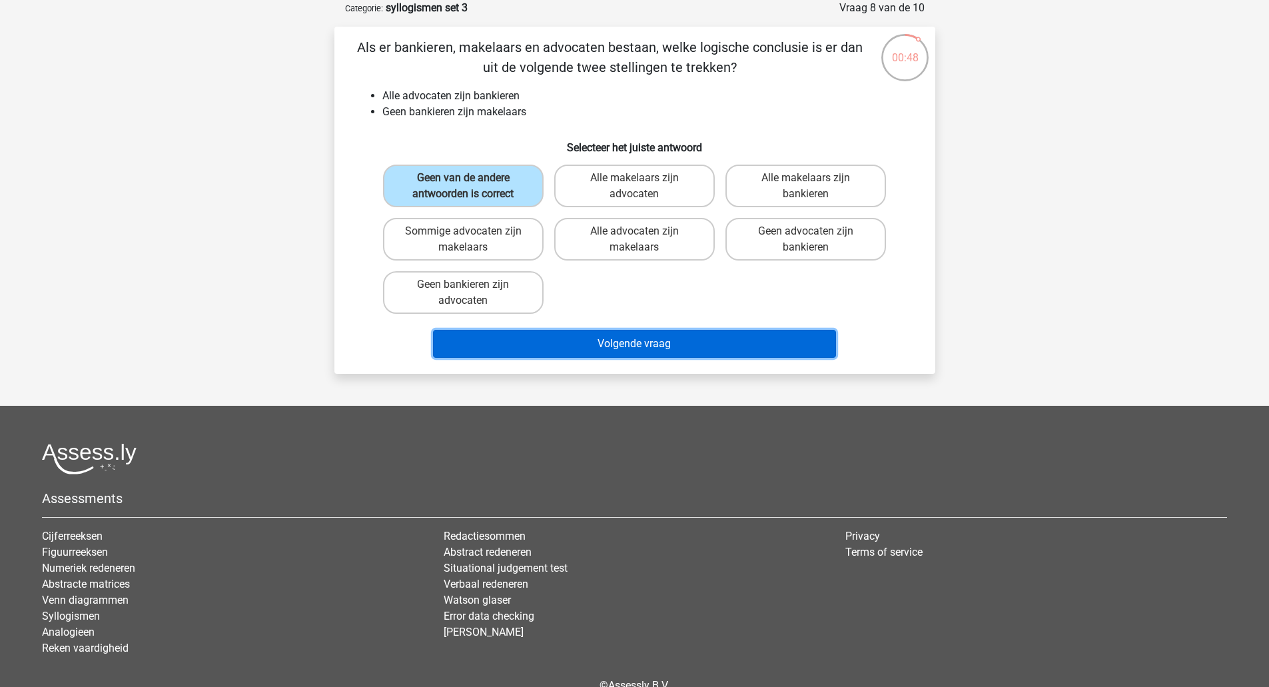
click at [587, 337] on button "Volgende vraag" at bounding box center [634, 344] width 403 height 28
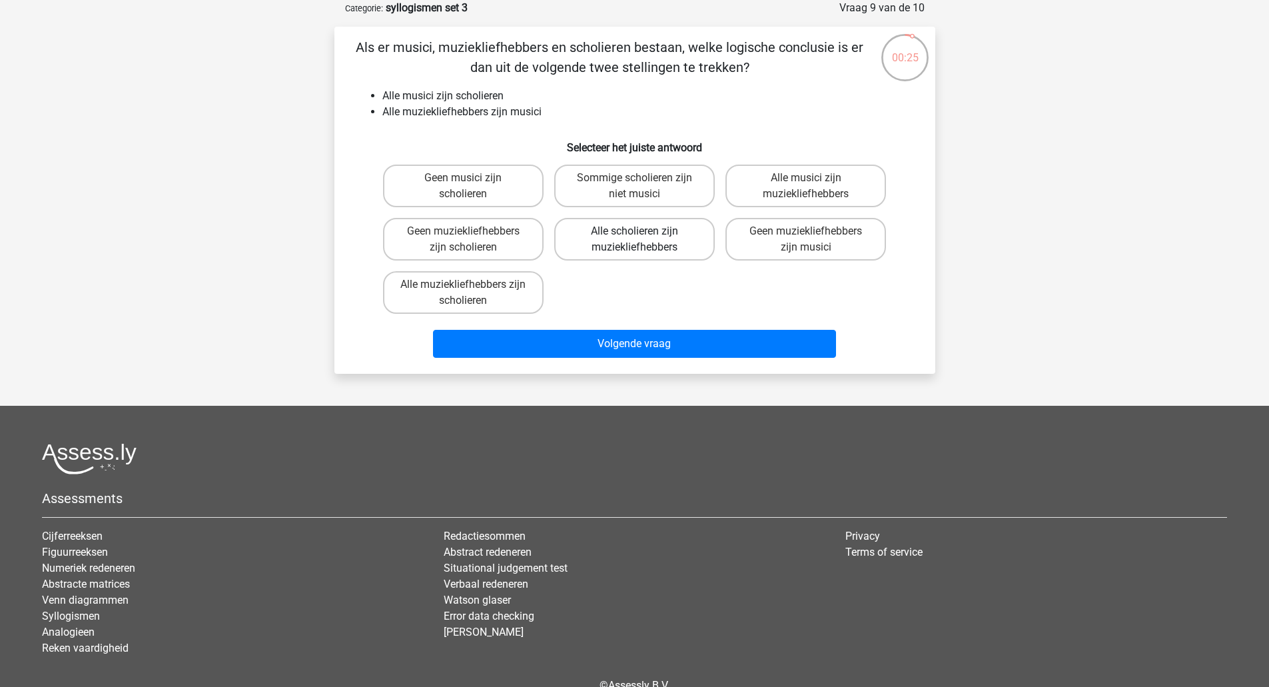
click at [607, 238] on label "Alle scholieren zijn muziekliefhebbers" at bounding box center [634, 239] width 161 height 43
click at [634, 238] on input "Alle scholieren zijn muziekliefhebbers" at bounding box center [638, 235] width 9 height 9
radio input "true"
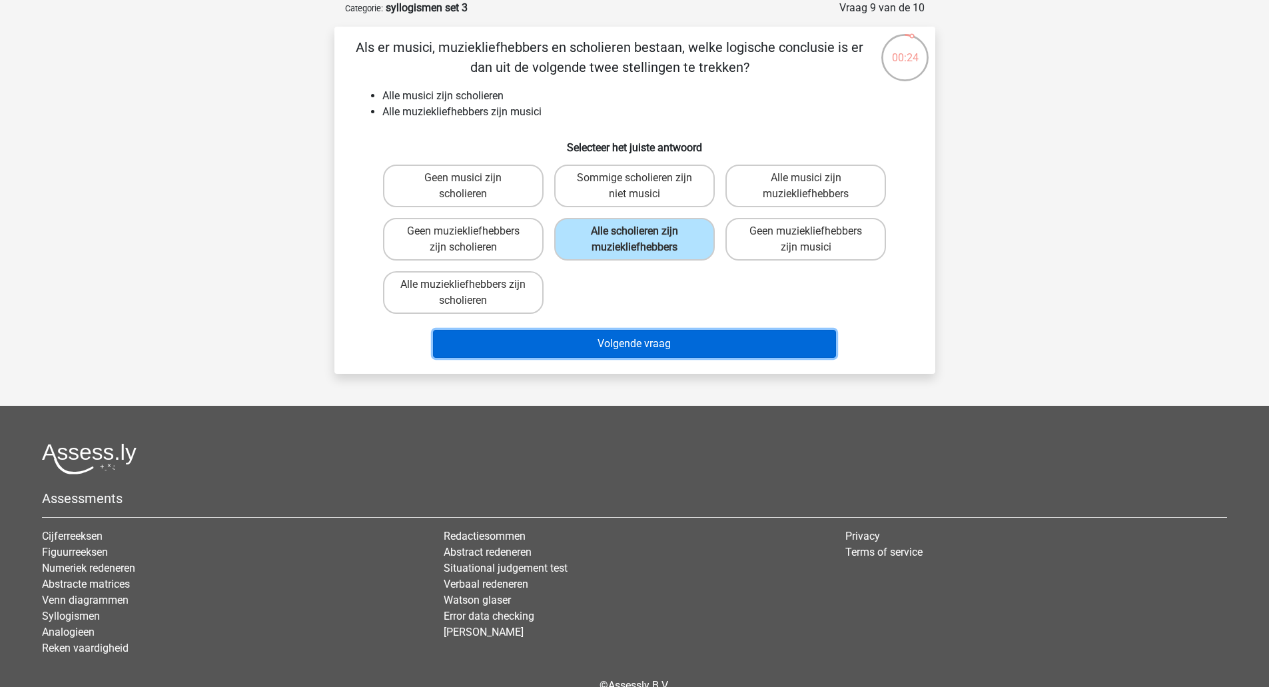
click at [608, 340] on button "Volgende vraag" at bounding box center [634, 344] width 403 height 28
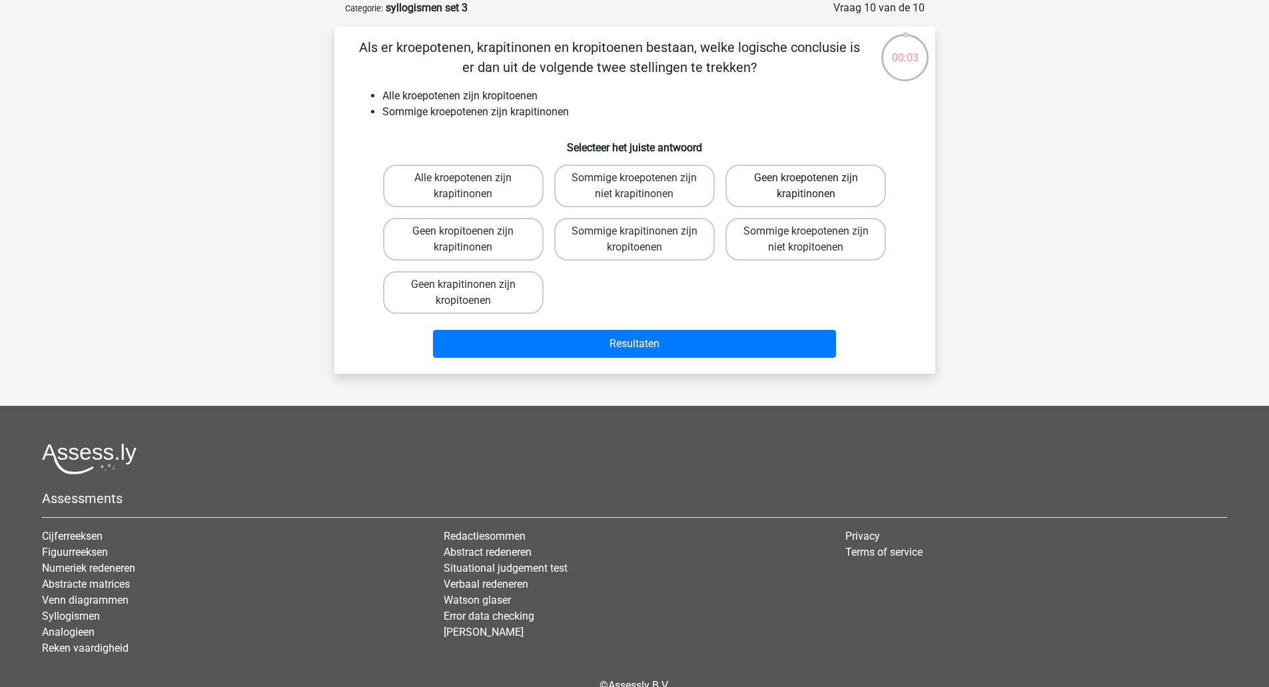
click at [805, 186] on label "Geen kroepotenen zijn krapitinonen" at bounding box center [805, 186] width 161 height 43
click at [806, 186] on input "Geen kroepotenen zijn krapitinonen" at bounding box center [810, 182] width 9 height 9
radio input "true"
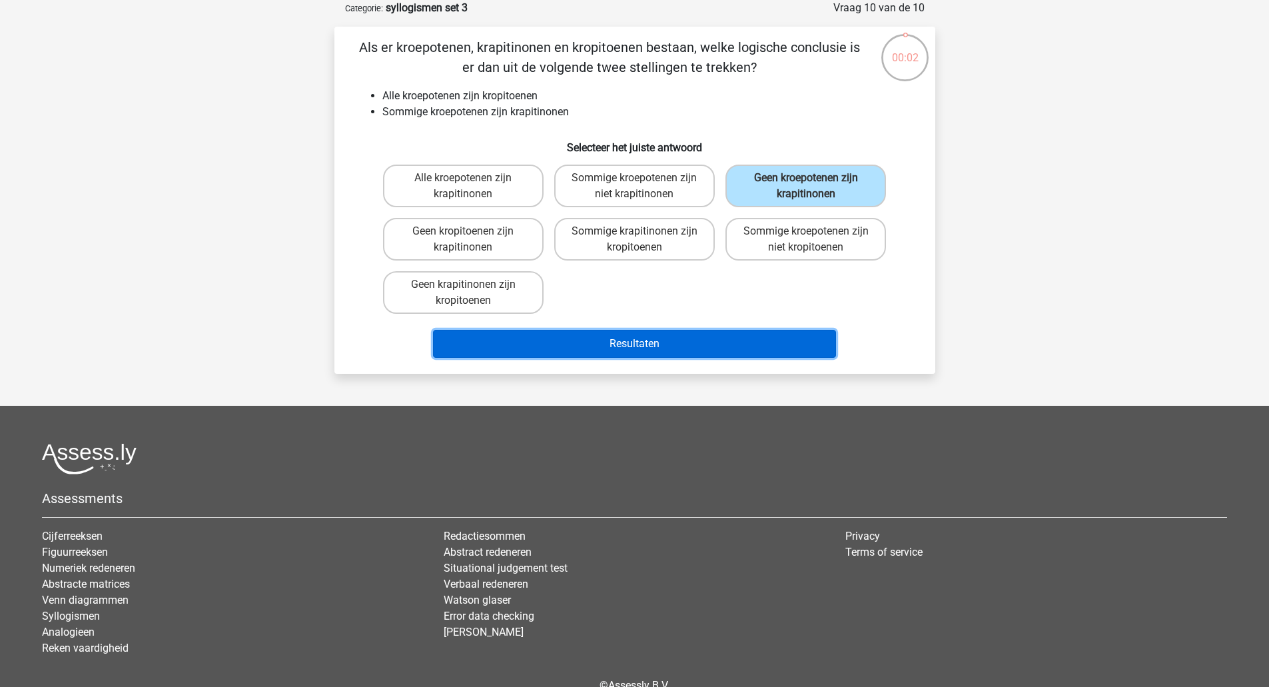
click at [721, 342] on button "Resultaten" at bounding box center [634, 344] width 403 height 28
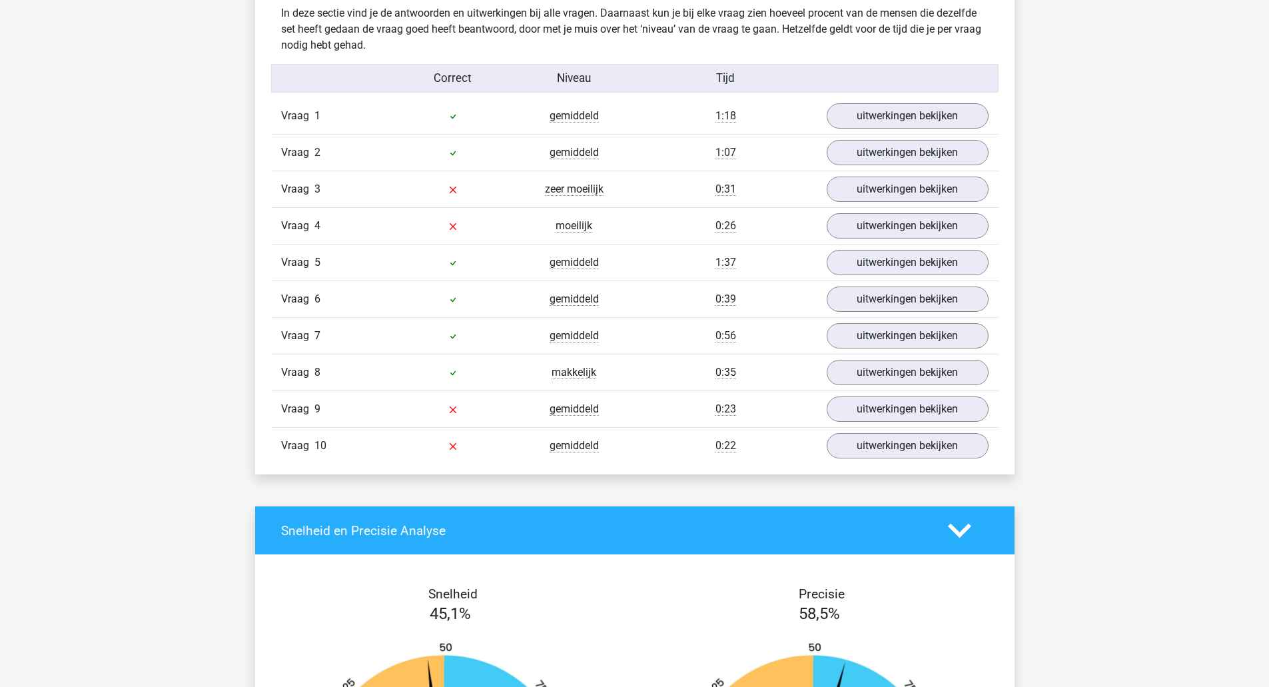
scroll to position [1015, 0]
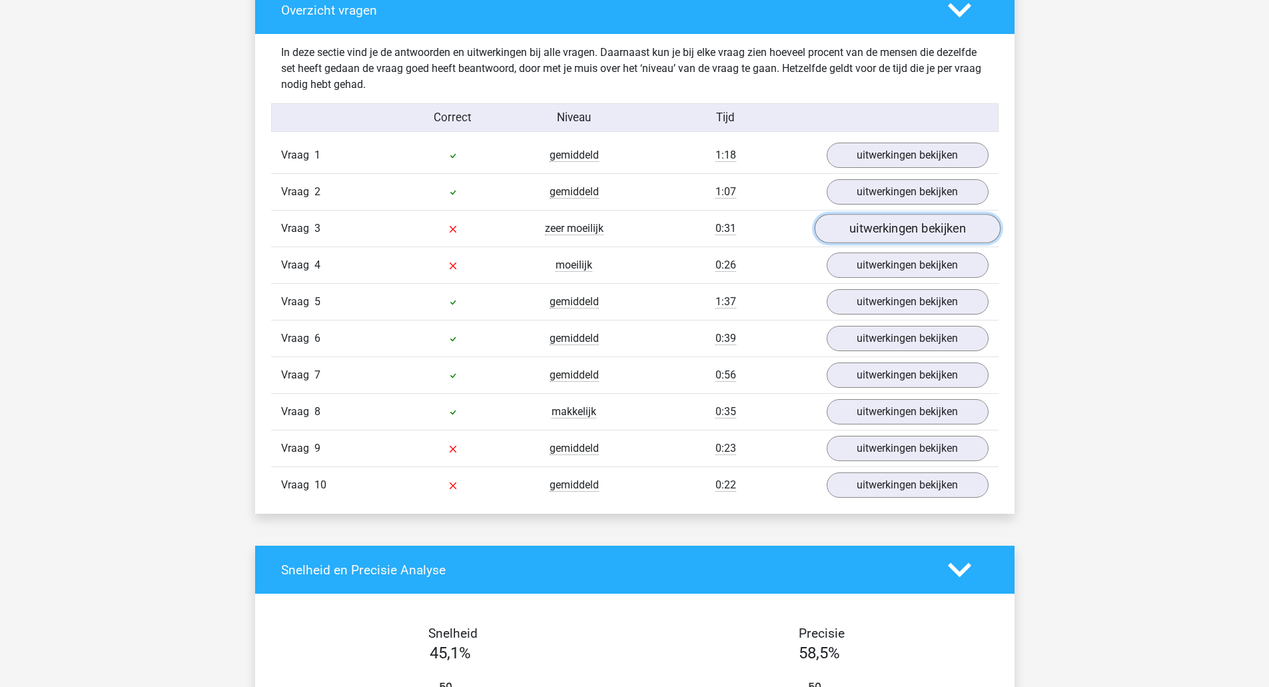
click at [829, 228] on link "uitwerkingen bekijken" at bounding box center [907, 228] width 186 height 29
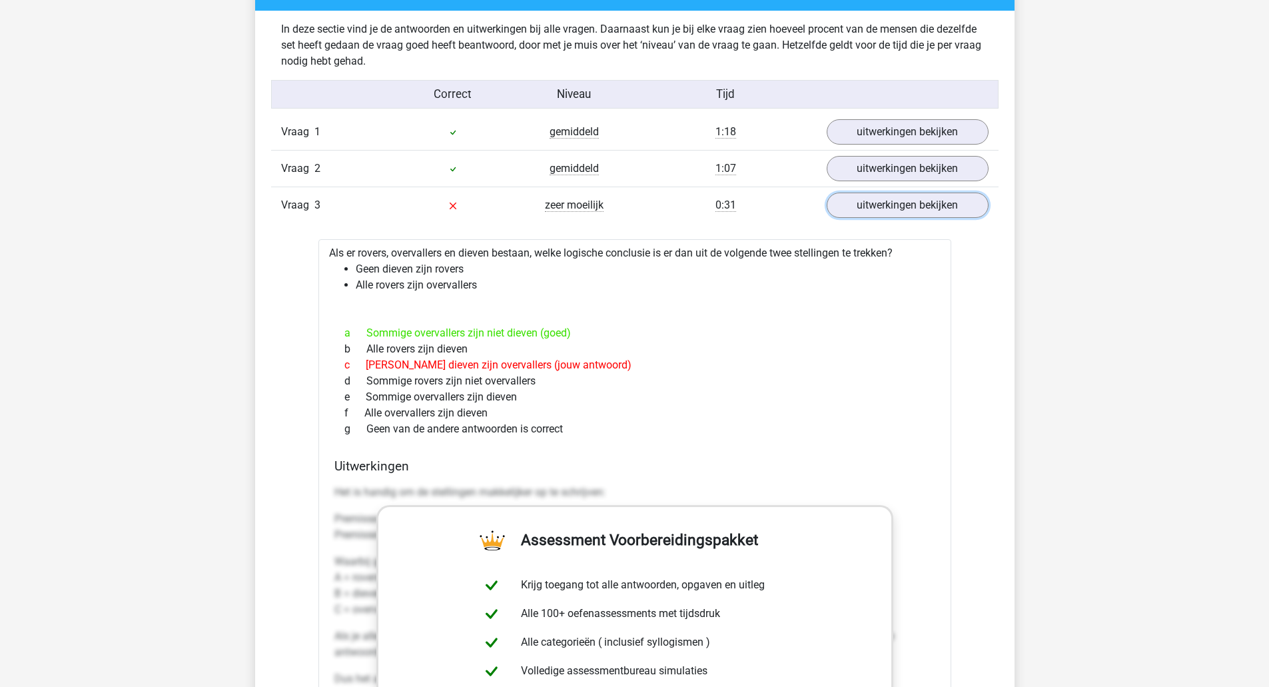
scroll to position [1039, 0]
